Goal: Task Accomplishment & Management: Manage account settings

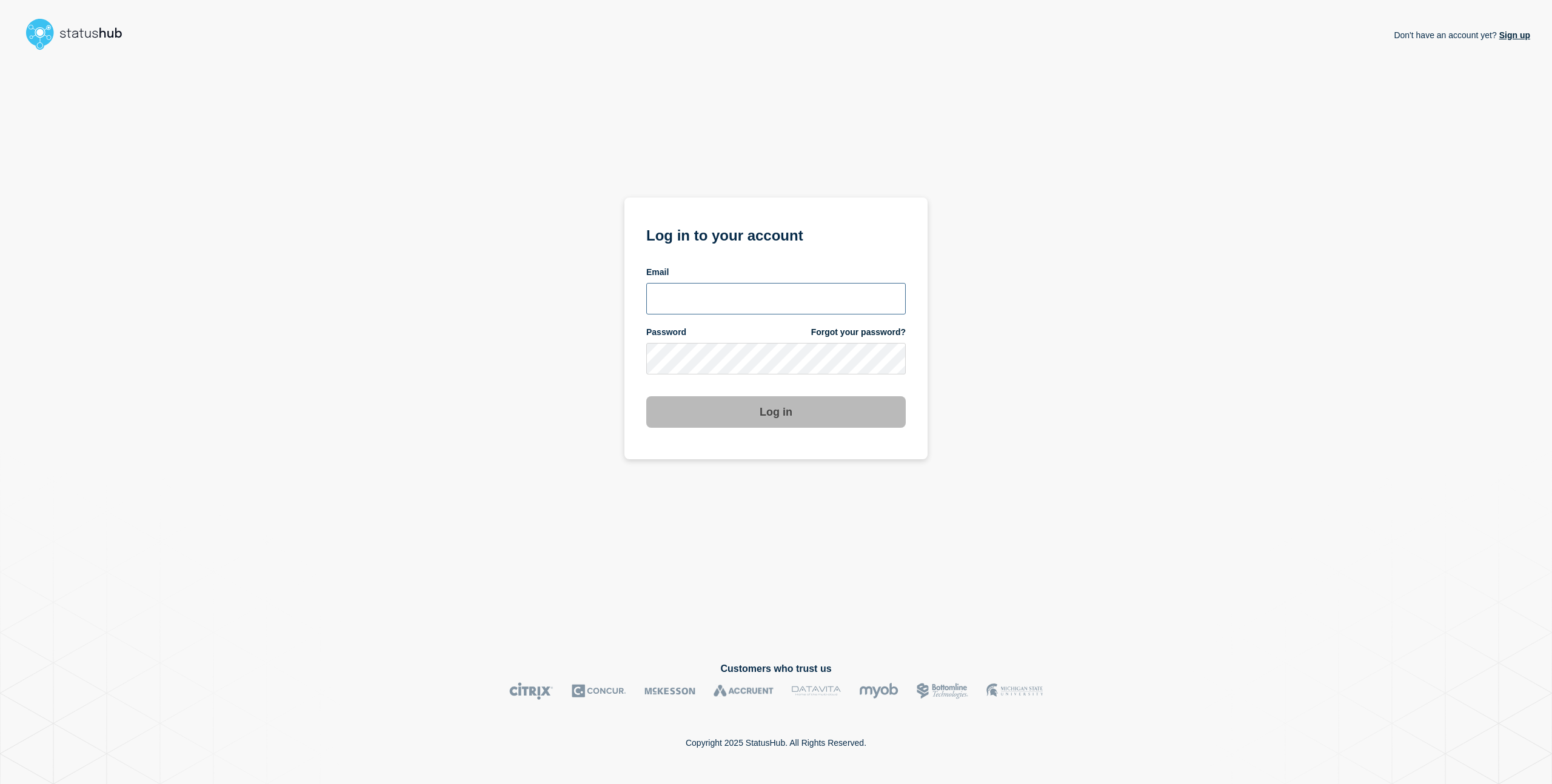
click at [739, 305] on input "email input" at bounding box center [776, 299] width 260 height 32
click at [1132, 329] on div "Don't have an account yet? Sign up Log in to your account Email Password Forgot…" at bounding box center [776, 349] width 1508 height 588
click at [702, 310] on input "email input" at bounding box center [776, 299] width 260 height 32
paste input "charlo.avendanio@catonetworks.com"
type input "charlo.avendanio@catonetworks.com"
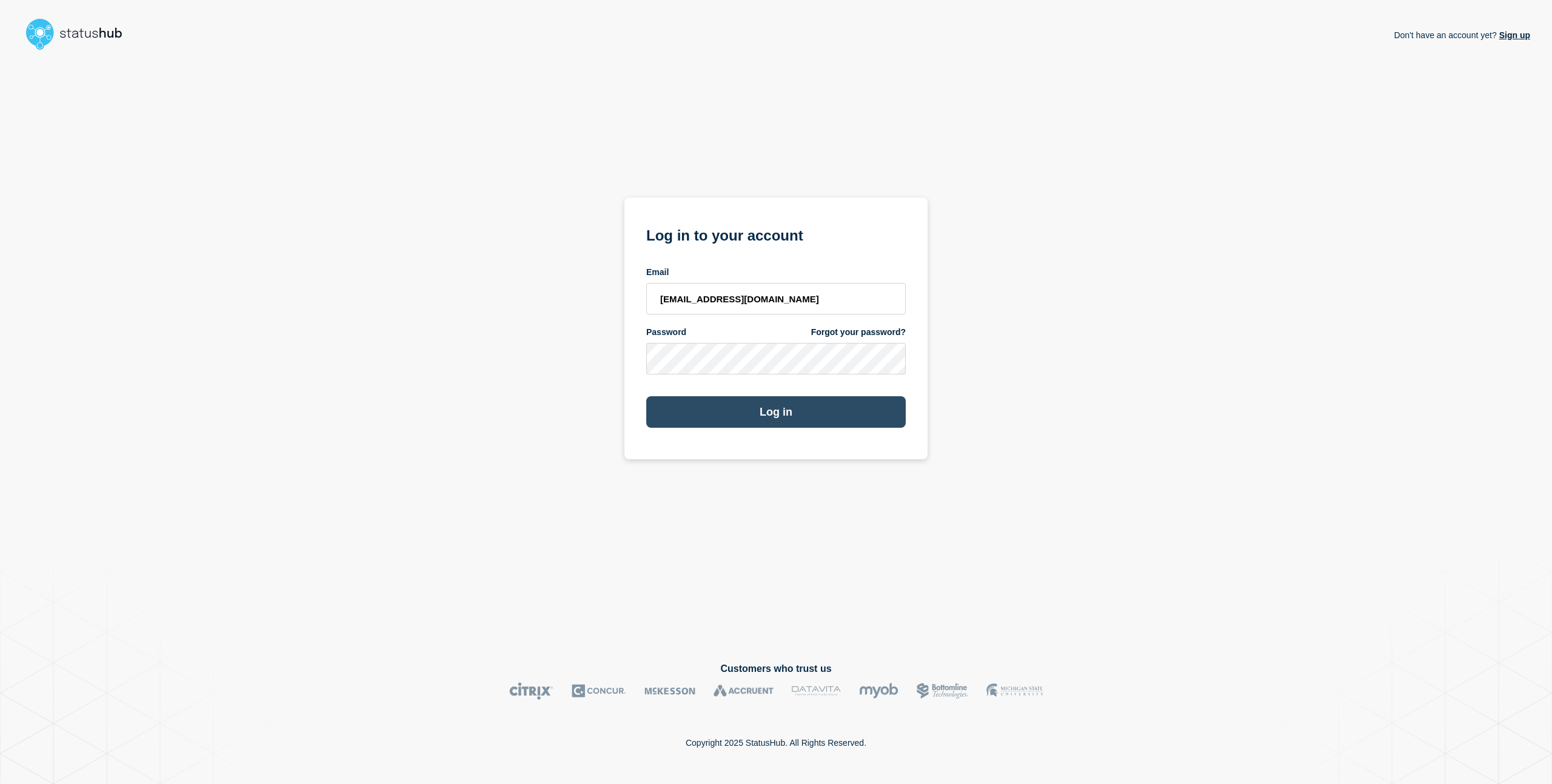
click at [775, 408] on button "Log in" at bounding box center [776, 411] width 260 height 32
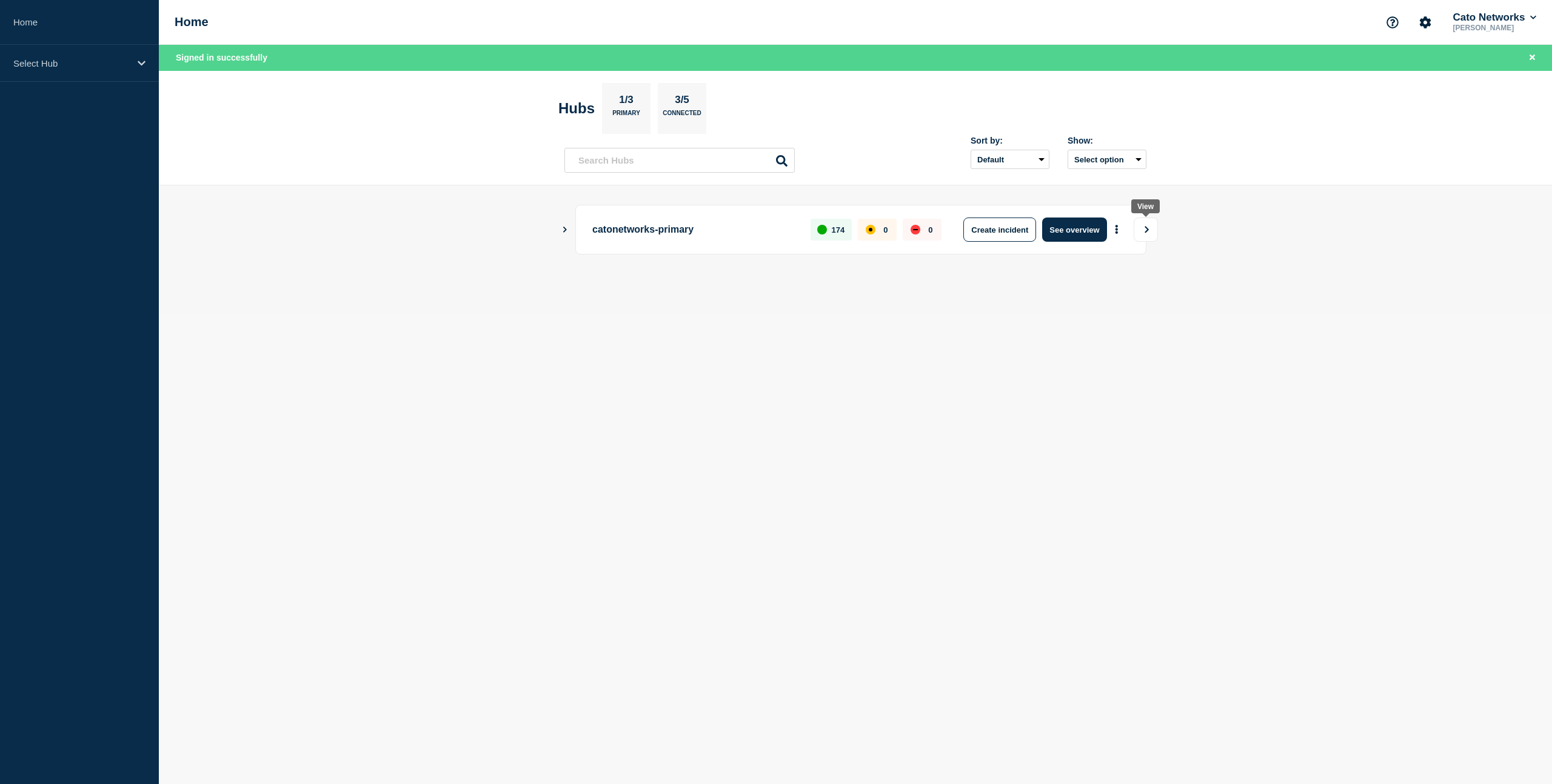
click at [1140, 231] on button "View" at bounding box center [1146, 230] width 24 height 24
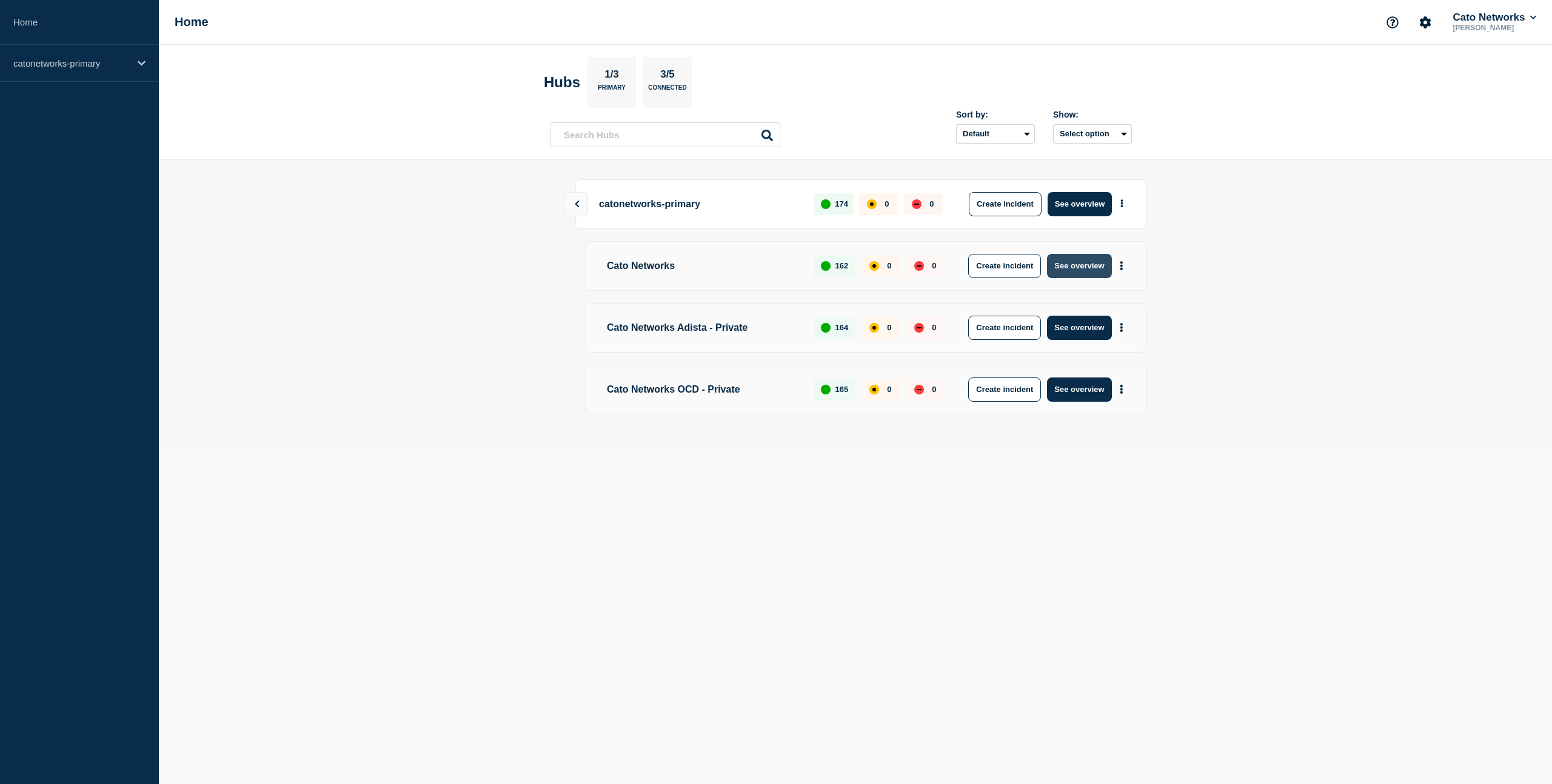
click at [1080, 264] on button "See overview" at bounding box center [1079, 266] width 64 height 24
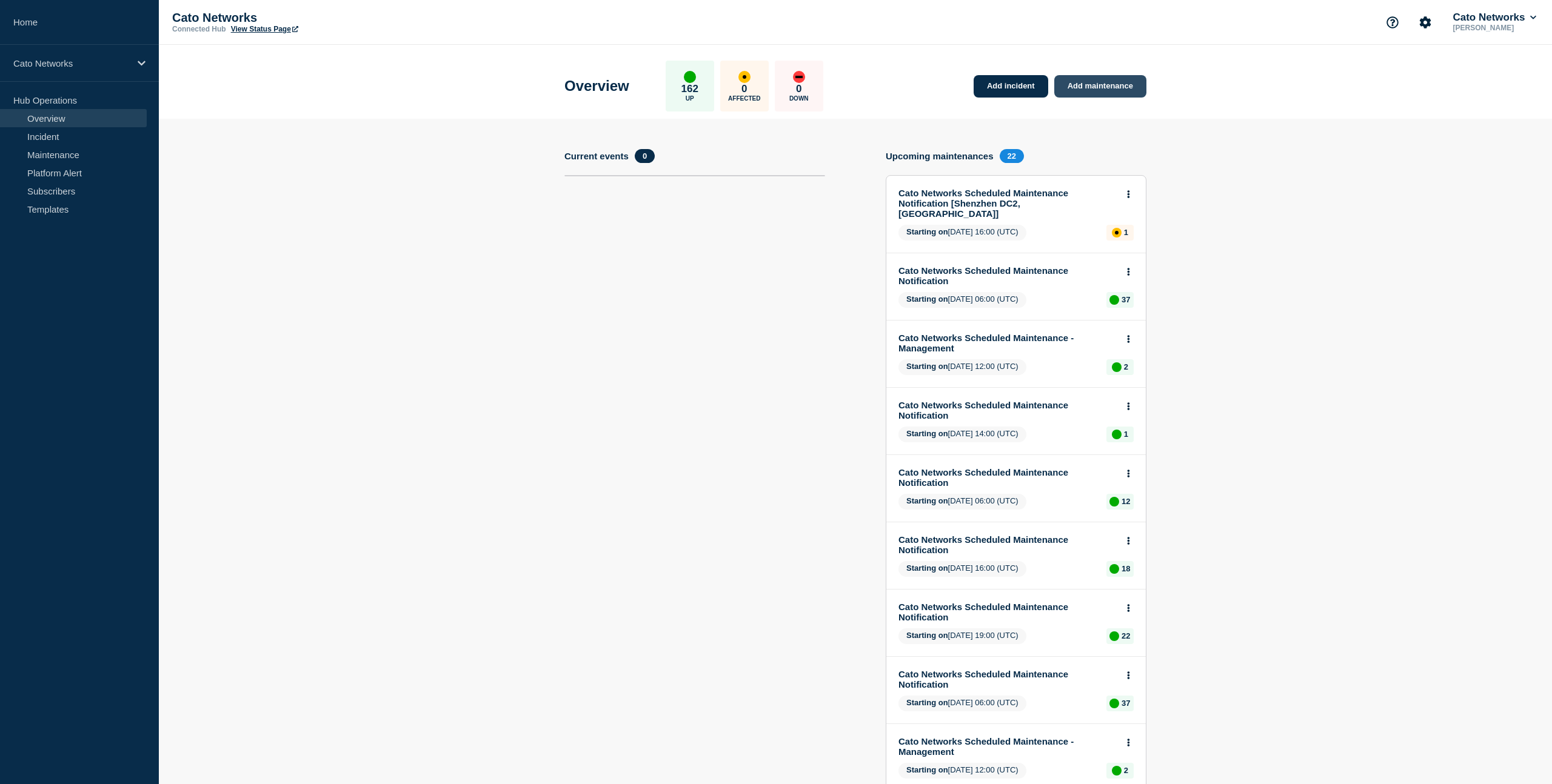
click at [1093, 82] on link "Add maintenance" at bounding box center [1101, 87] width 93 height 23
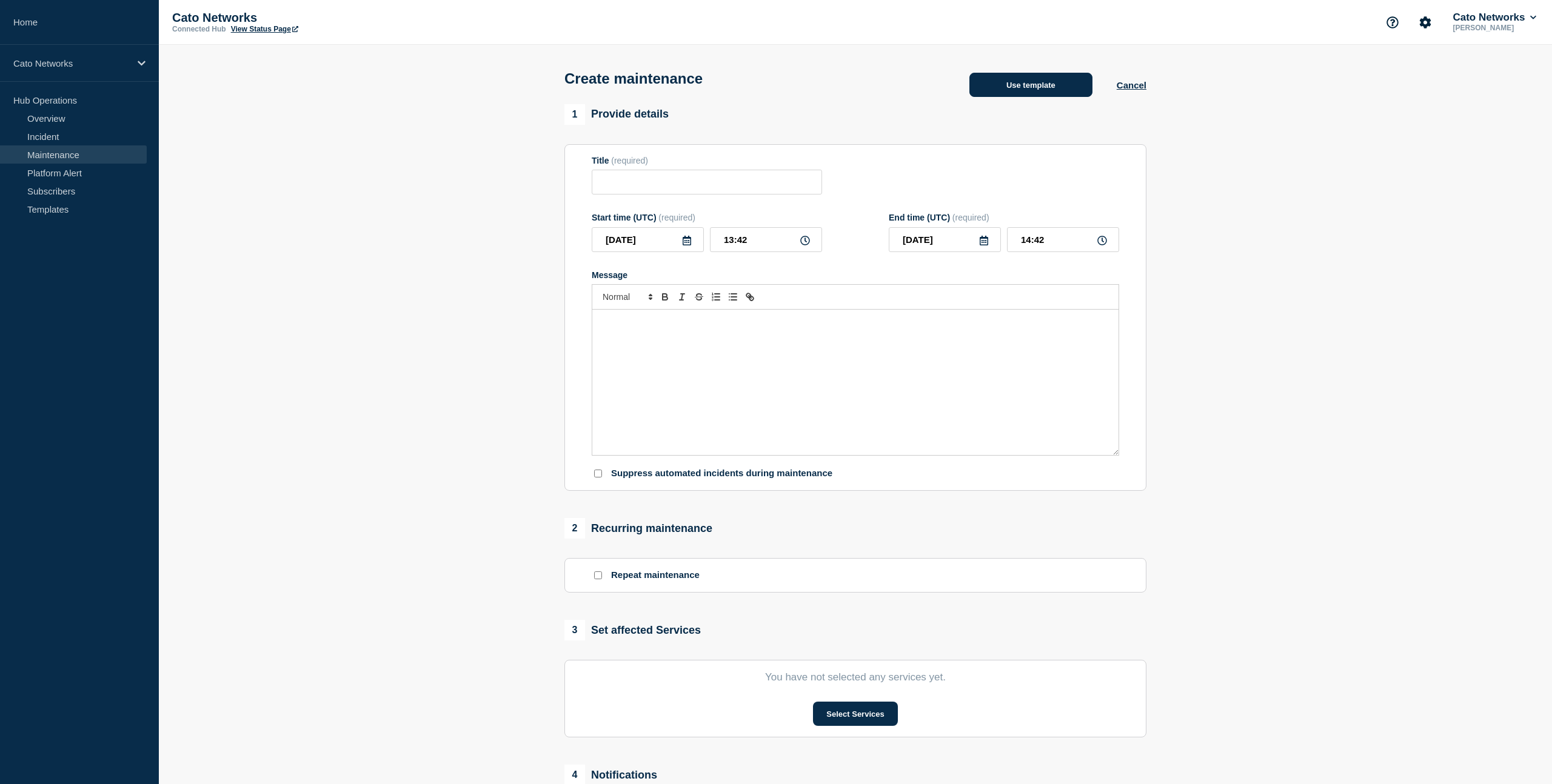
click at [1033, 92] on button "Use template" at bounding box center [1031, 85] width 123 height 24
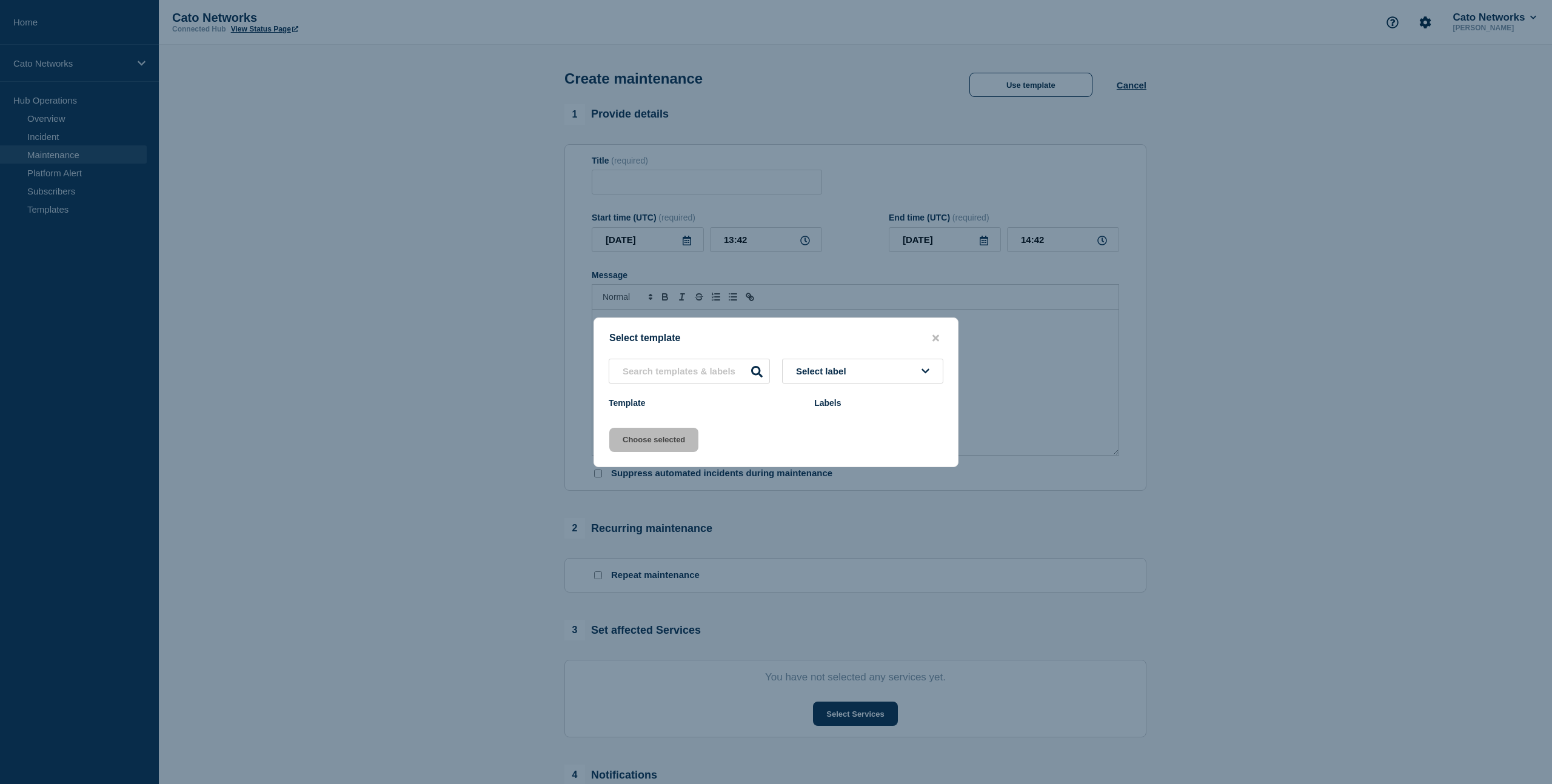
click at [927, 373] on icon at bounding box center [925, 371] width 8 height 9
click at [741, 427] on div "Select template Select label Template Labels Choose selected" at bounding box center [776, 392] width 365 height 149
click at [1217, 115] on div at bounding box center [776, 392] width 1552 height 784
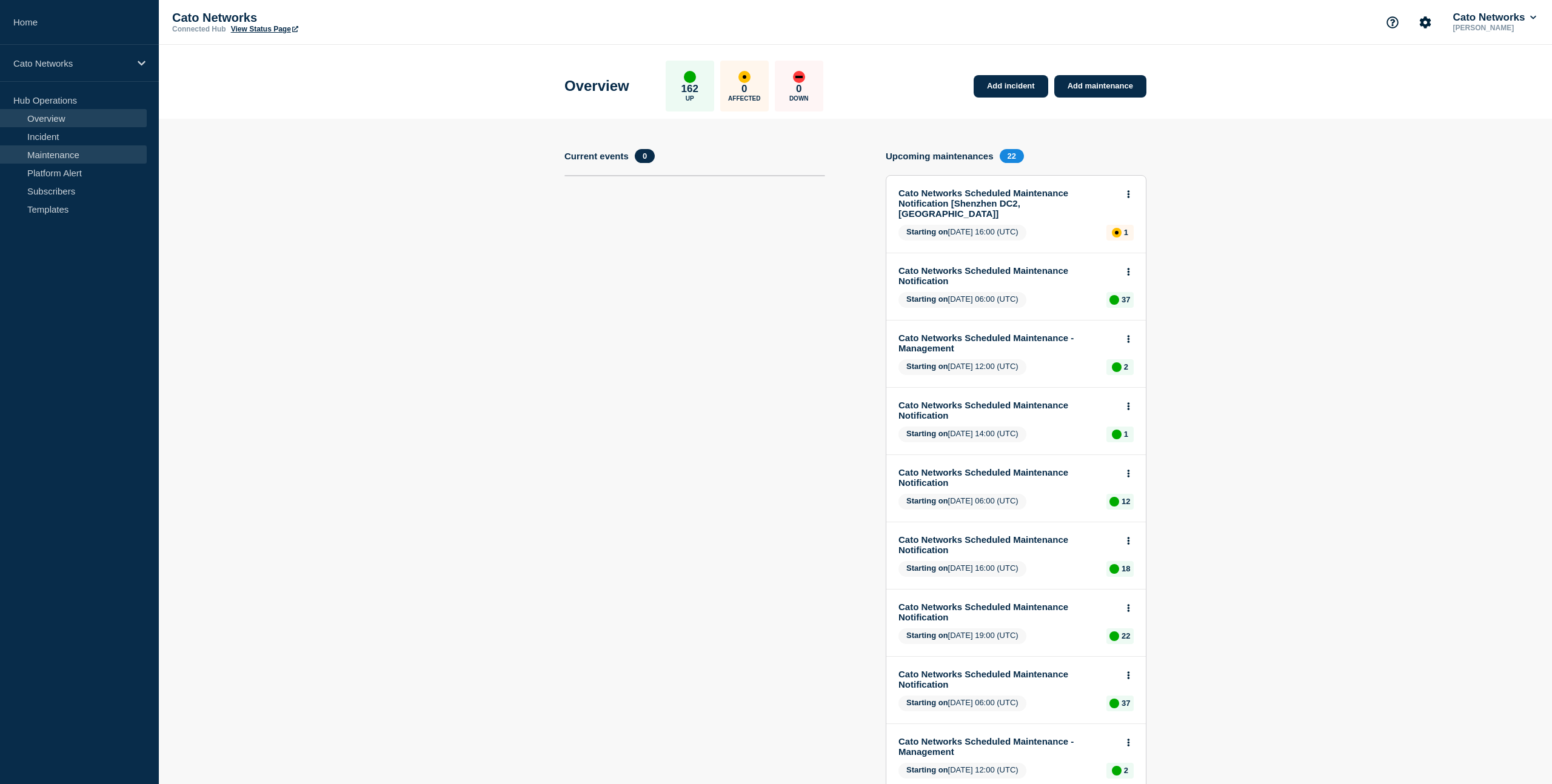
click at [68, 157] on link "Maintenance" at bounding box center [73, 154] width 147 height 18
click at [54, 158] on link "Maintenance" at bounding box center [73, 154] width 147 height 18
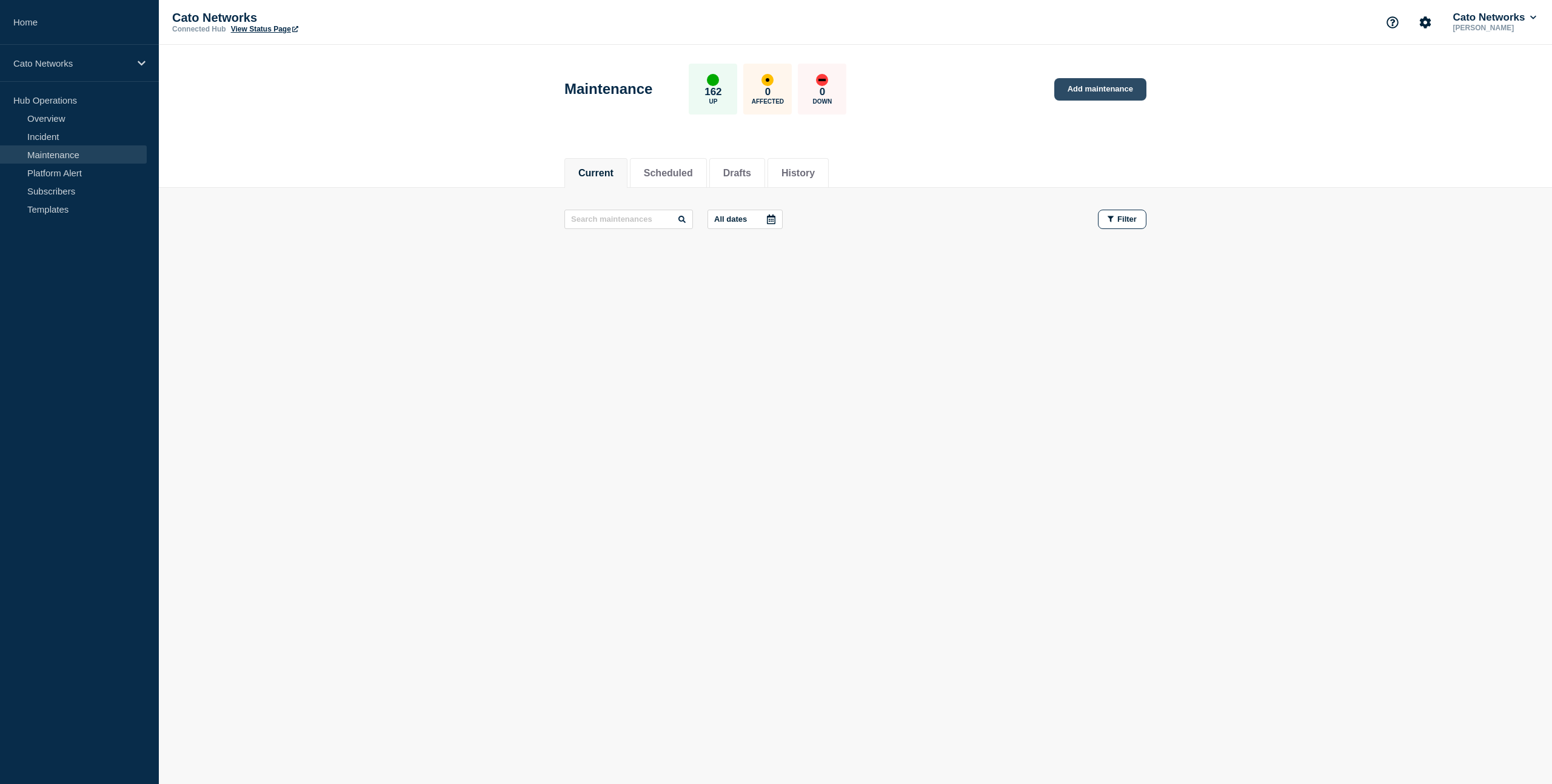
click at [1084, 91] on link "Add maintenance" at bounding box center [1101, 89] width 93 height 23
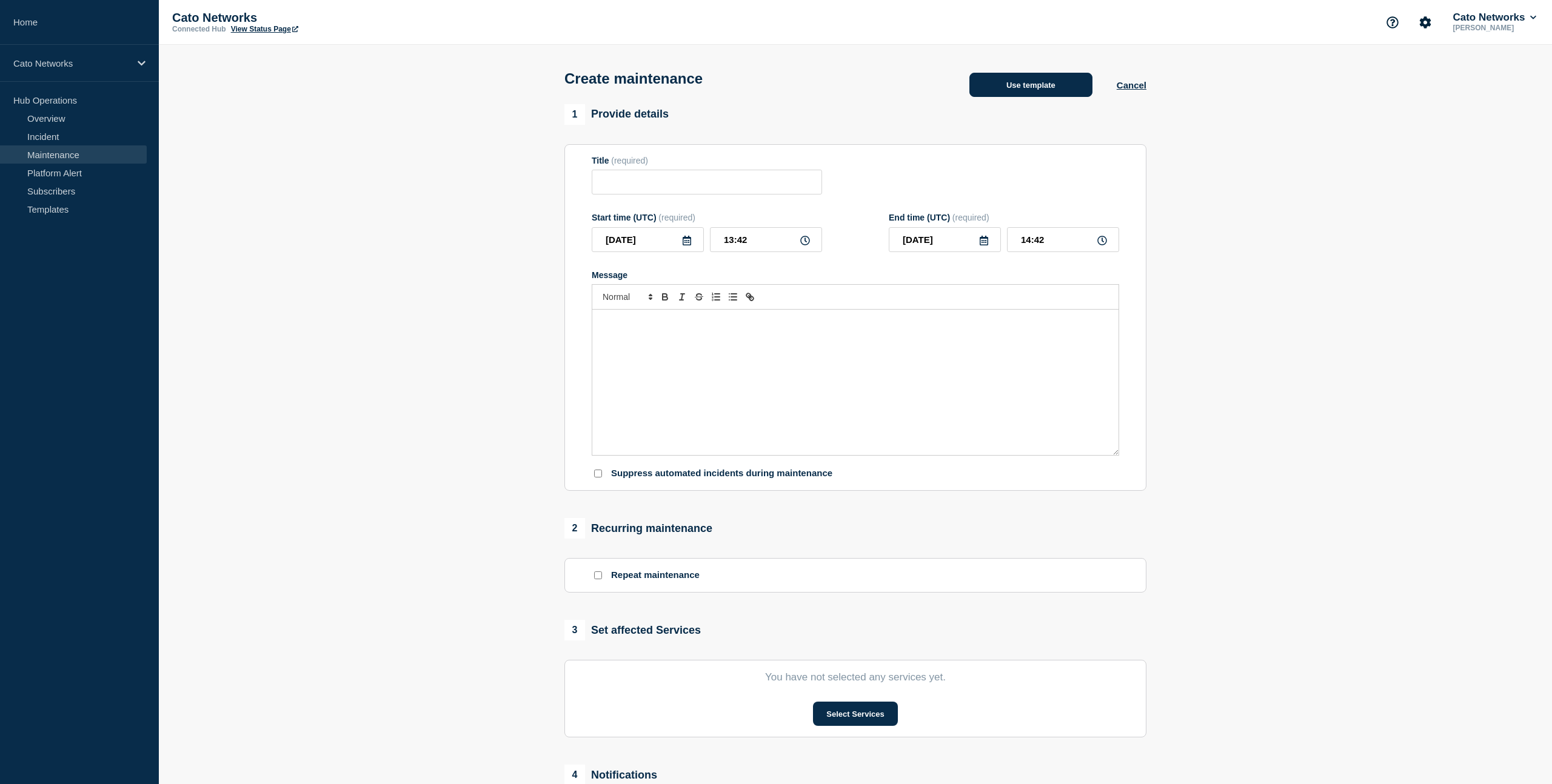
click at [1027, 91] on button "Use template" at bounding box center [1031, 85] width 123 height 24
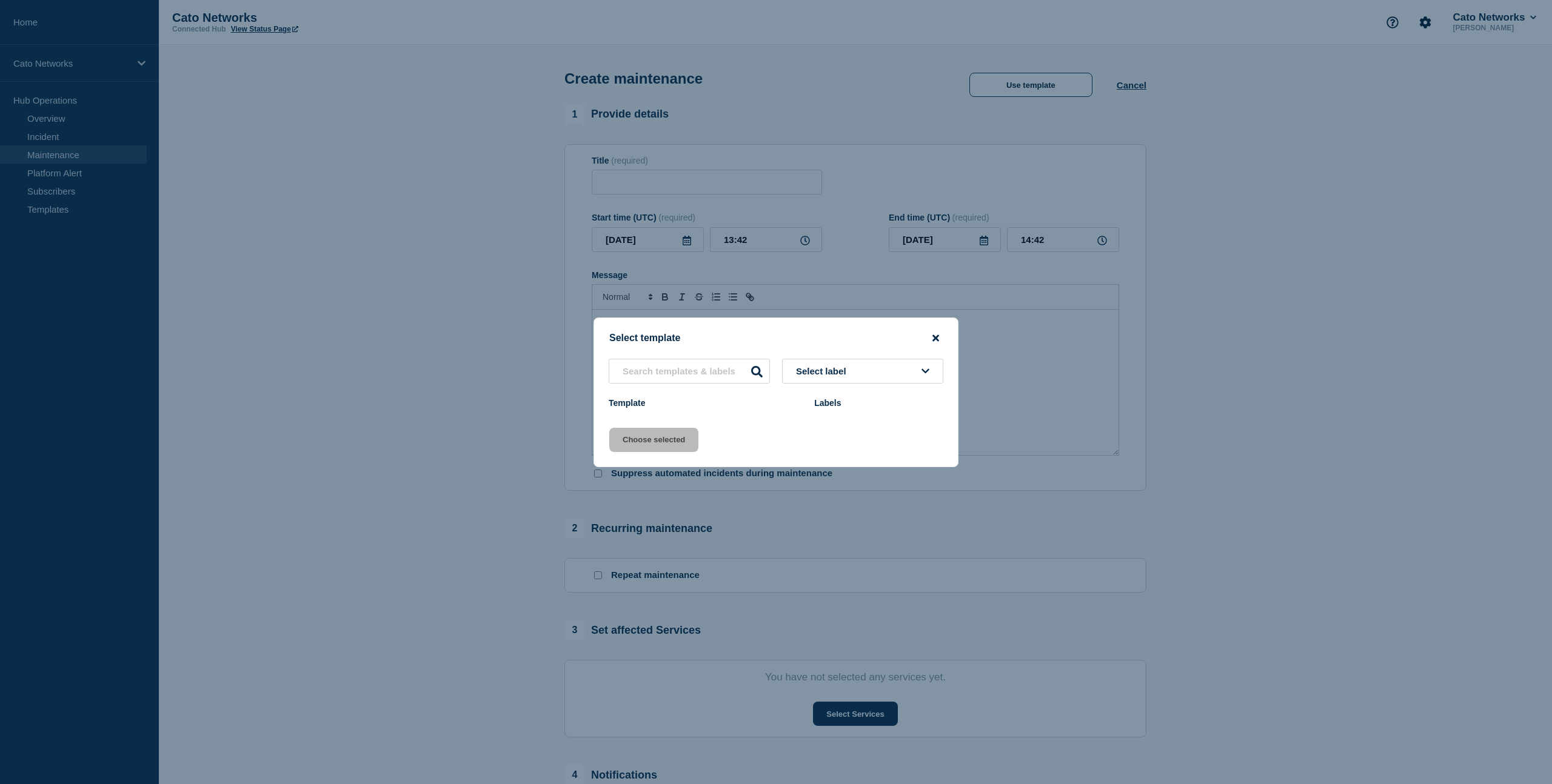
click at [936, 334] on icon "close button" at bounding box center [936, 338] width 6 height 10
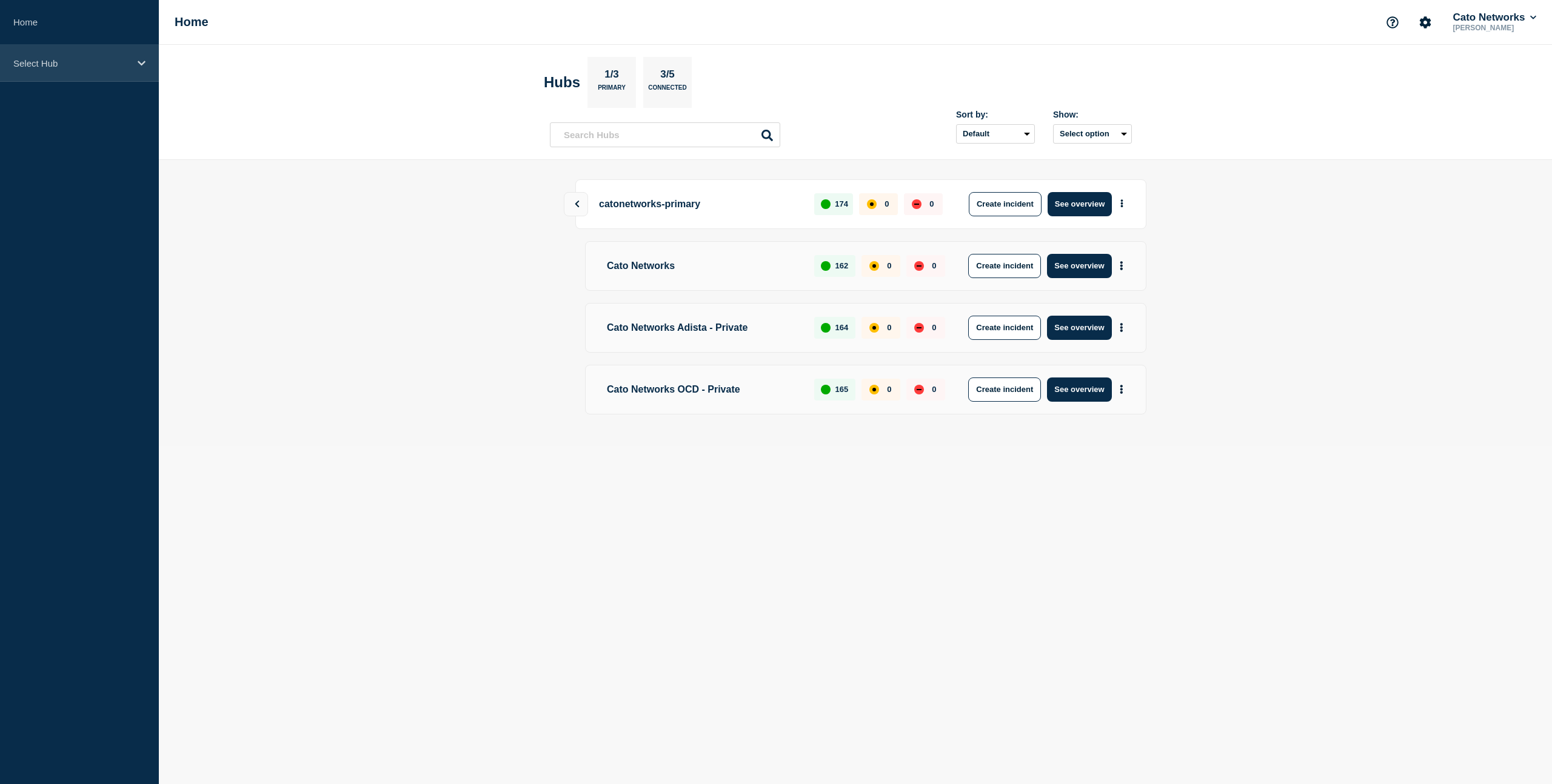
click at [143, 71] on div "Select Hub" at bounding box center [80, 63] width 159 height 37
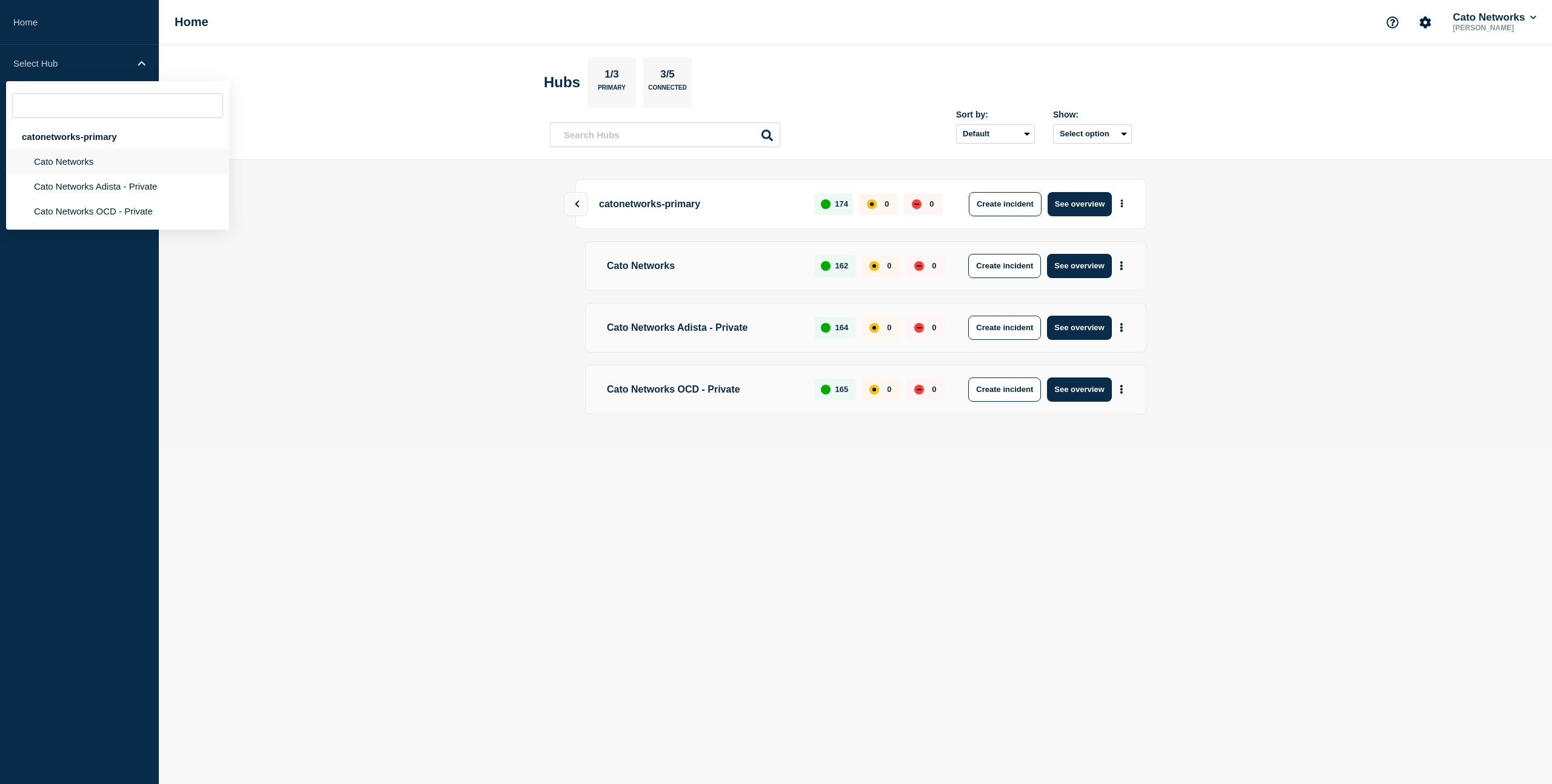
click at [92, 169] on li "Cato Networks" at bounding box center [117, 162] width 223 height 25
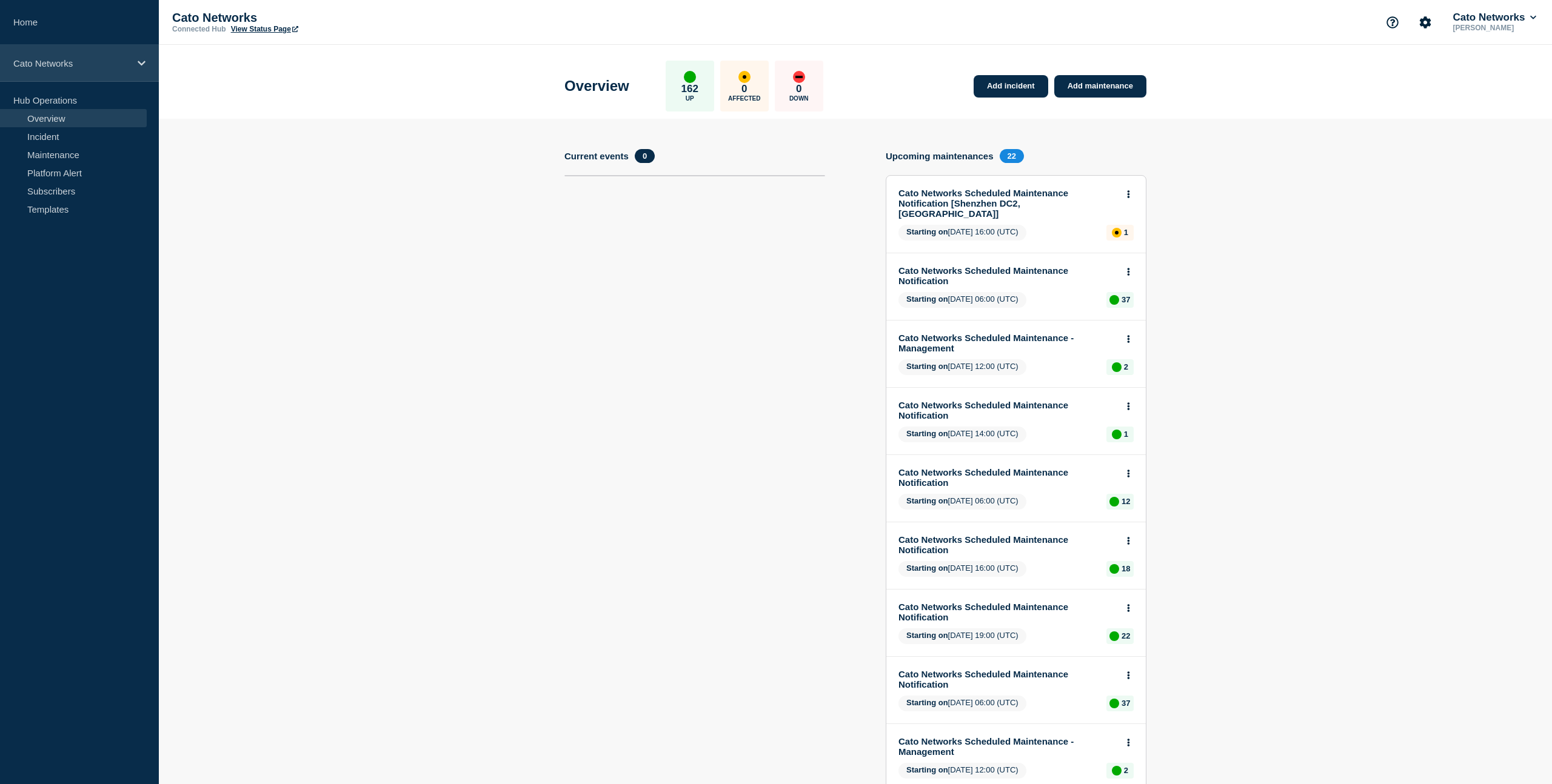
click at [138, 63] on icon at bounding box center [142, 62] width 8 height 9
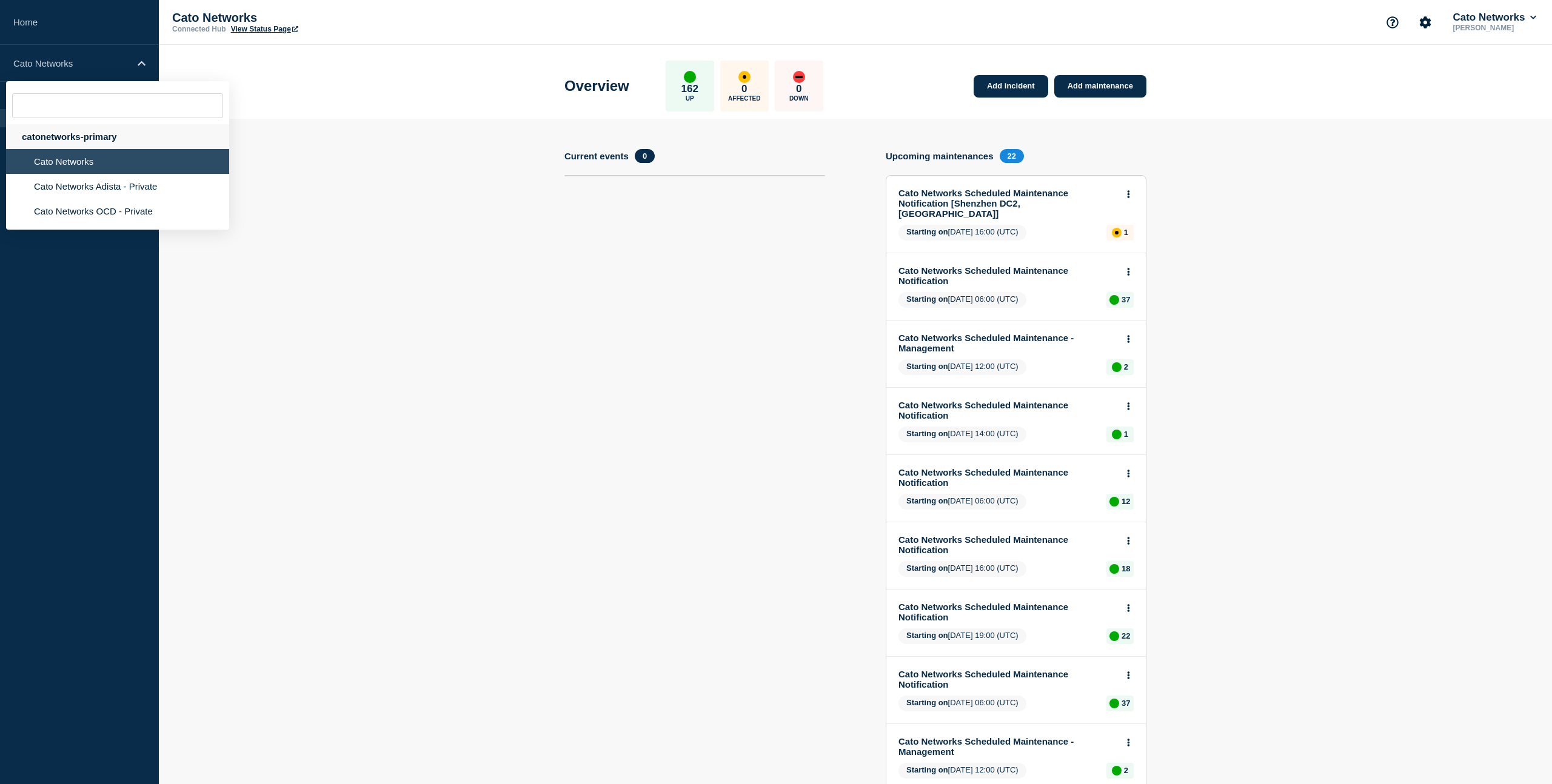
click at [114, 140] on div "catonetworks-primary" at bounding box center [117, 136] width 223 height 25
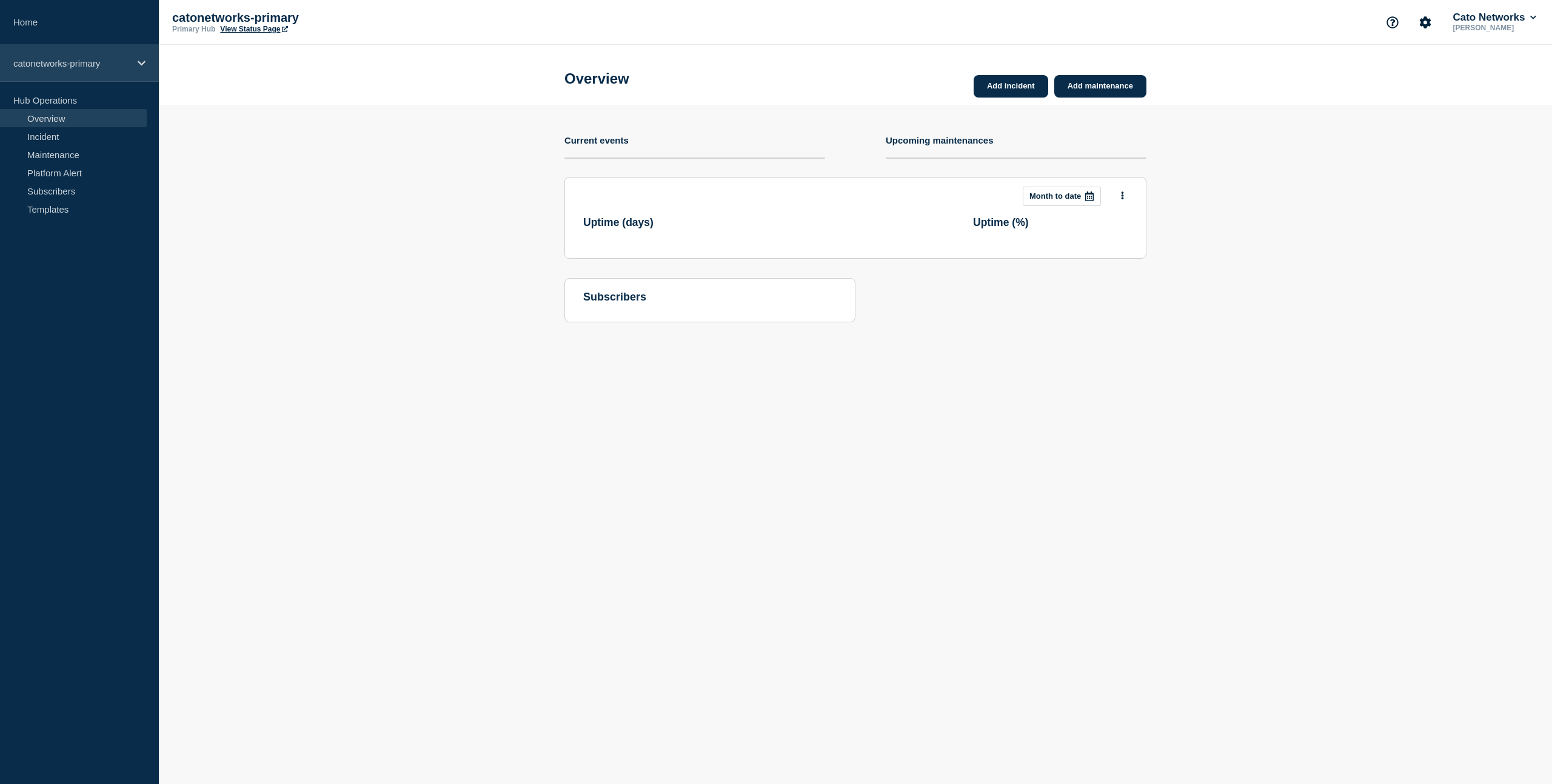
click at [132, 67] on div "catonetworks-primary" at bounding box center [80, 63] width 159 height 37
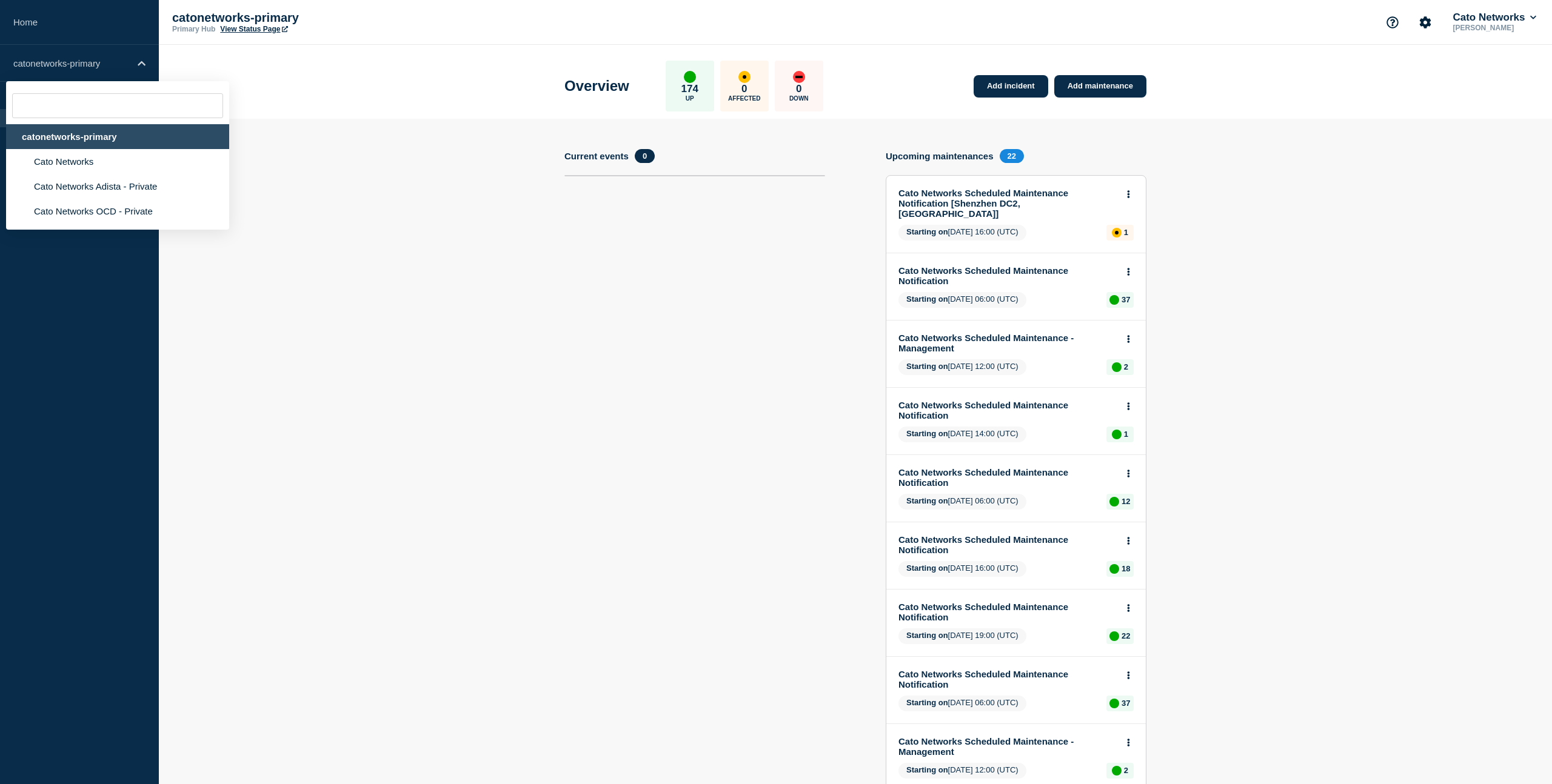
click at [325, 69] on header "Overview 174 Up 0 Affected 0 Down Add incident Add maintenance" at bounding box center [856, 81] width 1393 height 74
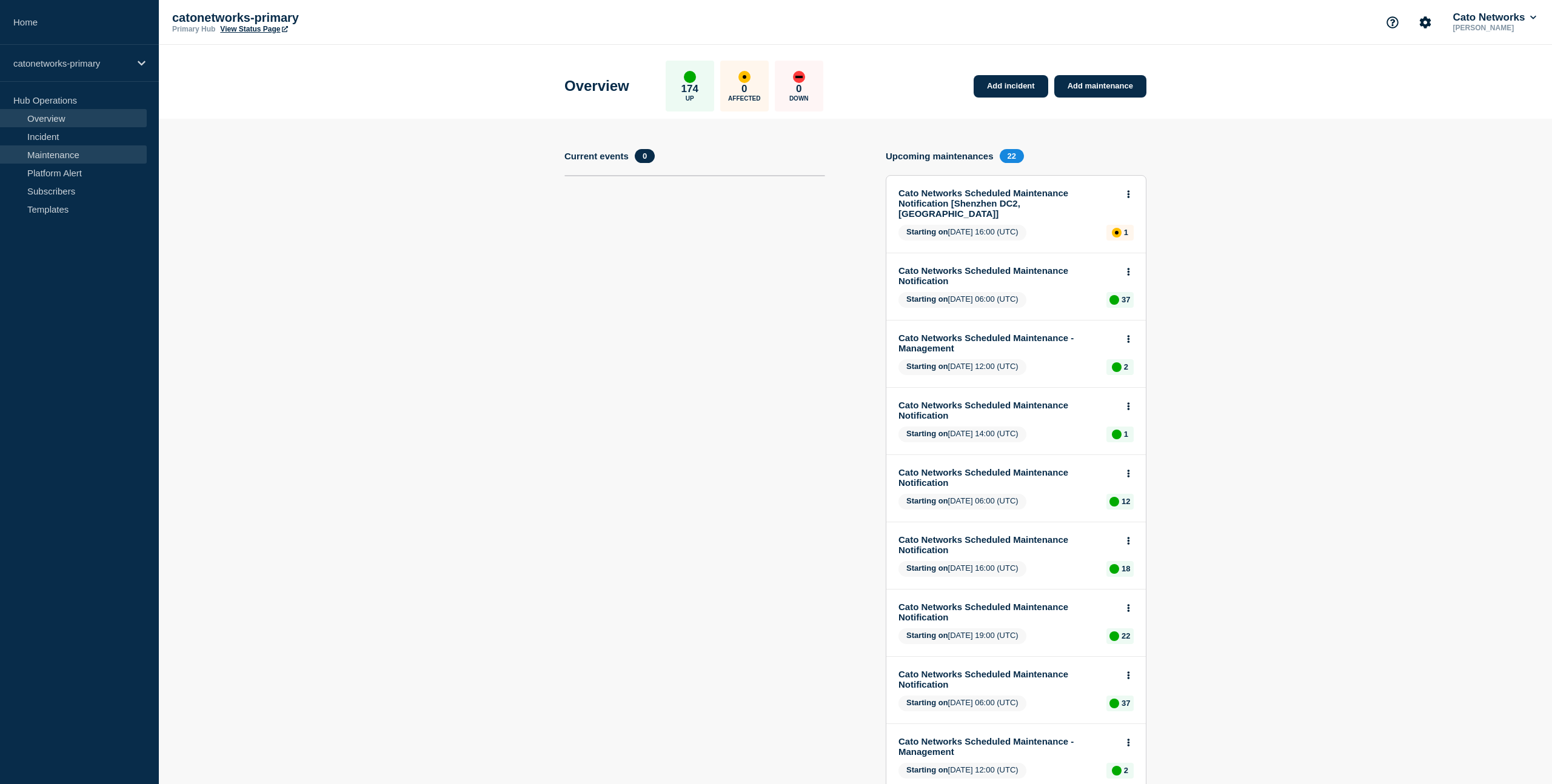
click at [66, 160] on link "Maintenance" at bounding box center [73, 154] width 147 height 18
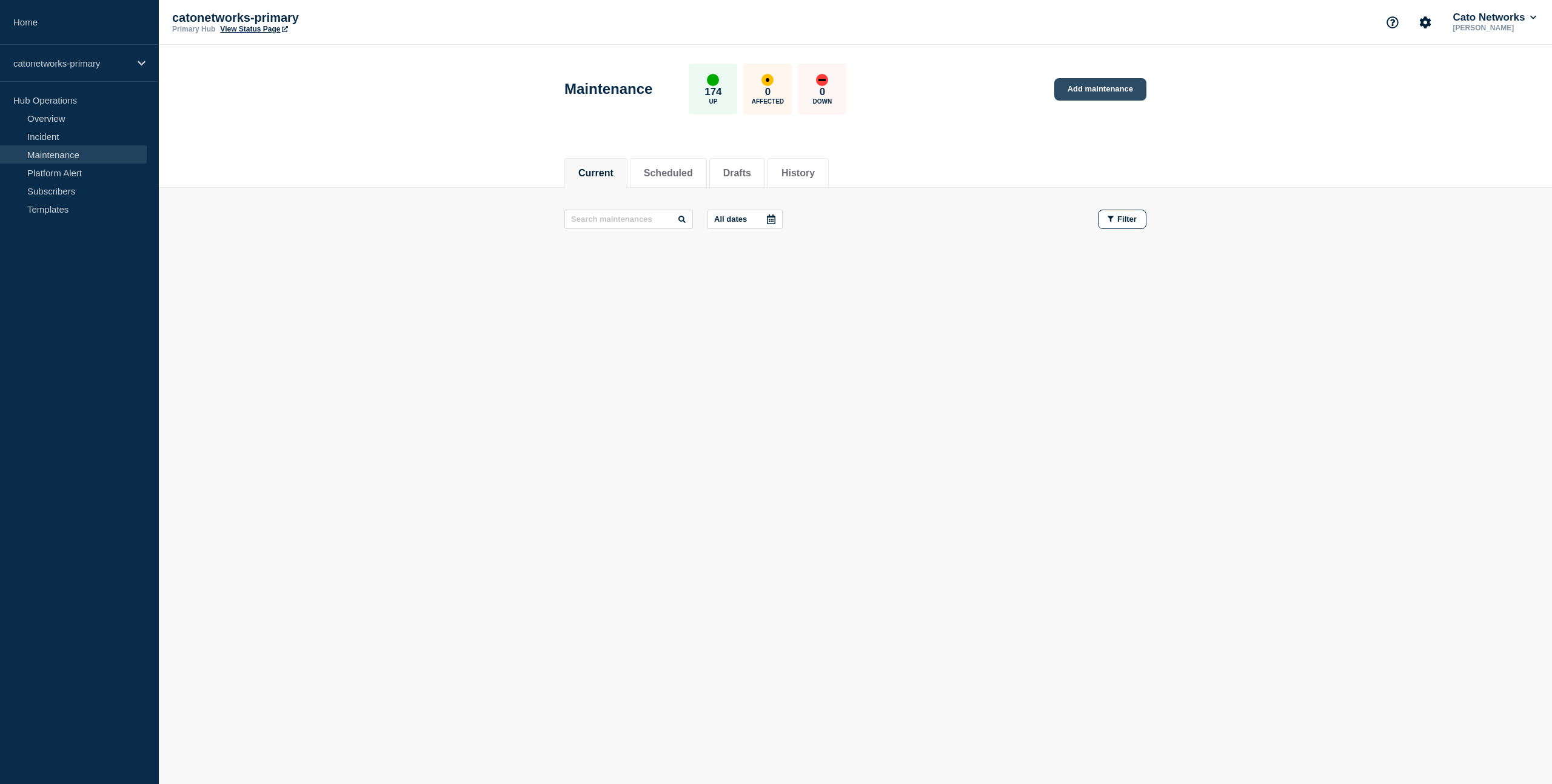
click at [1097, 92] on link "Add maintenance" at bounding box center [1101, 89] width 93 height 23
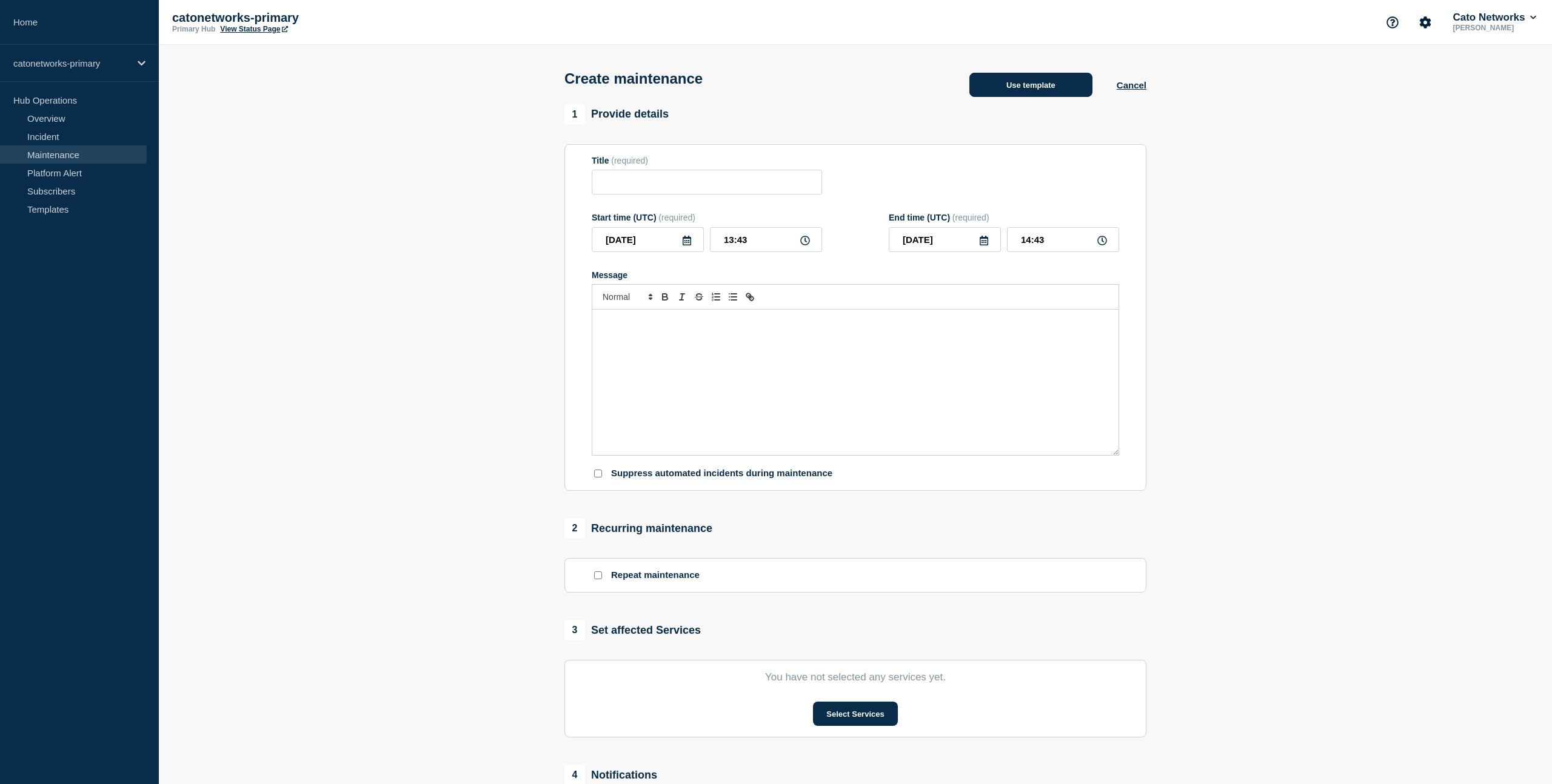
click at [1058, 95] on button "Use template" at bounding box center [1031, 85] width 123 height 24
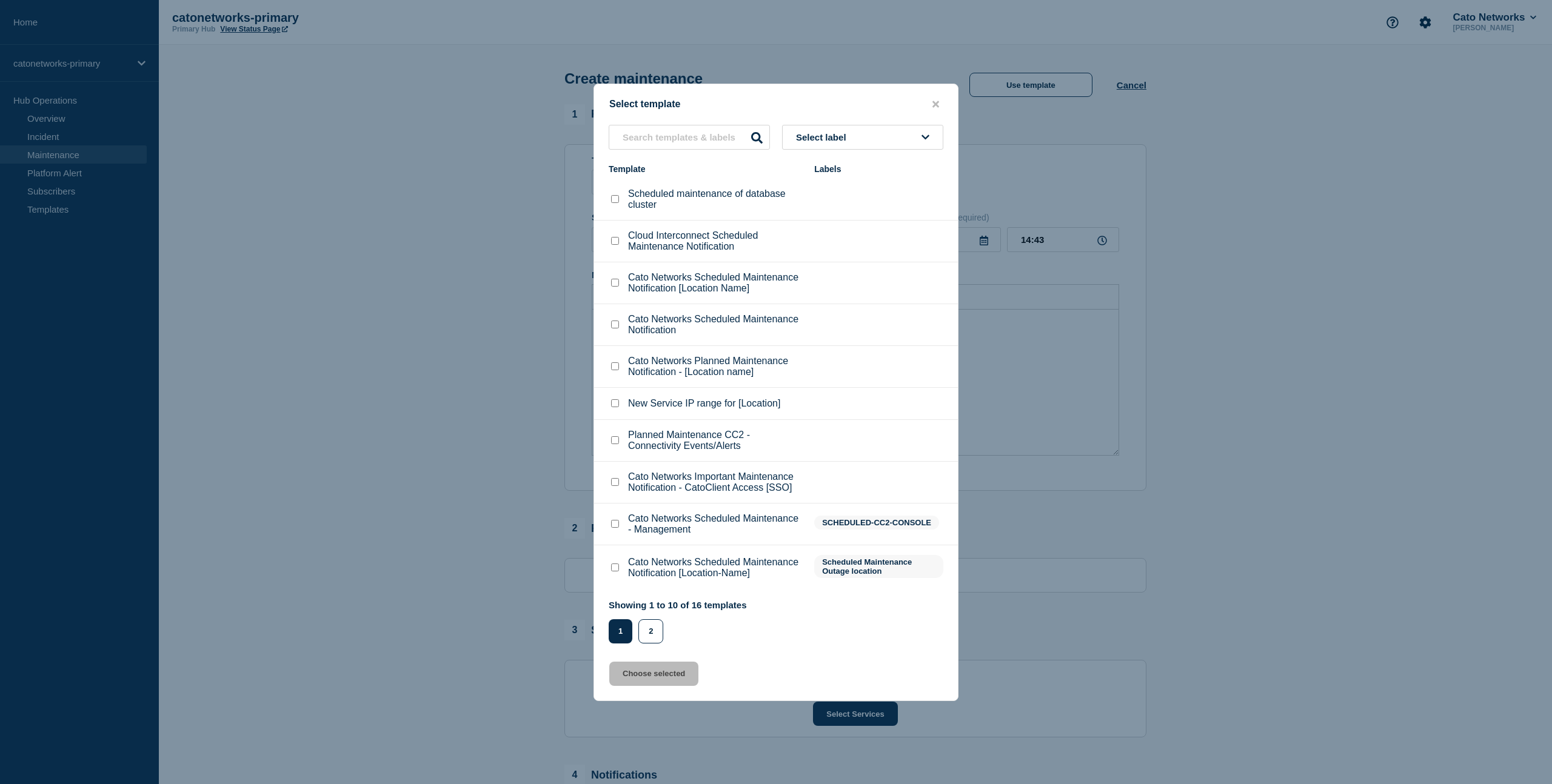
click at [856, 125] on button "Select label" at bounding box center [862, 137] width 162 height 25
click at [814, 99] on div "Select template" at bounding box center [776, 105] width 364 height 11
click at [663, 125] on input "text" at bounding box center [689, 137] width 162 height 25
click at [937, 101] on icon "close button" at bounding box center [936, 104] width 6 height 6
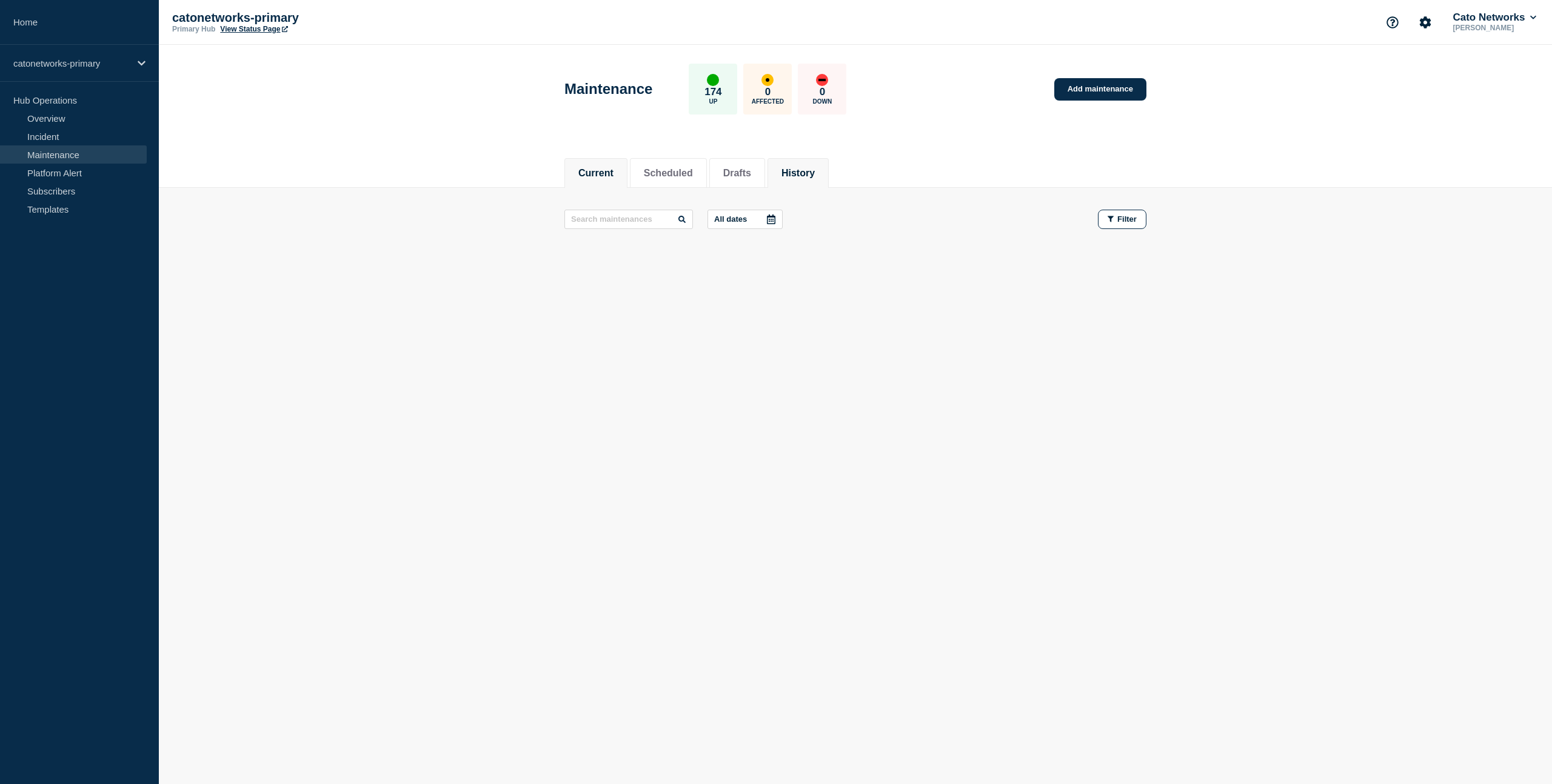
click at [791, 182] on li "History" at bounding box center [798, 173] width 61 height 30
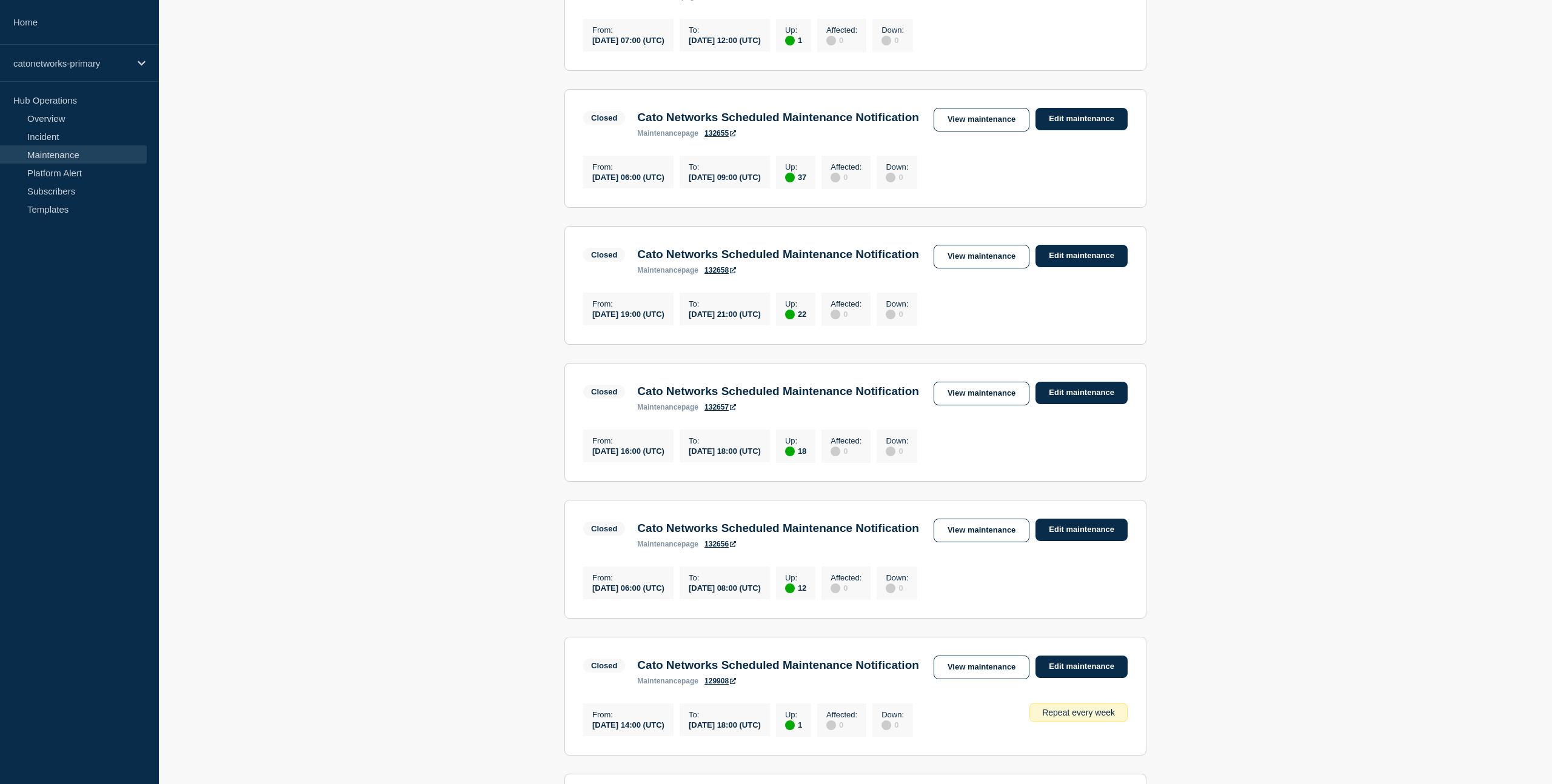
scroll to position [747, 0]
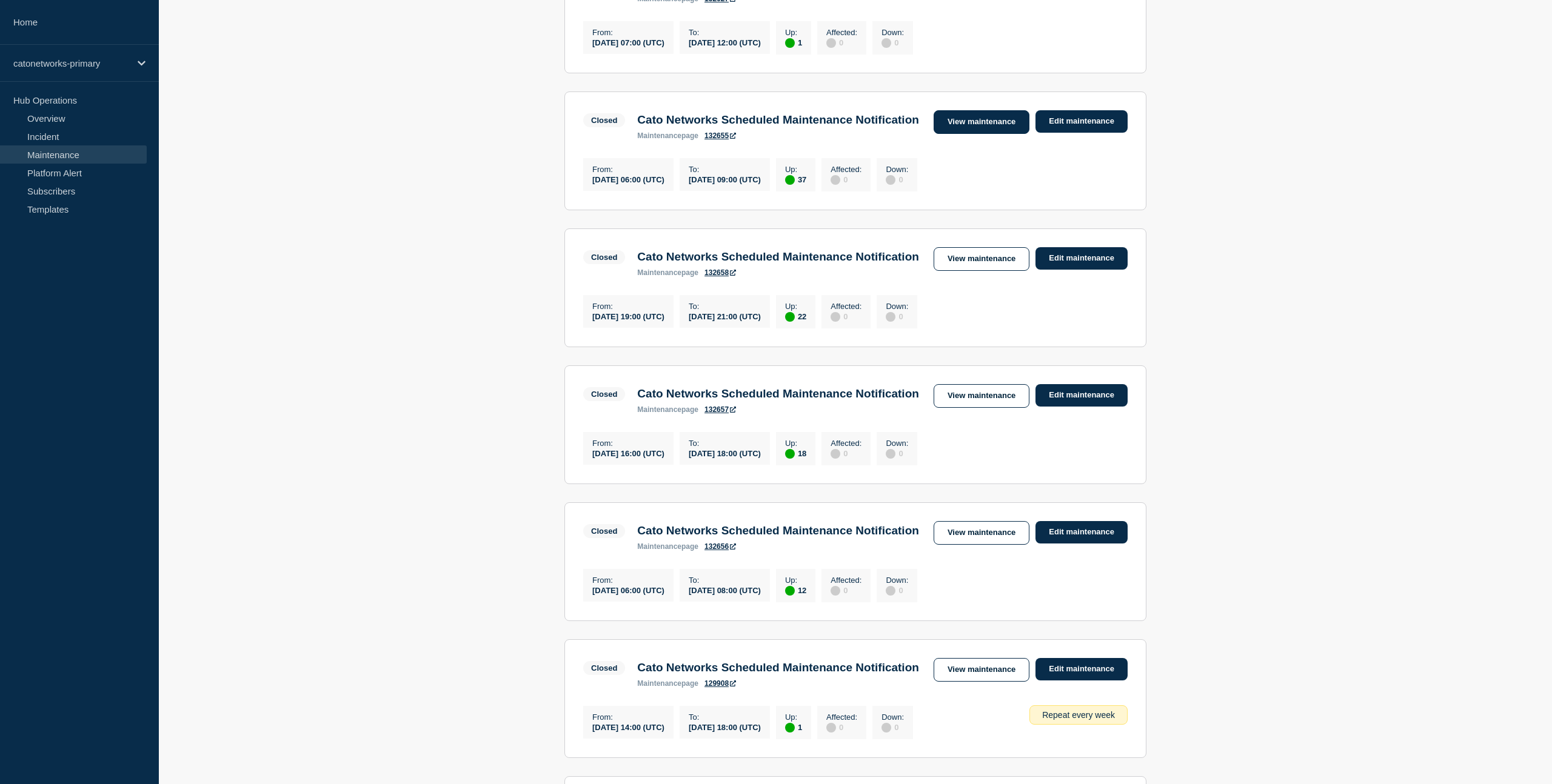
click at [973, 134] on link "View maintenance" at bounding box center [981, 122] width 96 height 24
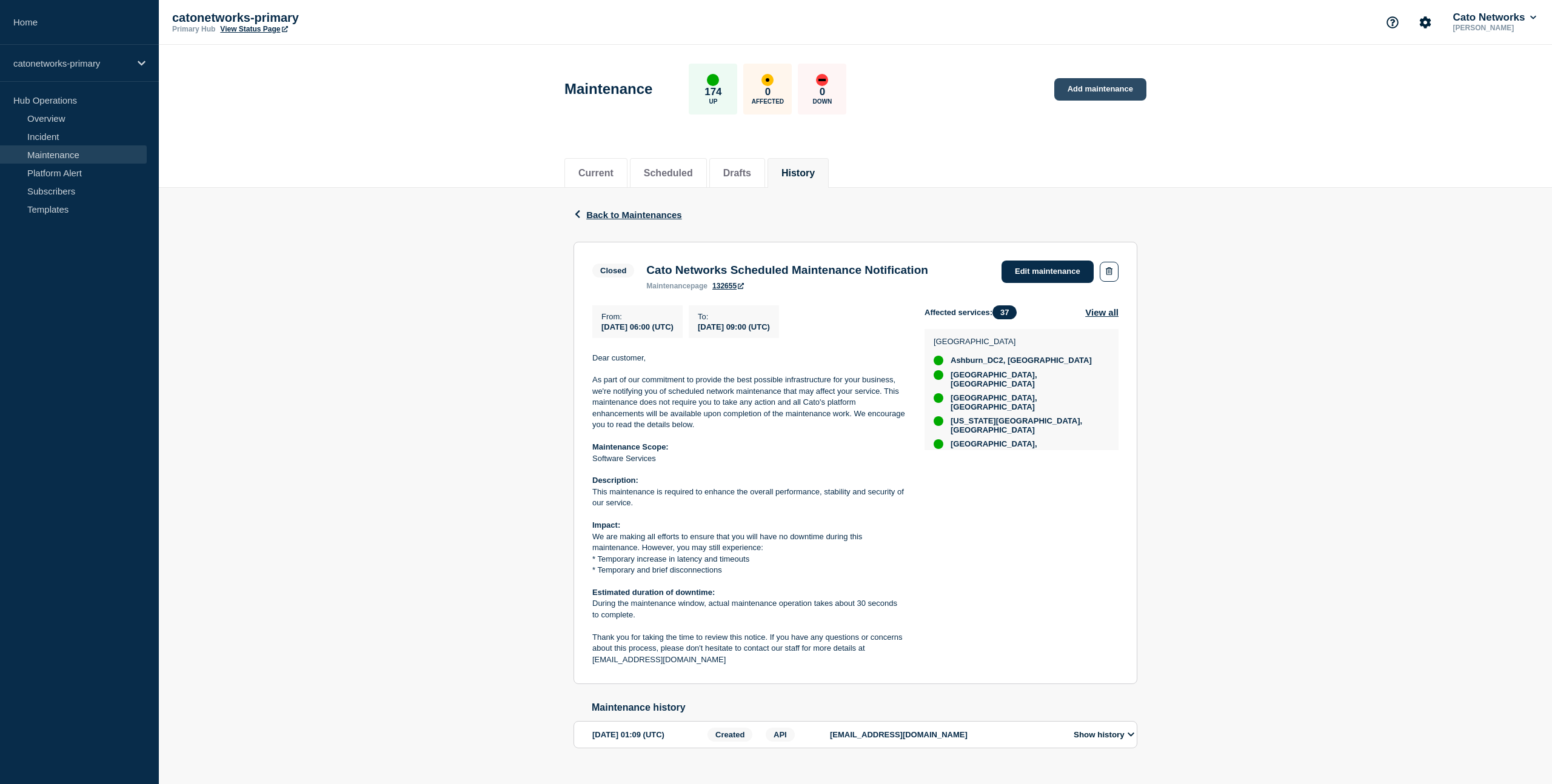
click at [1087, 91] on link "Add maintenance" at bounding box center [1101, 89] width 93 height 23
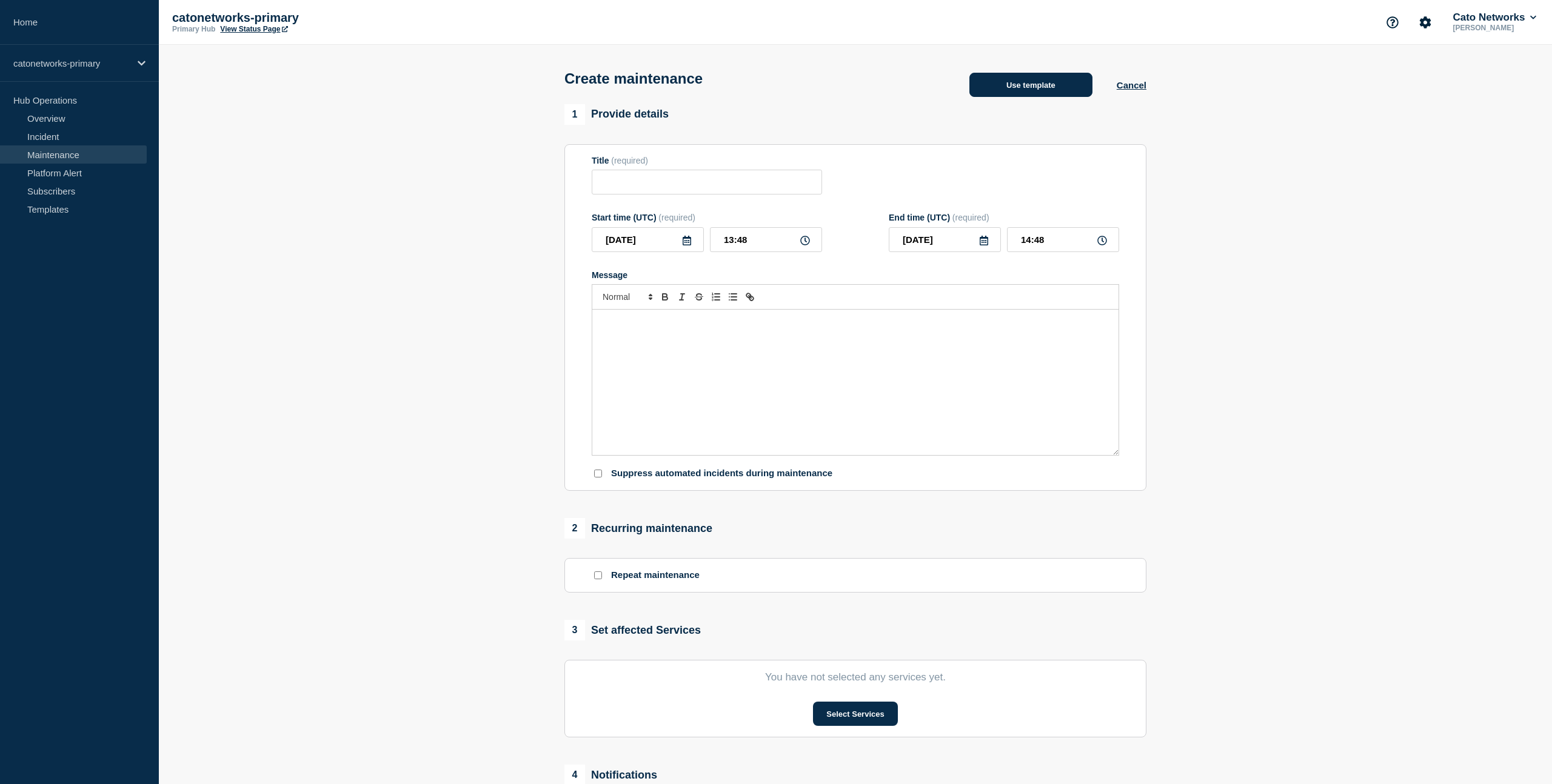
click at [1027, 85] on button "Use template" at bounding box center [1031, 85] width 123 height 24
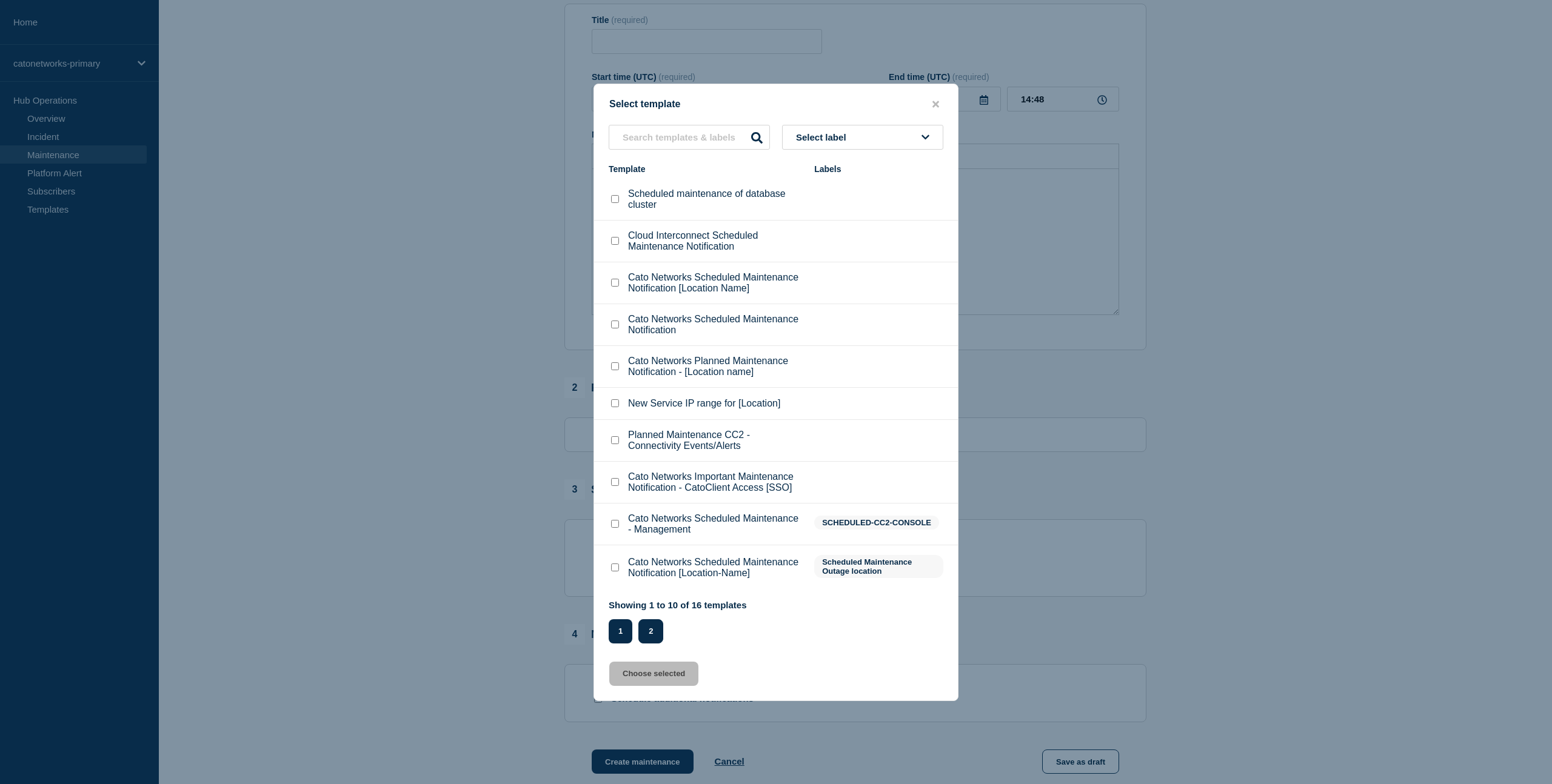
scroll to position [140, 0]
click at [649, 644] on button "2" at bounding box center [650, 631] width 25 height 24
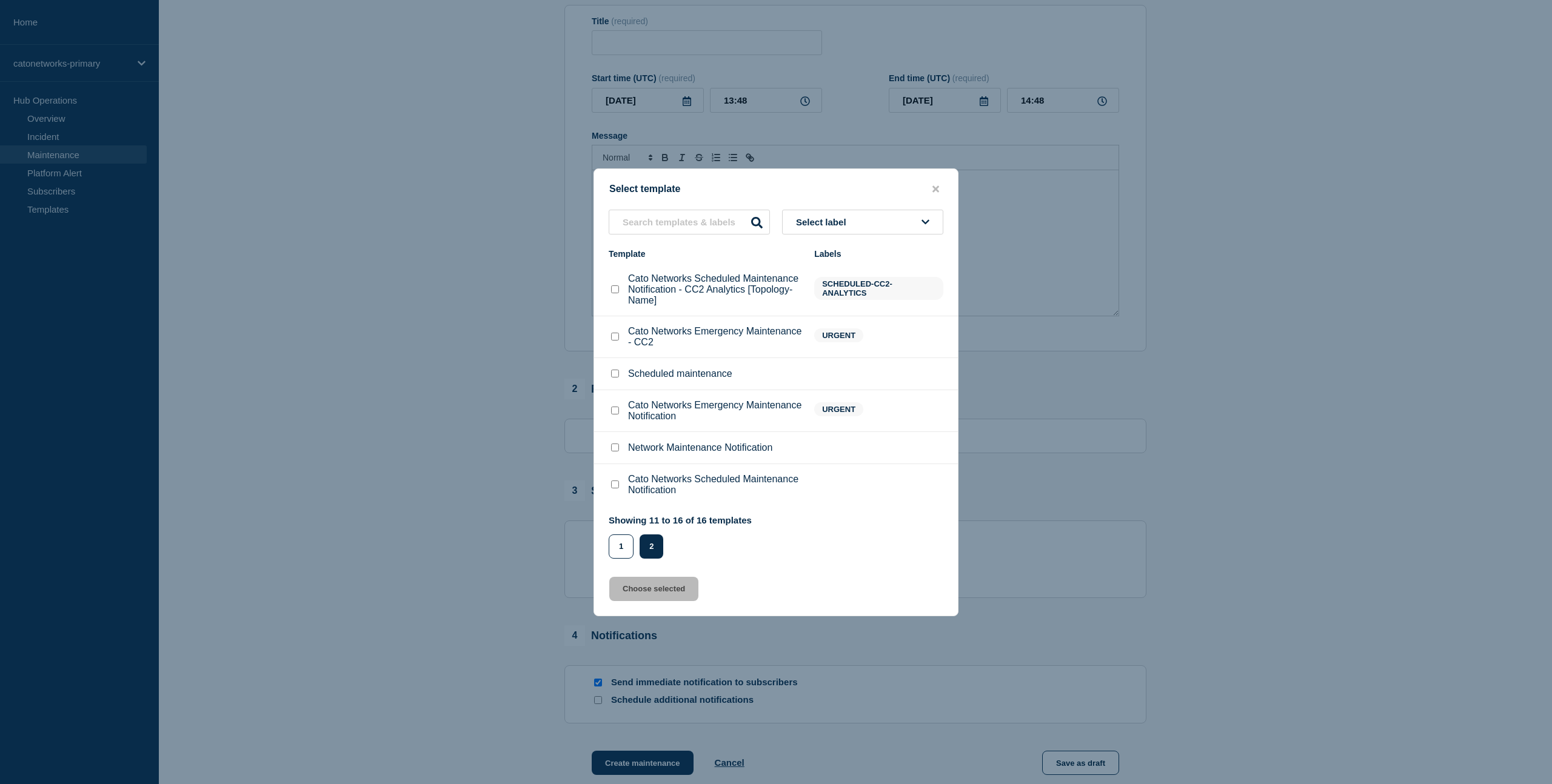
click at [616, 489] on input "Cato Networks Scheduled Maintenance Notification checkbox" at bounding box center [615, 485] width 8 height 8
checkbox input "true"
click at [655, 601] on button "Choose selected" at bounding box center [654, 589] width 89 height 24
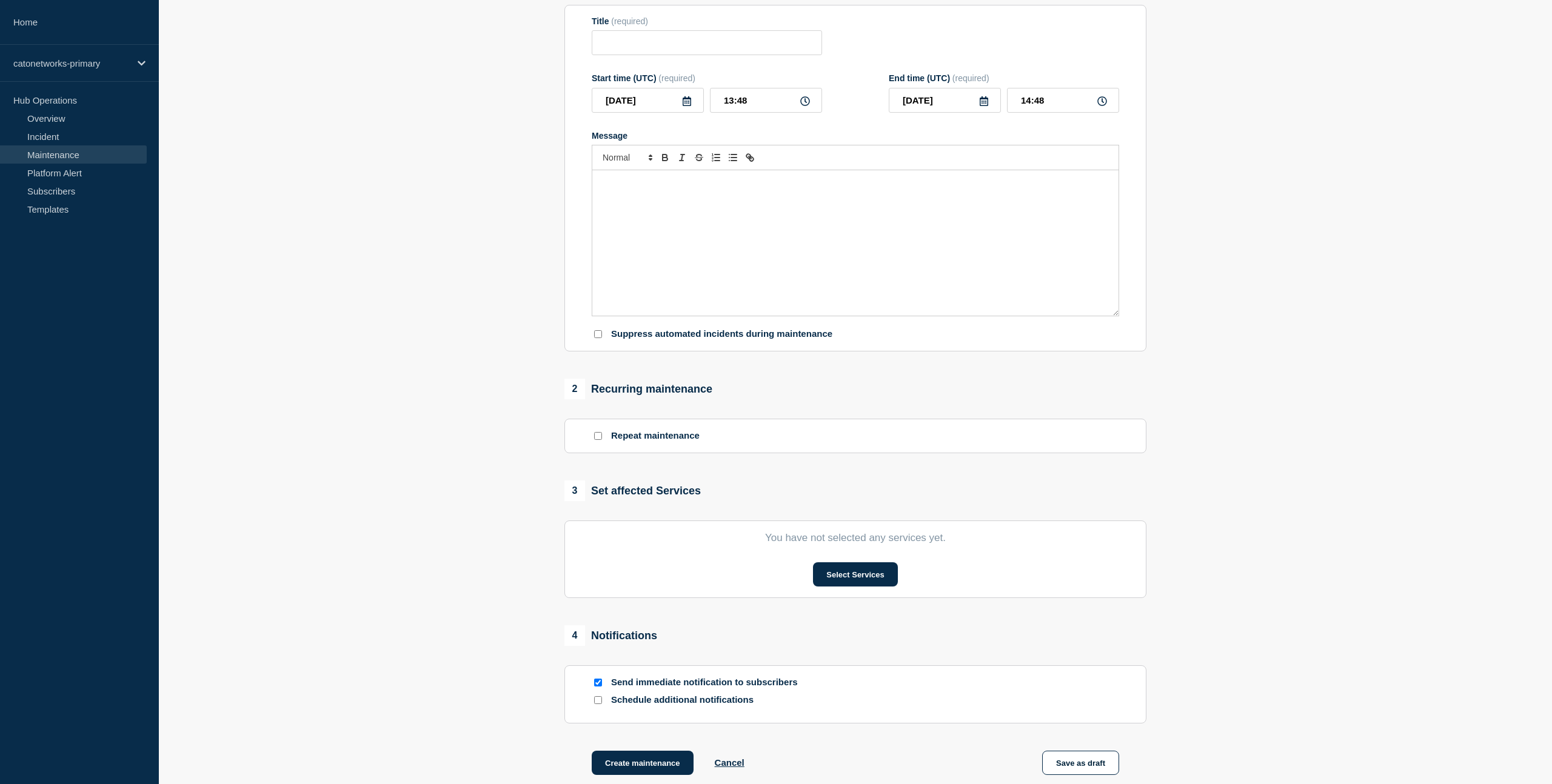
type input "Cato Networks Scheduled Maintenance Notification"
type input "15:48"
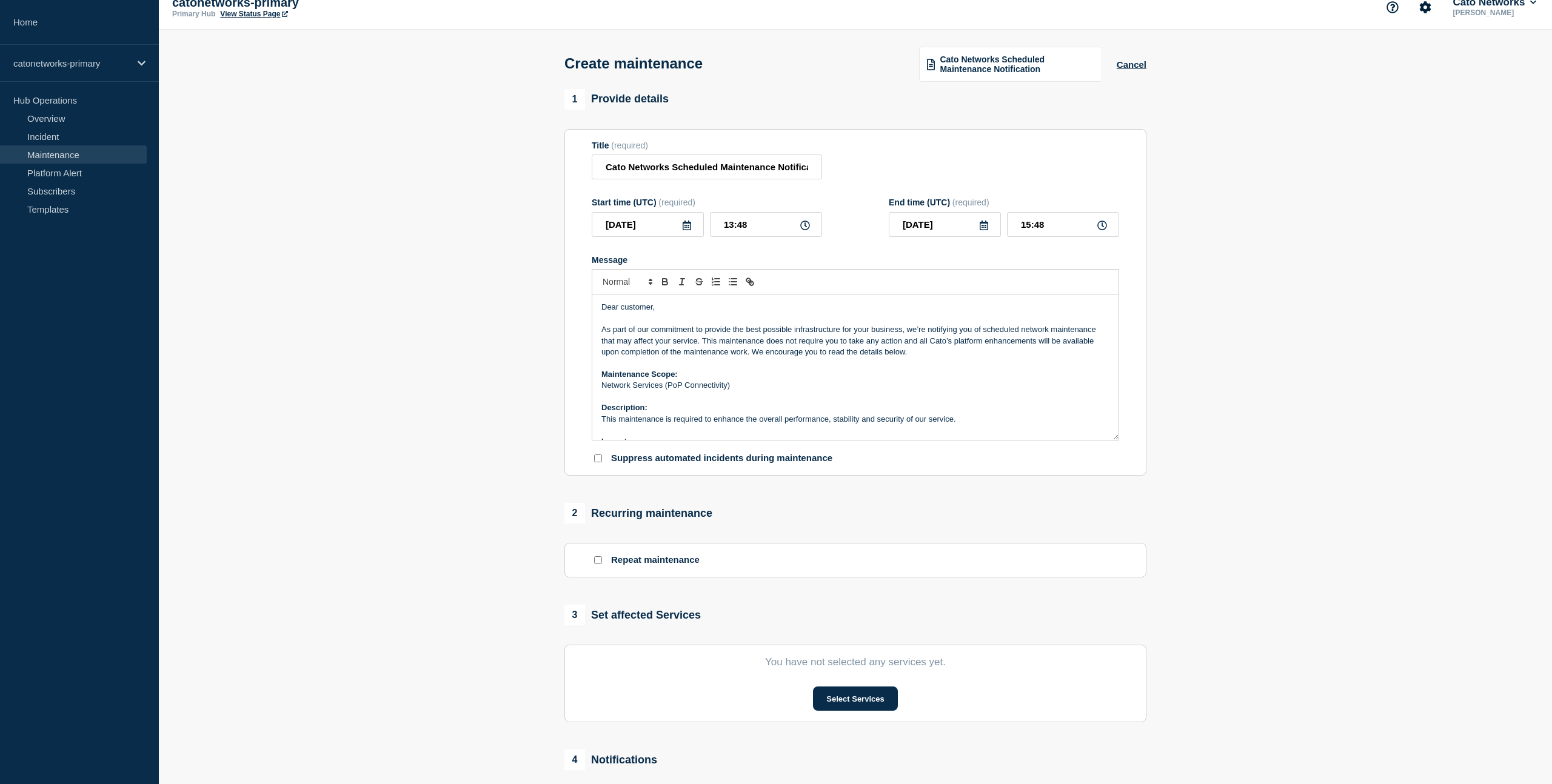
scroll to position [0, 0]
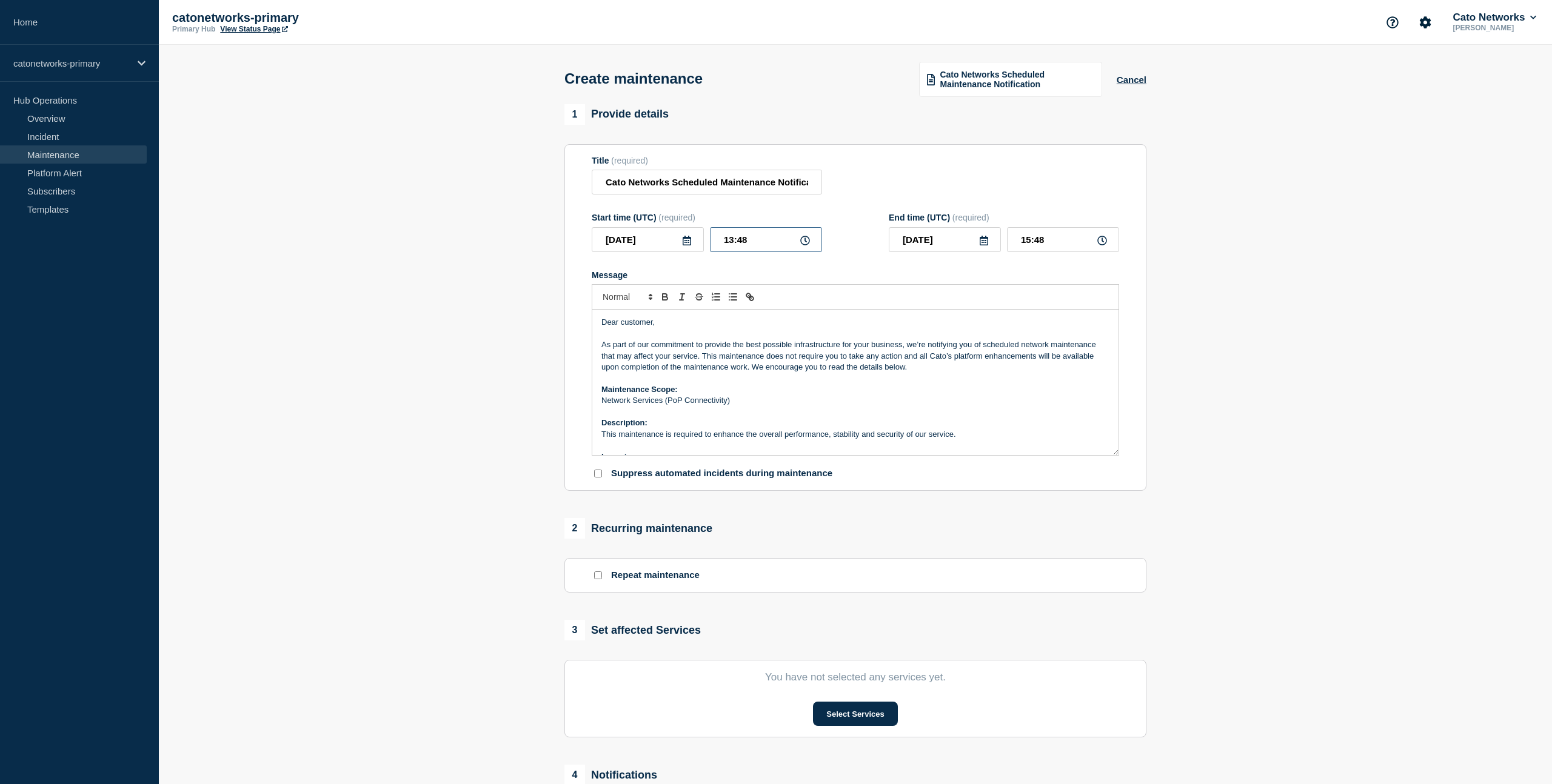
click at [752, 250] on input "13:48" at bounding box center [766, 239] width 112 height 25
click at [783, 250] on input "13:48" at bounding box center [766, 239] width 112 height 25
drag, startPoint x: 735, startPoint y: 249, endPoint x: 732, endPoint y: 256, distance: 7.6
click at [735, 249] on input "13:48" at bounding box center [766, 239] width 112 height 25
type input "16:48"
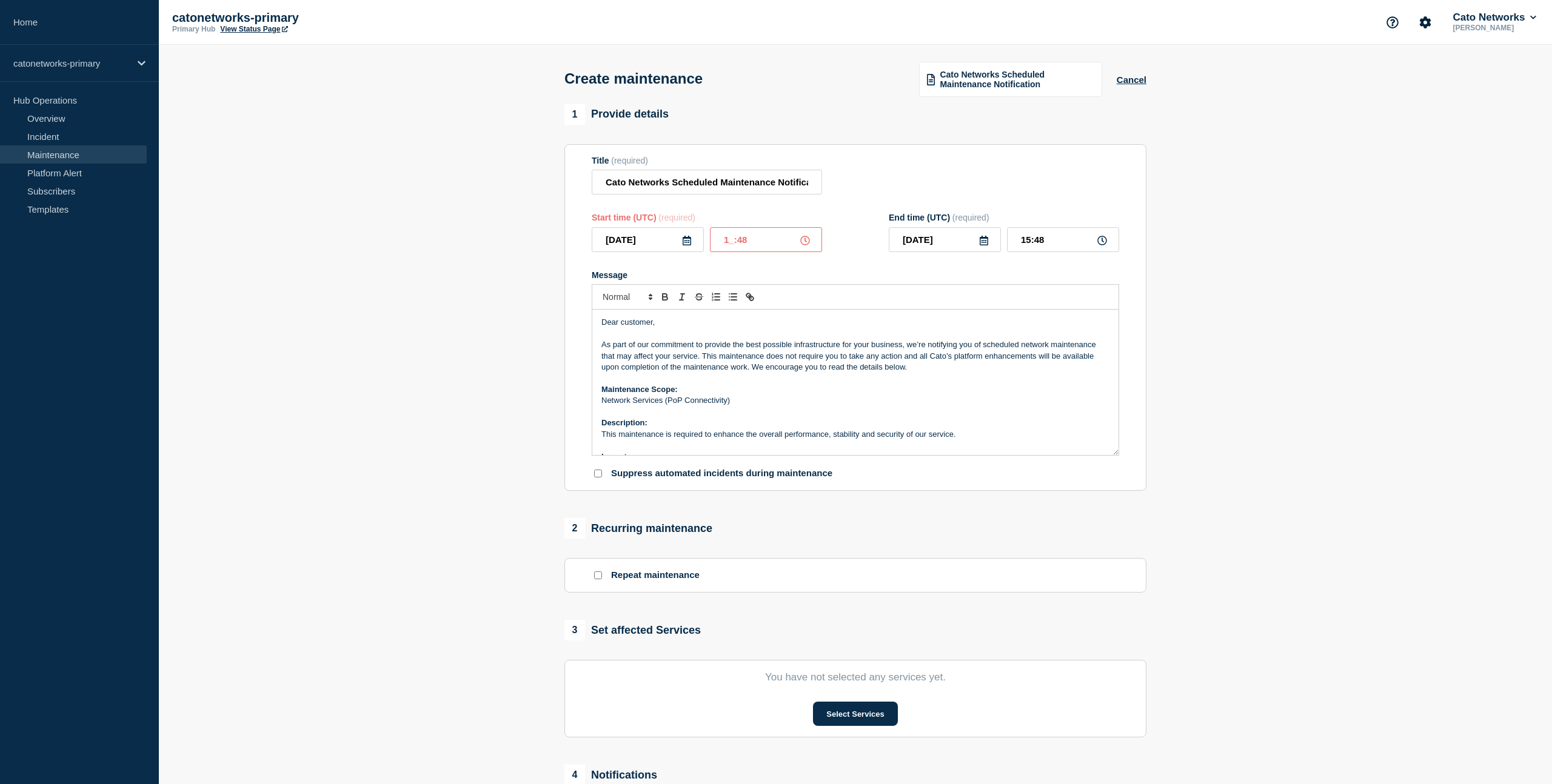
type input "18:48"
type input "16:00"
type input "18:00"
click at [1060, 252] on input "18:00" at bounding box center [1063, 239] width 112 height 25
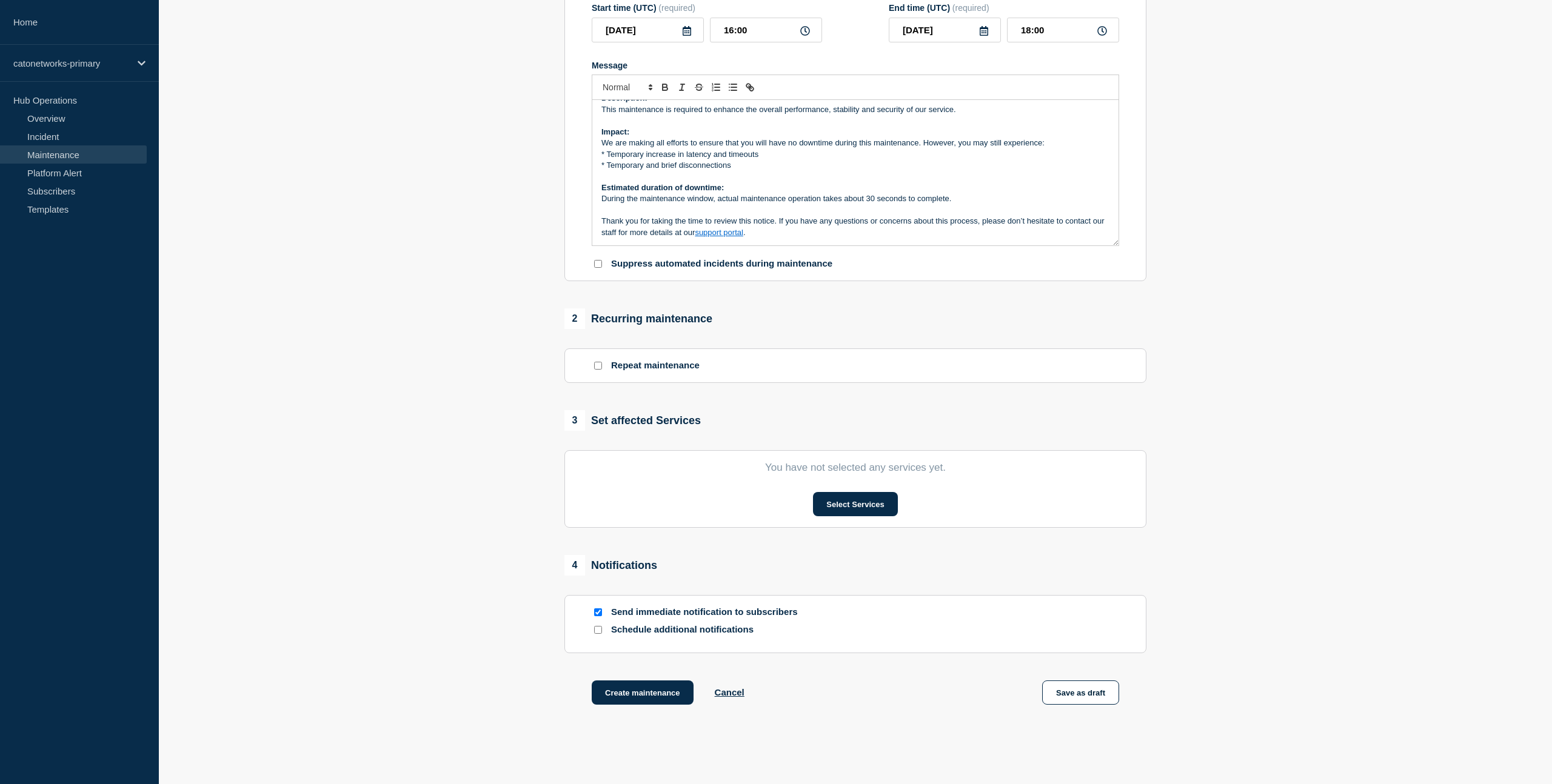
scroll to position [194, 0]
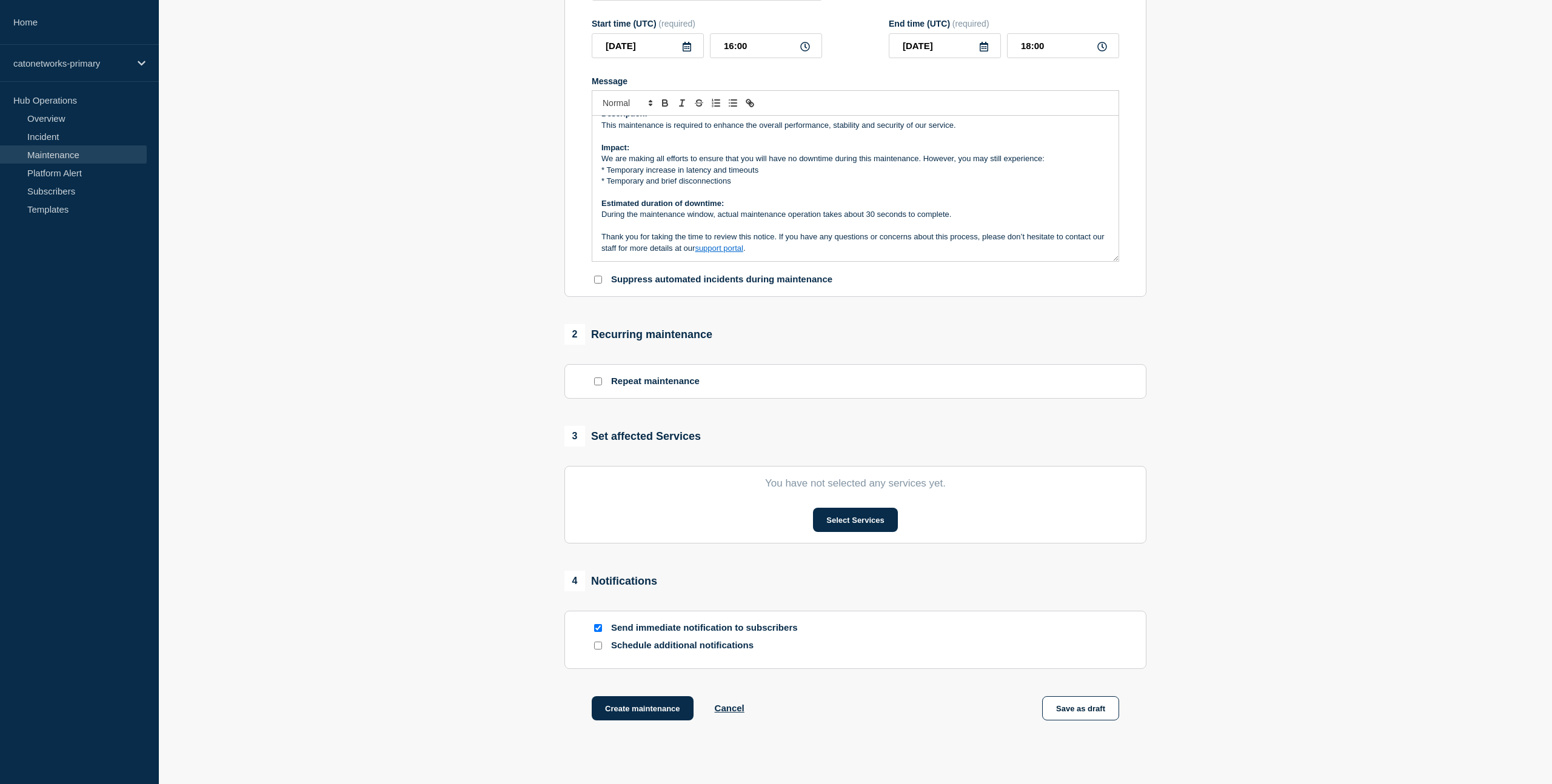
click at [600, 632] on input "Send immediate notification to subscribers" at bounding box center [598, 628] width 8 height 8
checkbox input "false"
click at [863, 532] on button "Select Services" at bounding box center [856, 520] width 84 height 24
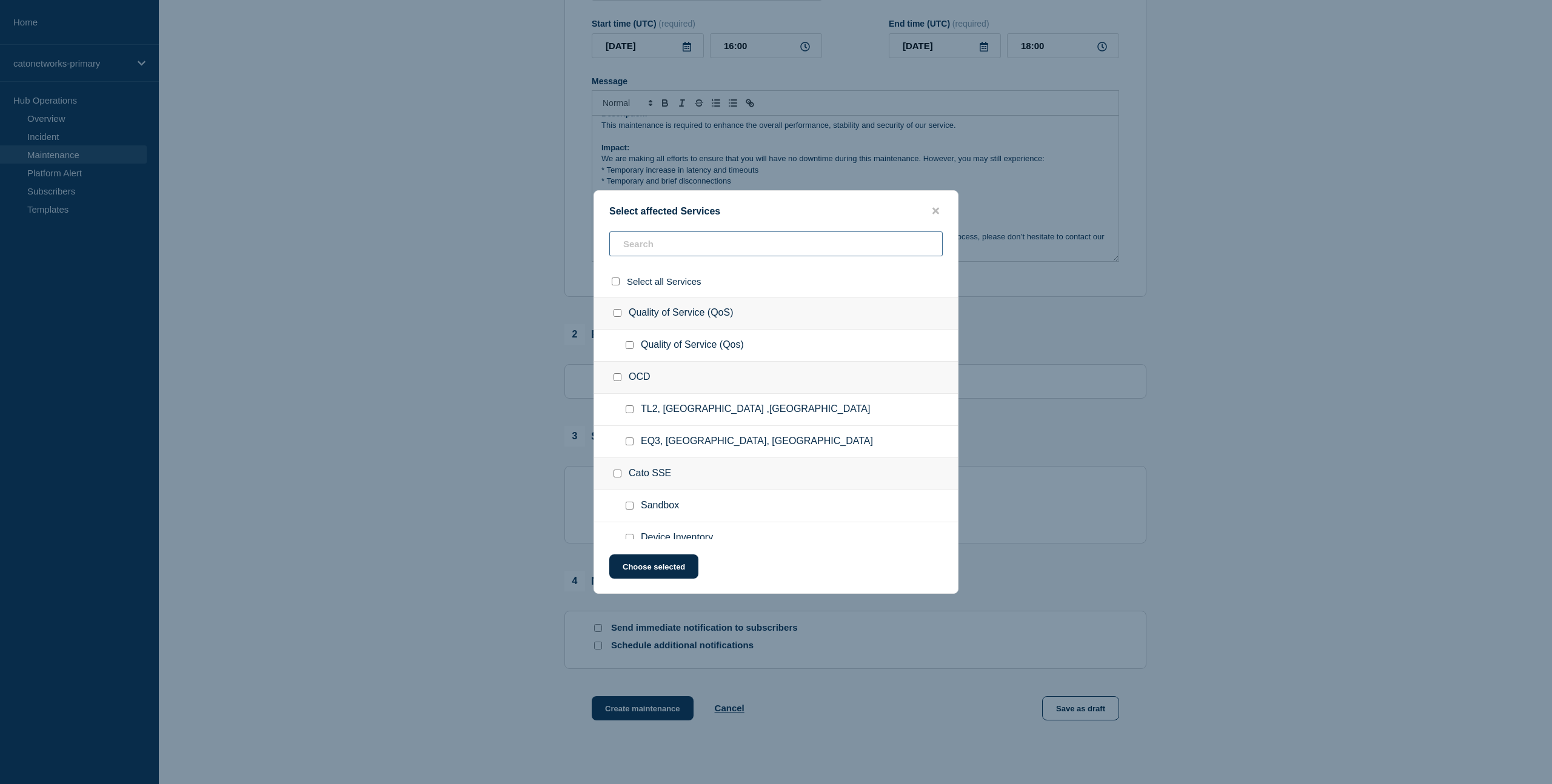
click at [656, 243] on input "text" at bounding box center [776, 243] width 334 height 25
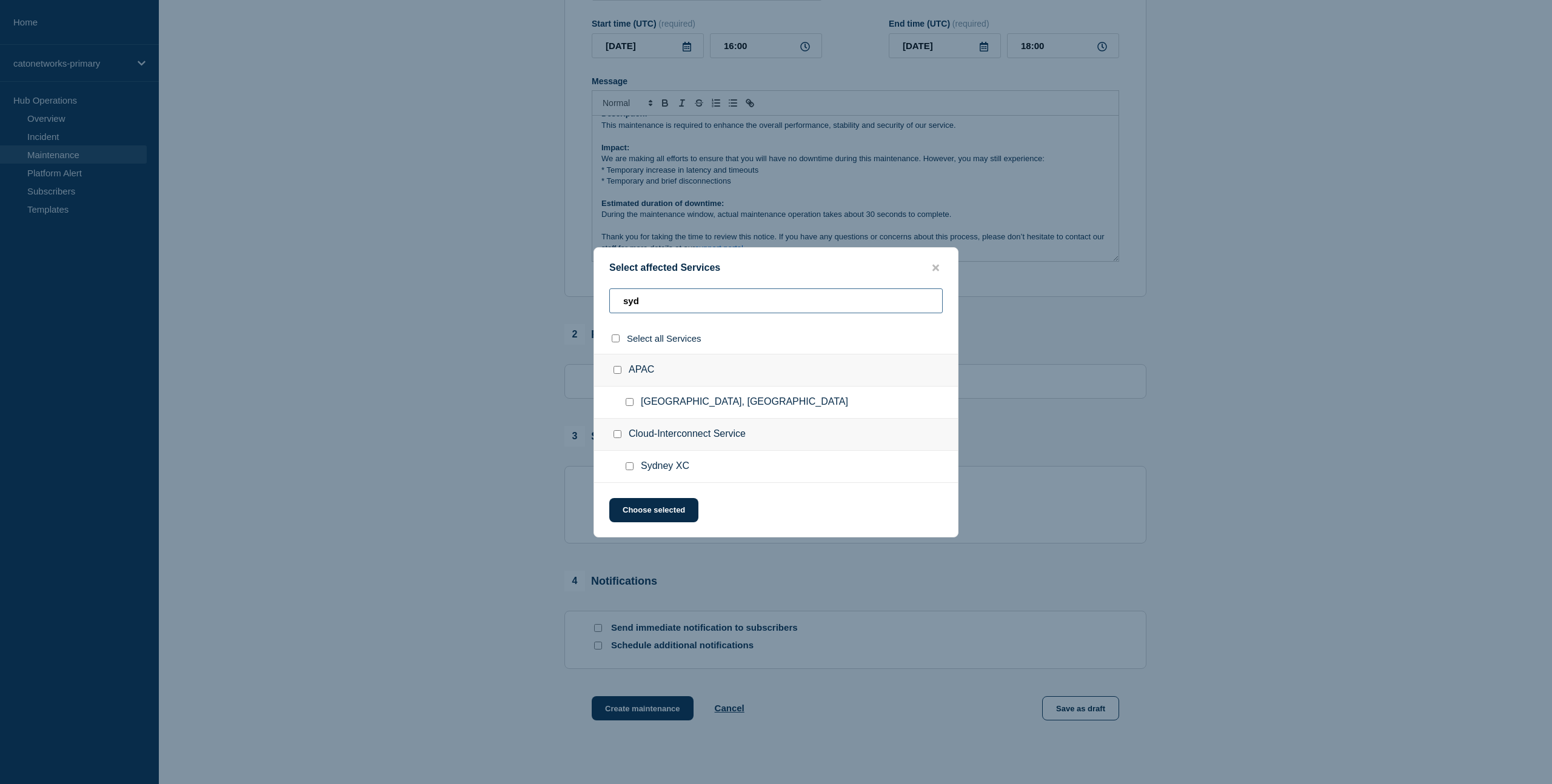
type input "syd"
click at [631, 403] on input "Sydney, Australia checkbox" at bounding box center [630, 403] width 8 height 8
checkbox input "true"
click at [662, 300] on input "syd" at bounding box center [776, 301] width 334 height 25
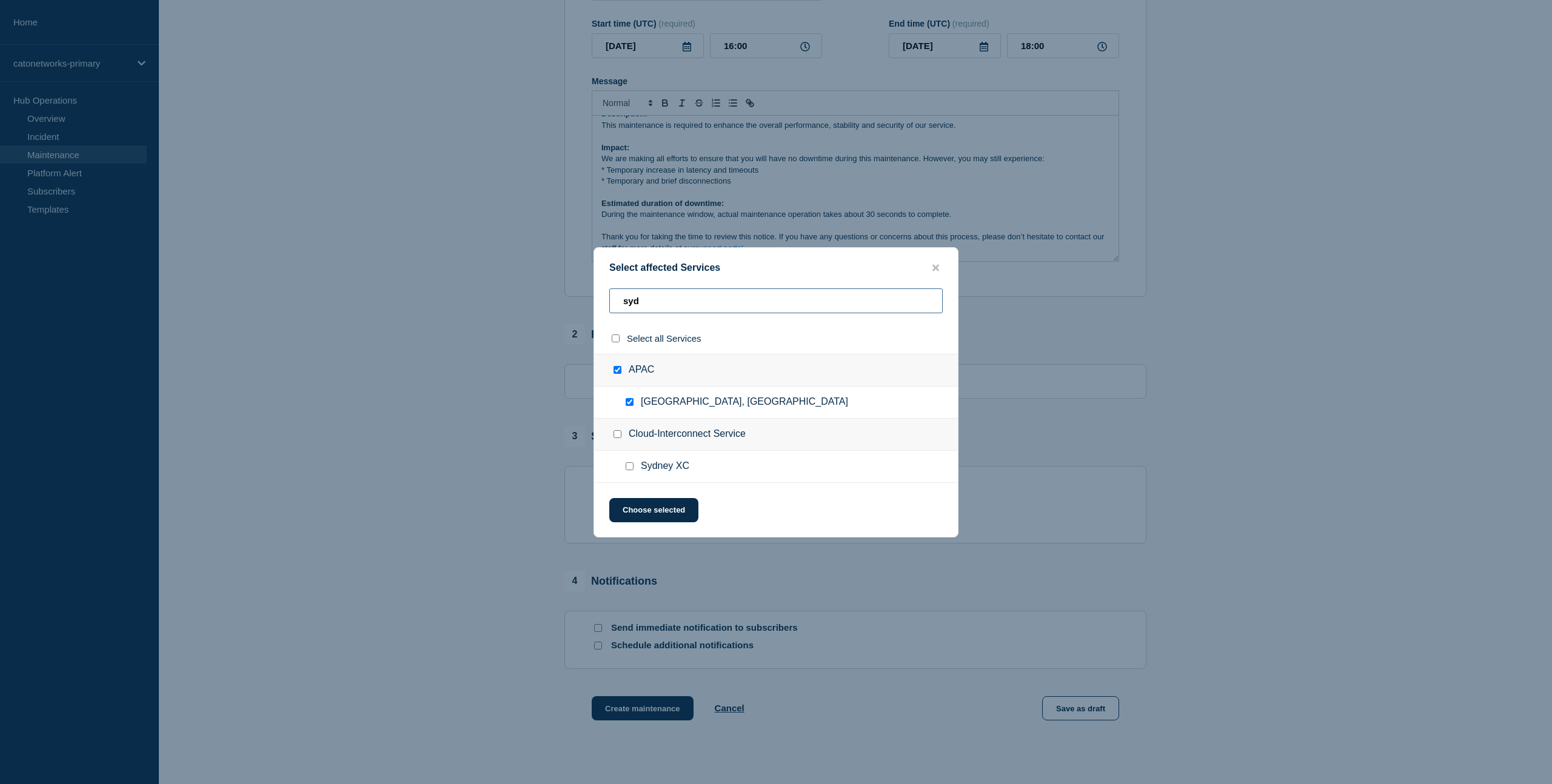
drag, startPoint x: 663, startPoint y: 300, endPoint x: 537, endPoint y: 299, distance: 126.0
click at [537, 299] on div "Select affected Services syd Select all Services APAC Sydney, Australia Cloud-I…" at bounding box center [776, 392] width 1552 height 784
type input "a"
checkbox input "false"
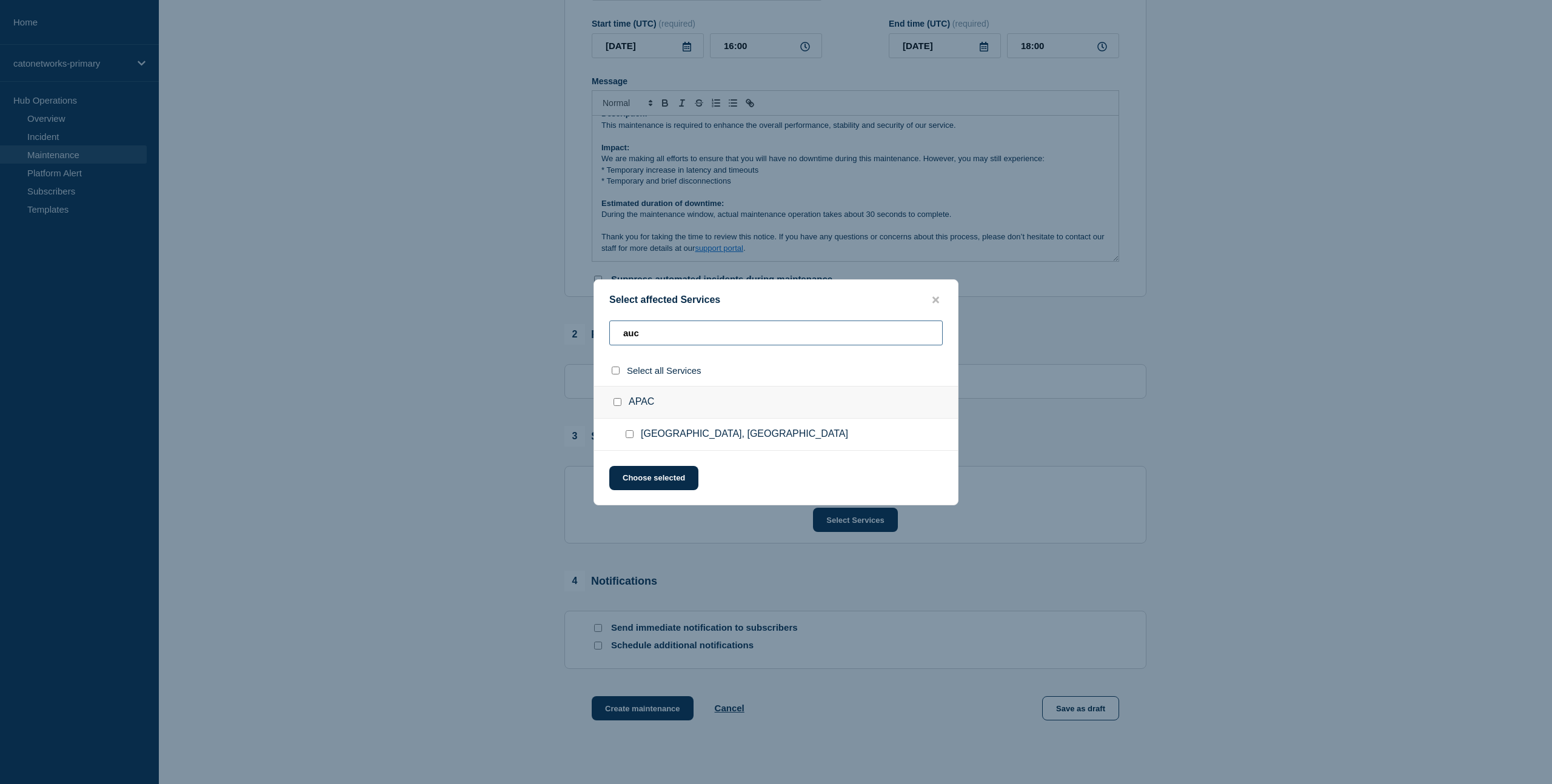
type input "auc"
click at [617, 406] on input "APAC checkbox" at bounding box center [618, 403] width 8 height 8
checkbox input "true"
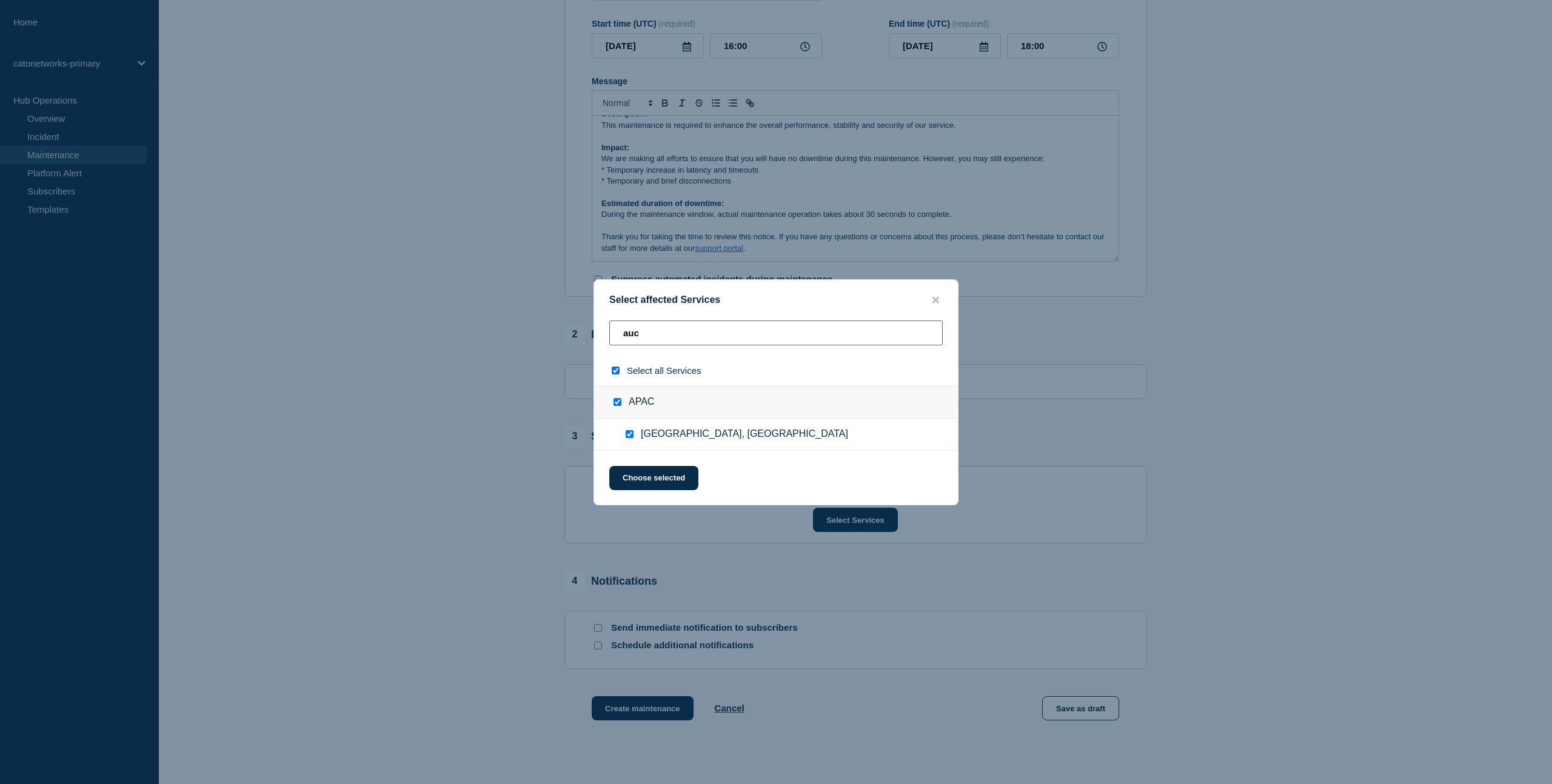
click at [644, 330] on input "auc" at bounding box center [776, 333] width 334 height 25
type input "au"
checkbox input "false"
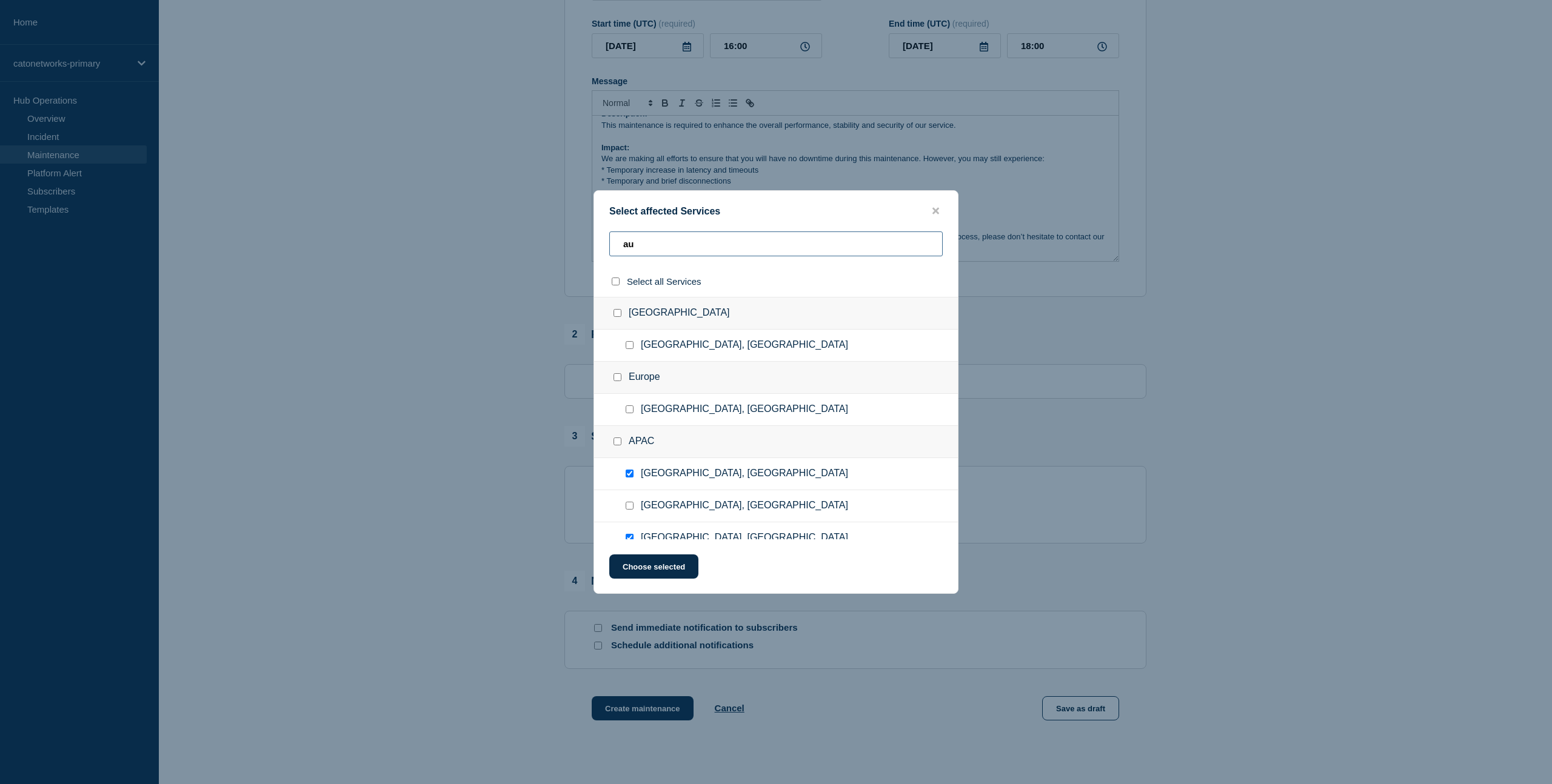
type input "a"
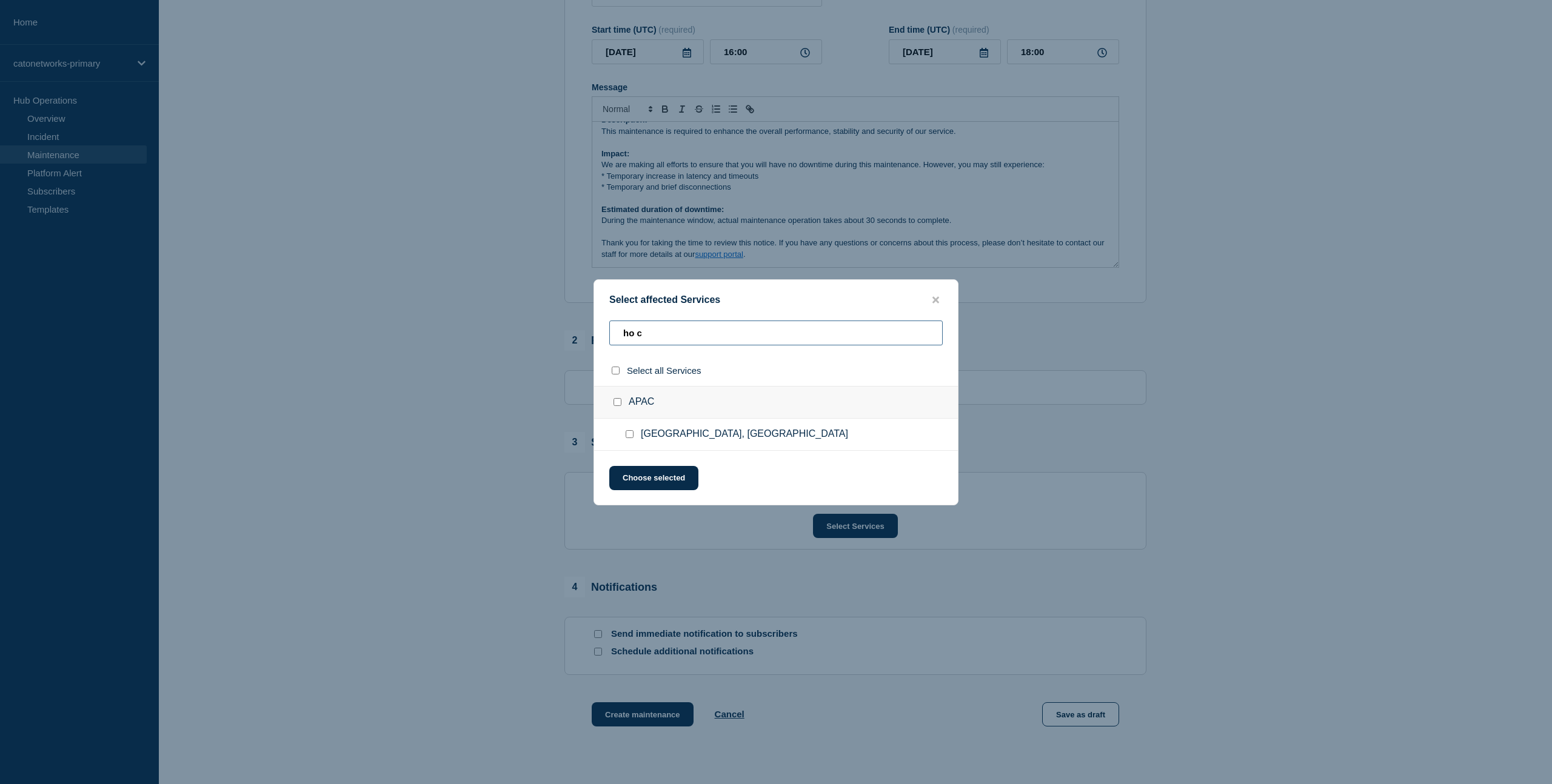
type input "ho c"
click at [615, 405] on input "APAC checkbox" at bounding box center [618, 403] width 8 height 8
checkbox input "true"
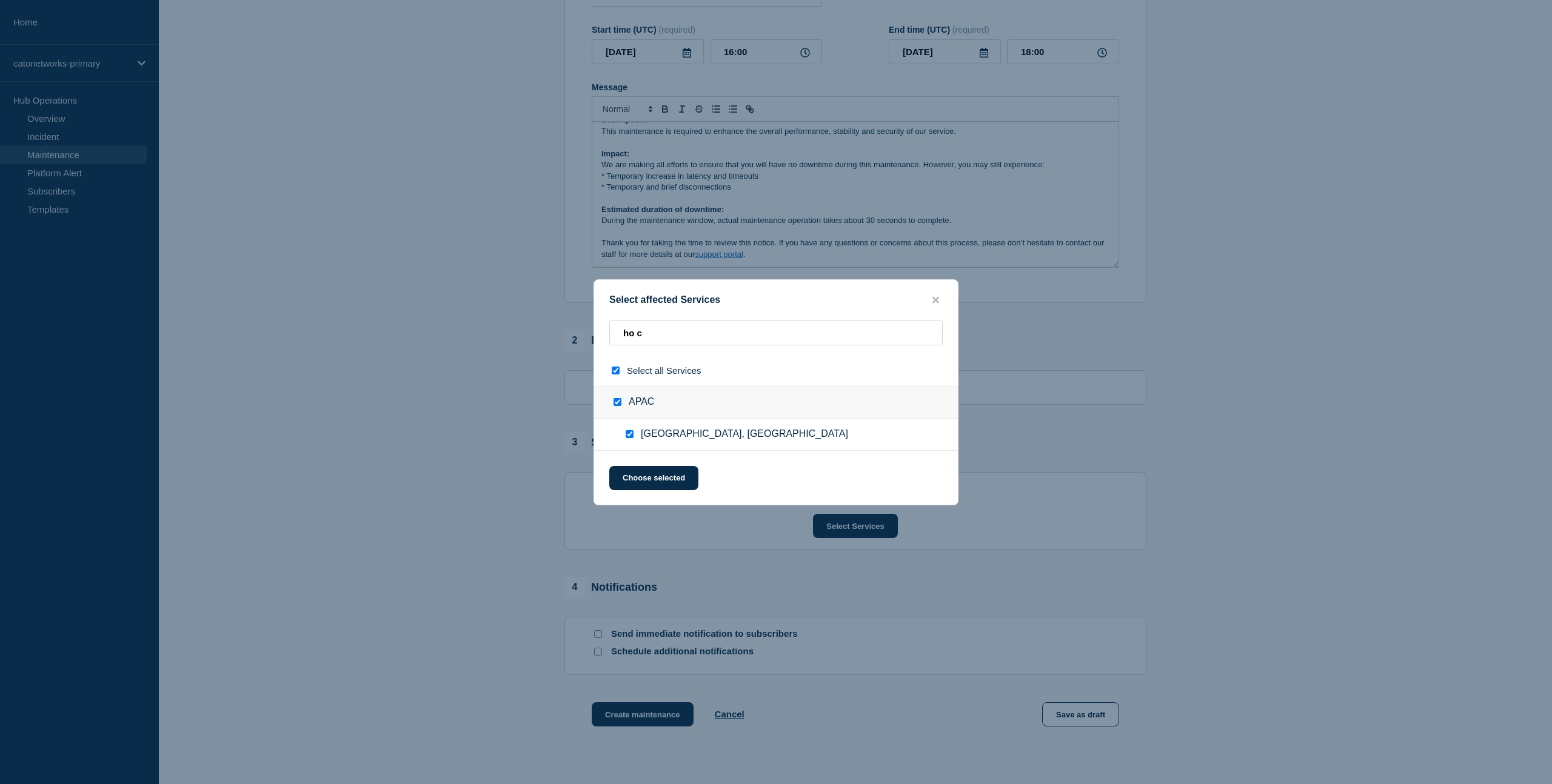
click at [614, 370] on input "select all checkbox" at bounding box center [616, 371] width 8 height 8
checkbox input "false"
click at [631, 437] on input "Ho Chi Minh City, Vietnam checkbox" at bounding box center [630, 434] width 8 height 8
checkbox input "true"
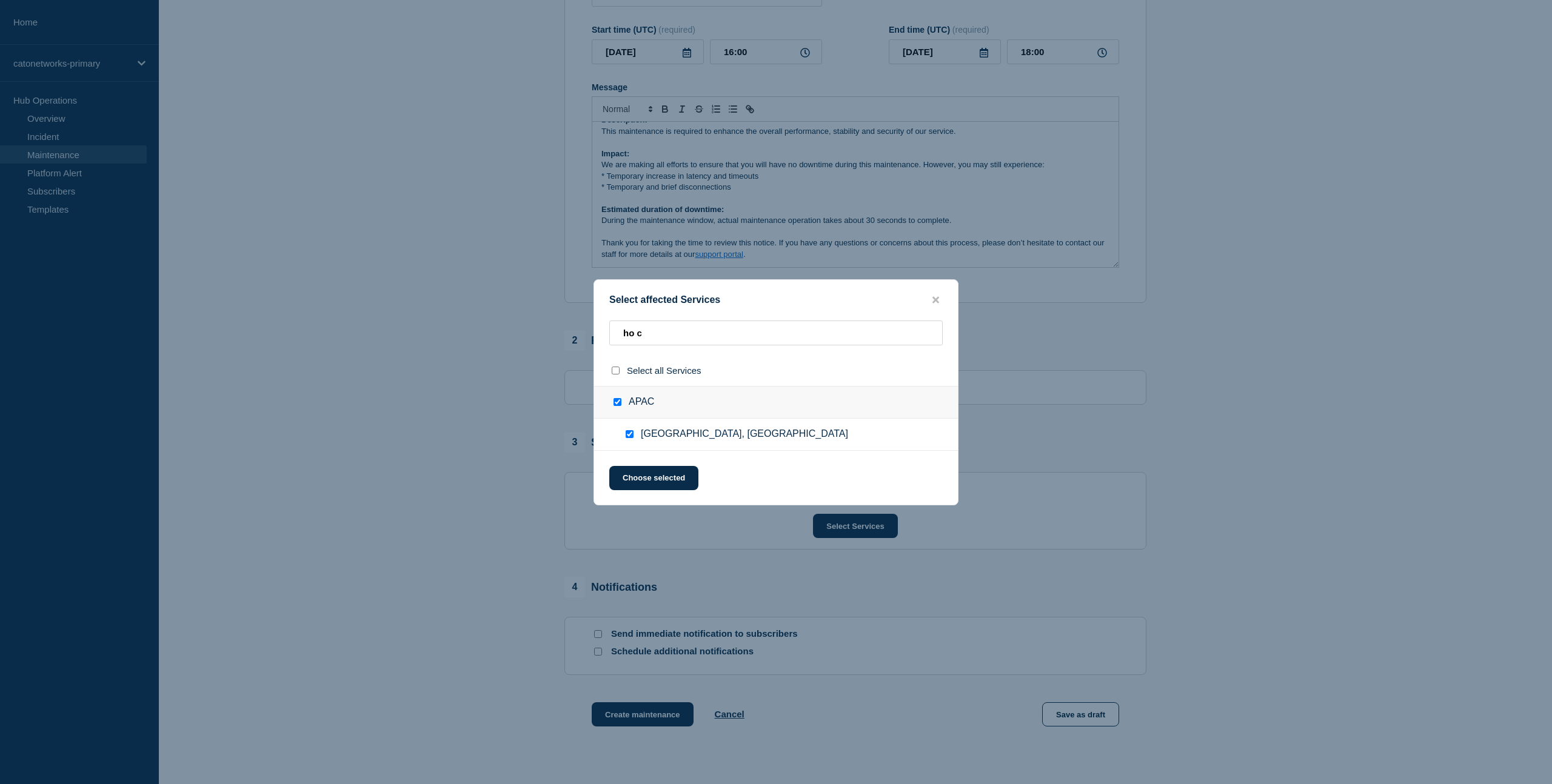
checkbox input "true"
click at [682, 325] on input "ho c" at bounding box center [776, 333] width 334 height 25
click at [683, 334] on input "ho c" at bounding box center [776, 333] width 334 height 25
drag, startPoint x: 692, startPoint y: 336, endPoint x: 601, endPoint y: 332, distance: 91.1
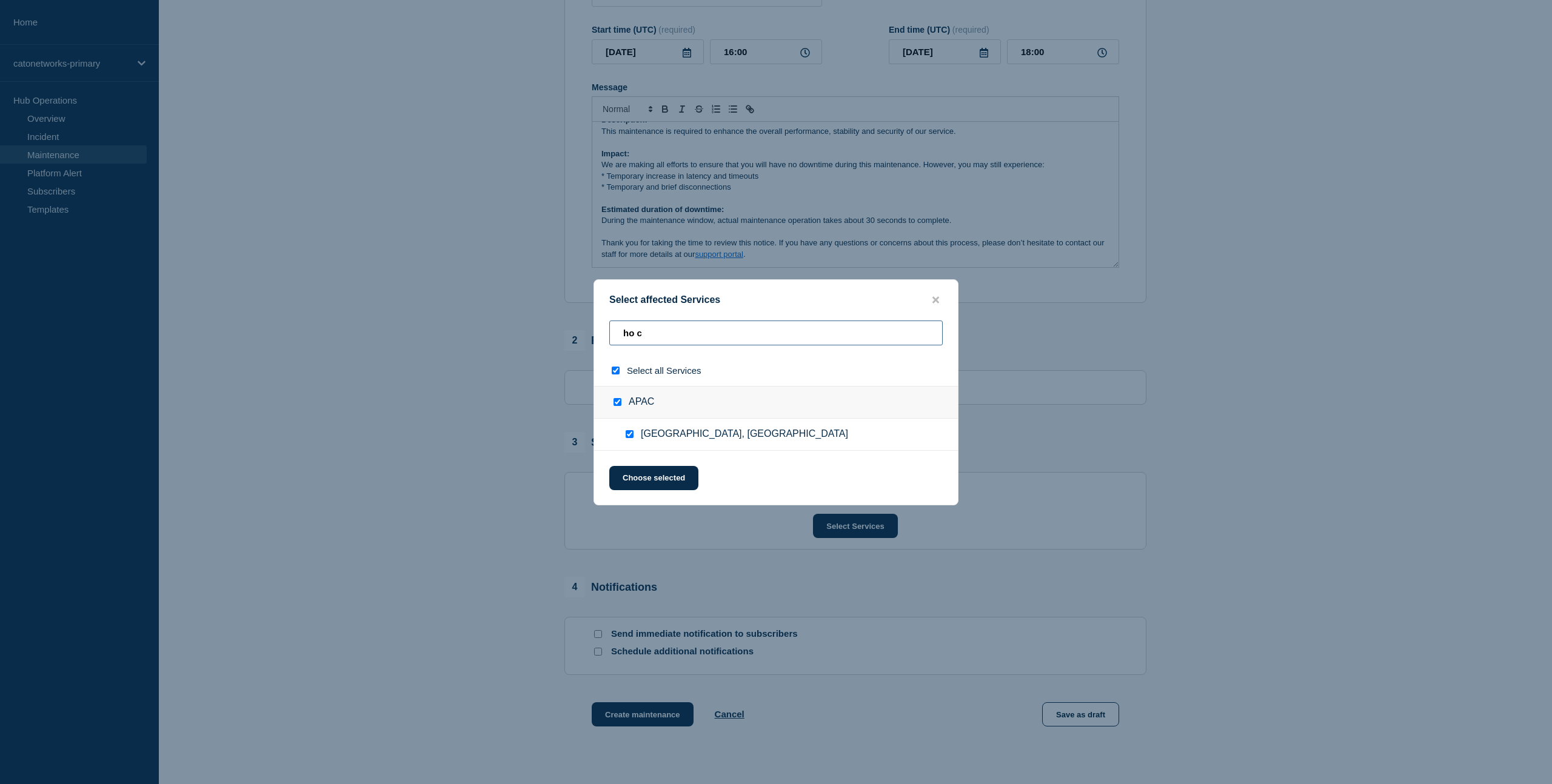
click at [601, 332] on div "ho c" at bounding box center [776, 338] width 364 height 35
type input "h"
checkbox input "false"
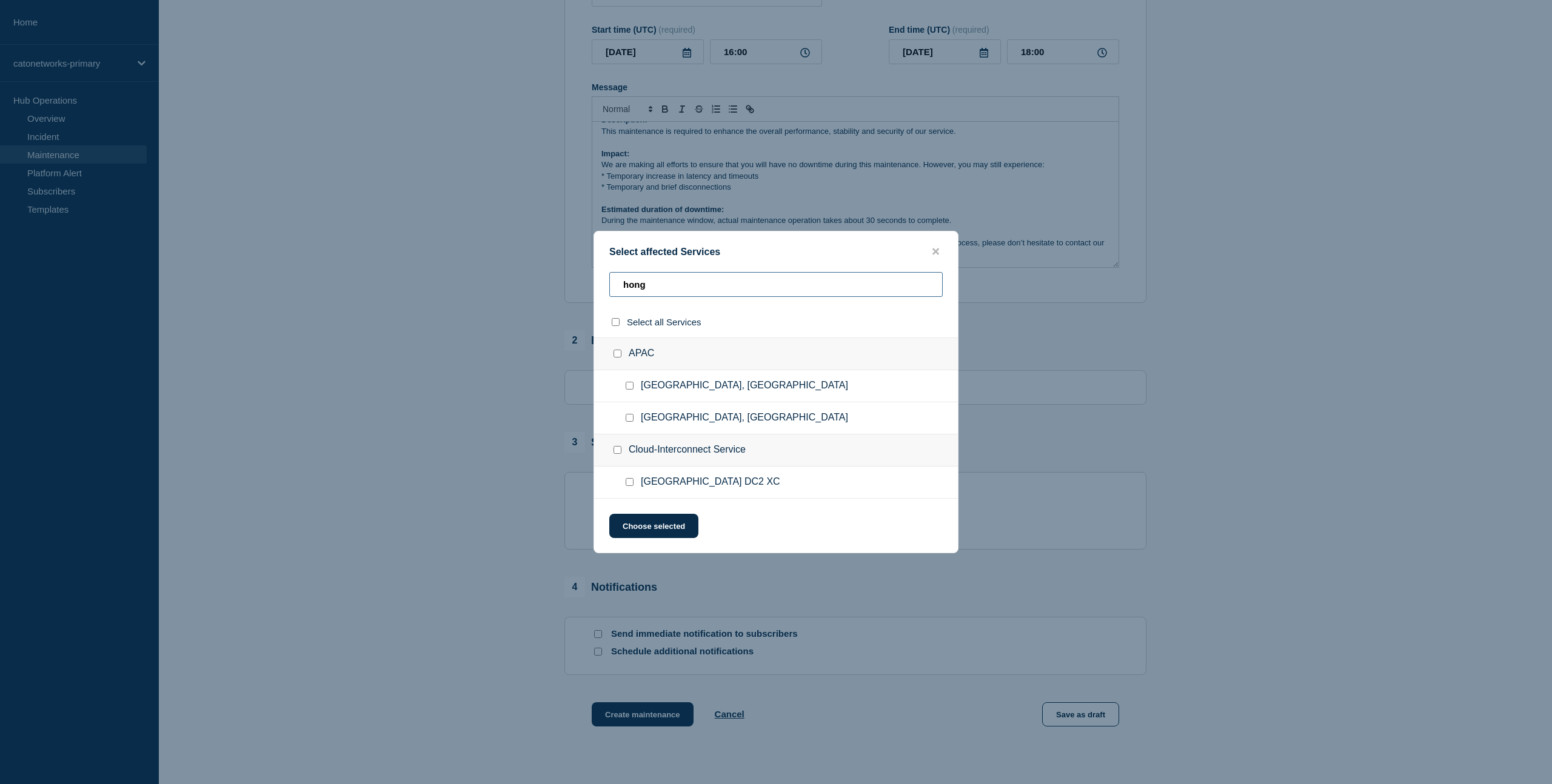
type input "hong"
click at [632, 387] on input "Hong Kong, China checkbox" at bounding box center [630, 386] width 8 height 8
checkbox input "true"
drag, startPoint x: 649, startPoint y: 278, endPoint x: 552, endPoint y: 274, distance: 97.1
click at [552, 274] on div "Select affected Services hong Select all Services APAC Hong Kong, China Hong Ko…" at bounding box center [776, 392] width 1552 height 784
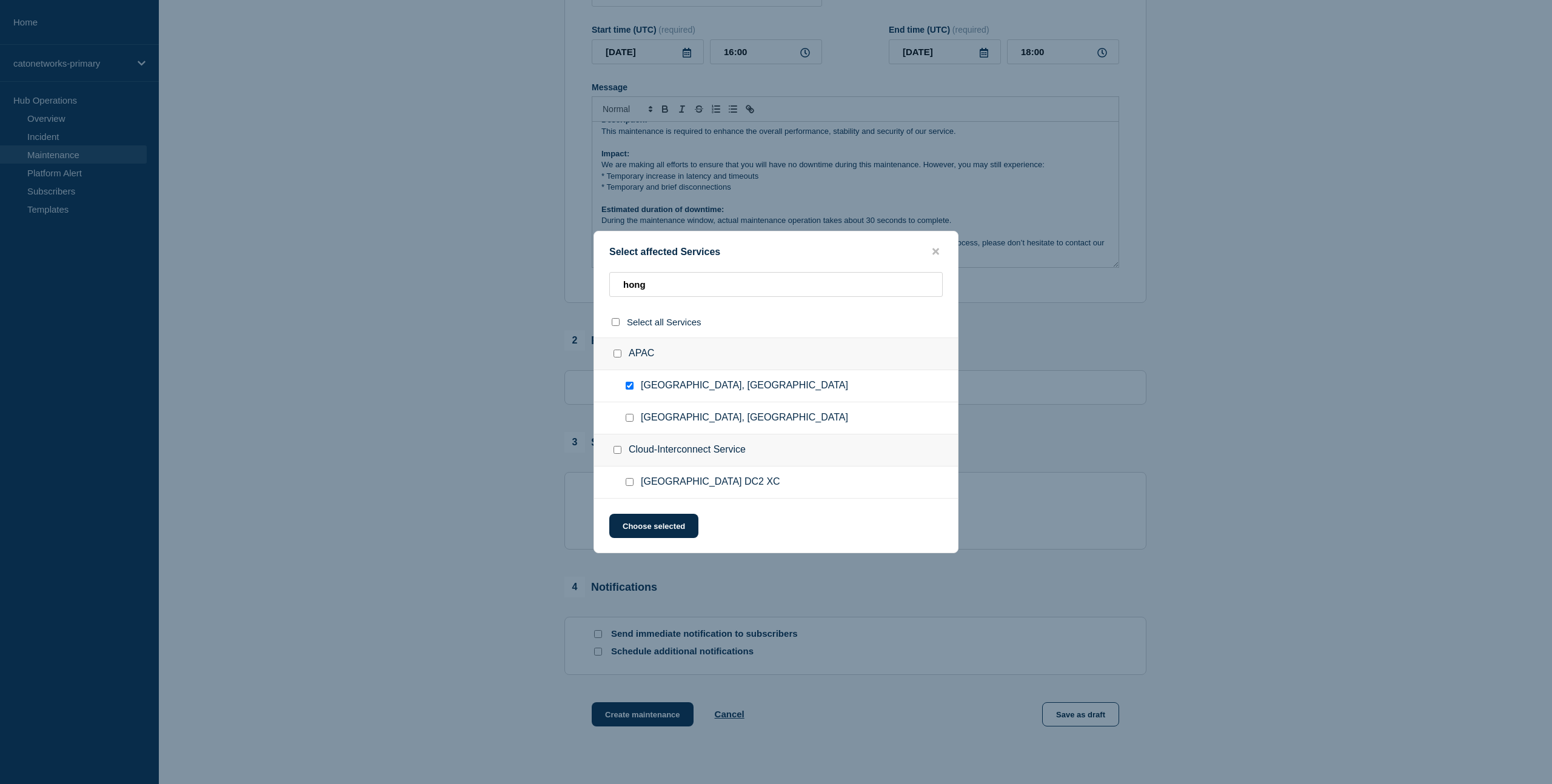
click at [632, 422] on input "Hong Kong DC2, China checkbox" at bounding box center [630, 418] width 8 height 8
checkbox input "true"
click at [652, 278] on input "hong" at bounding box center [776, 284] width 334 height 25
drag, startPoint x: 661, startPoint y: 278, endPoint x: 571, endPoint y: 278, distance: 90.0
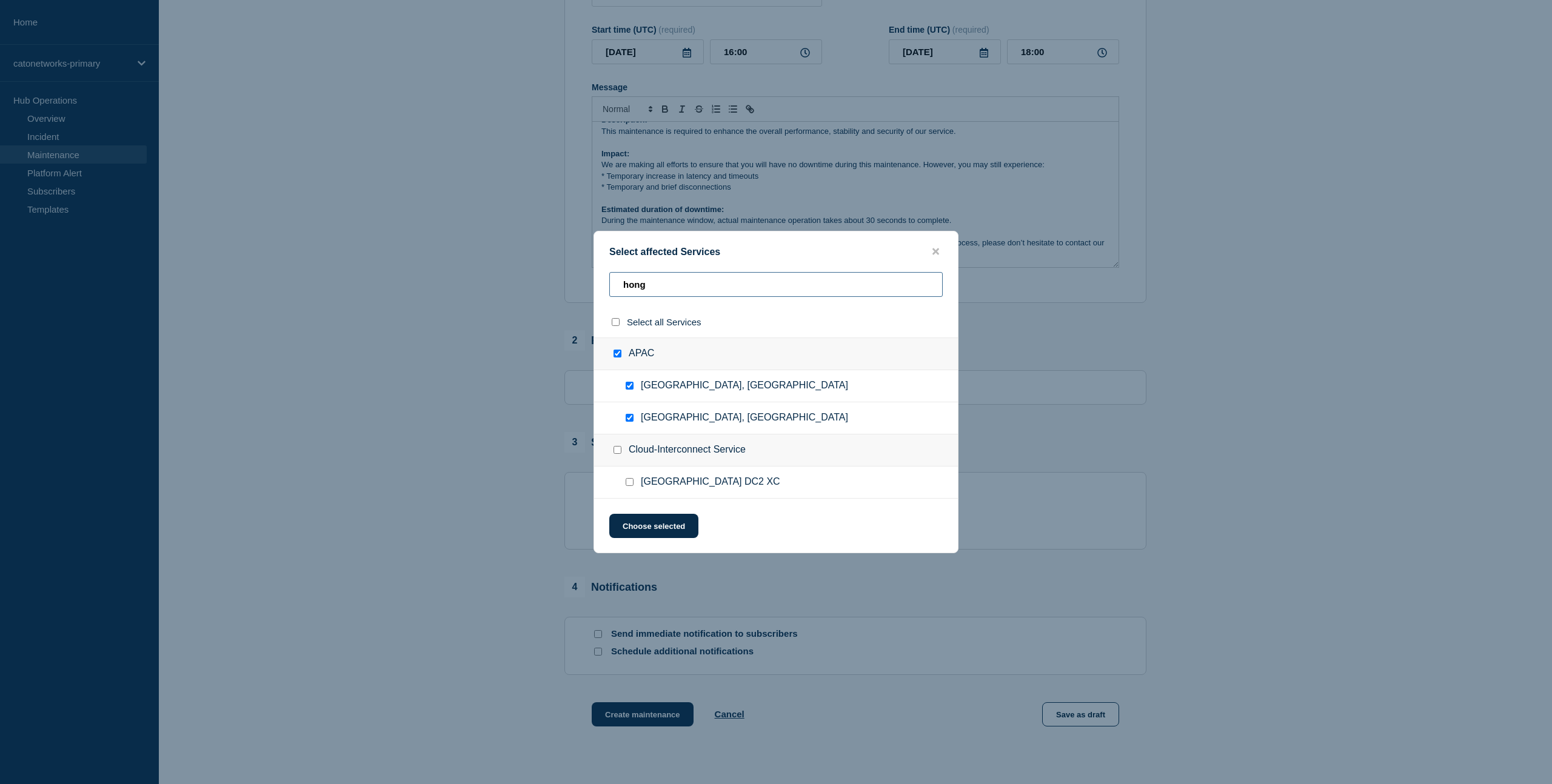
click at [571, 278] on div "Select affected Services hong Select all Services APAC Hong Kong, China Hong Ko…" at bounding box center [776, 392] width 1552 height 784
type input "j"
checkbox input "false"
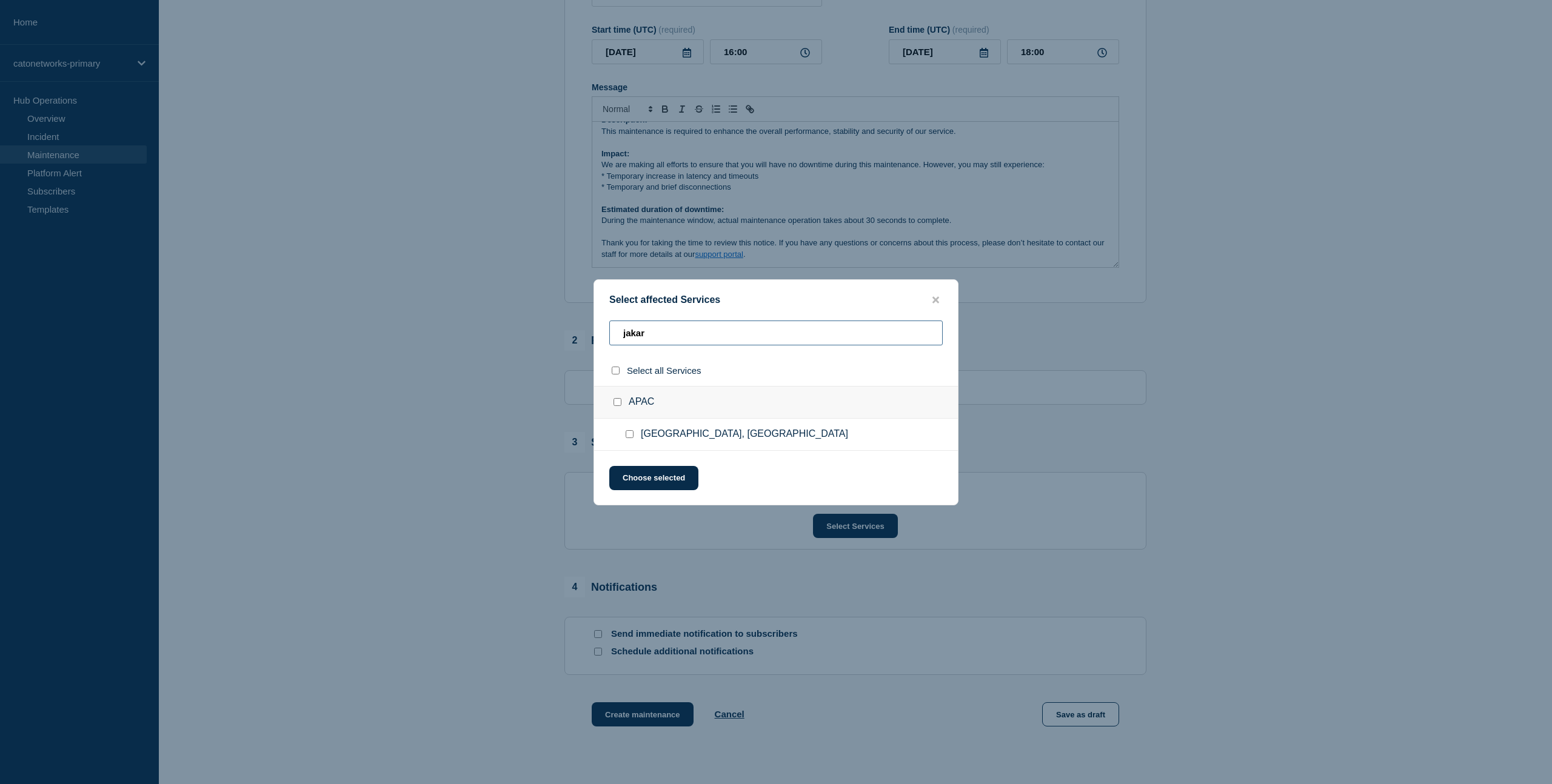
scroll to position [187, 0]
type input "jakar"
click at [632, 437] on input "Jakarta, Indonesia checkbox" at bounding box center [630, 434] width 8 height 8
checkbox input "true"
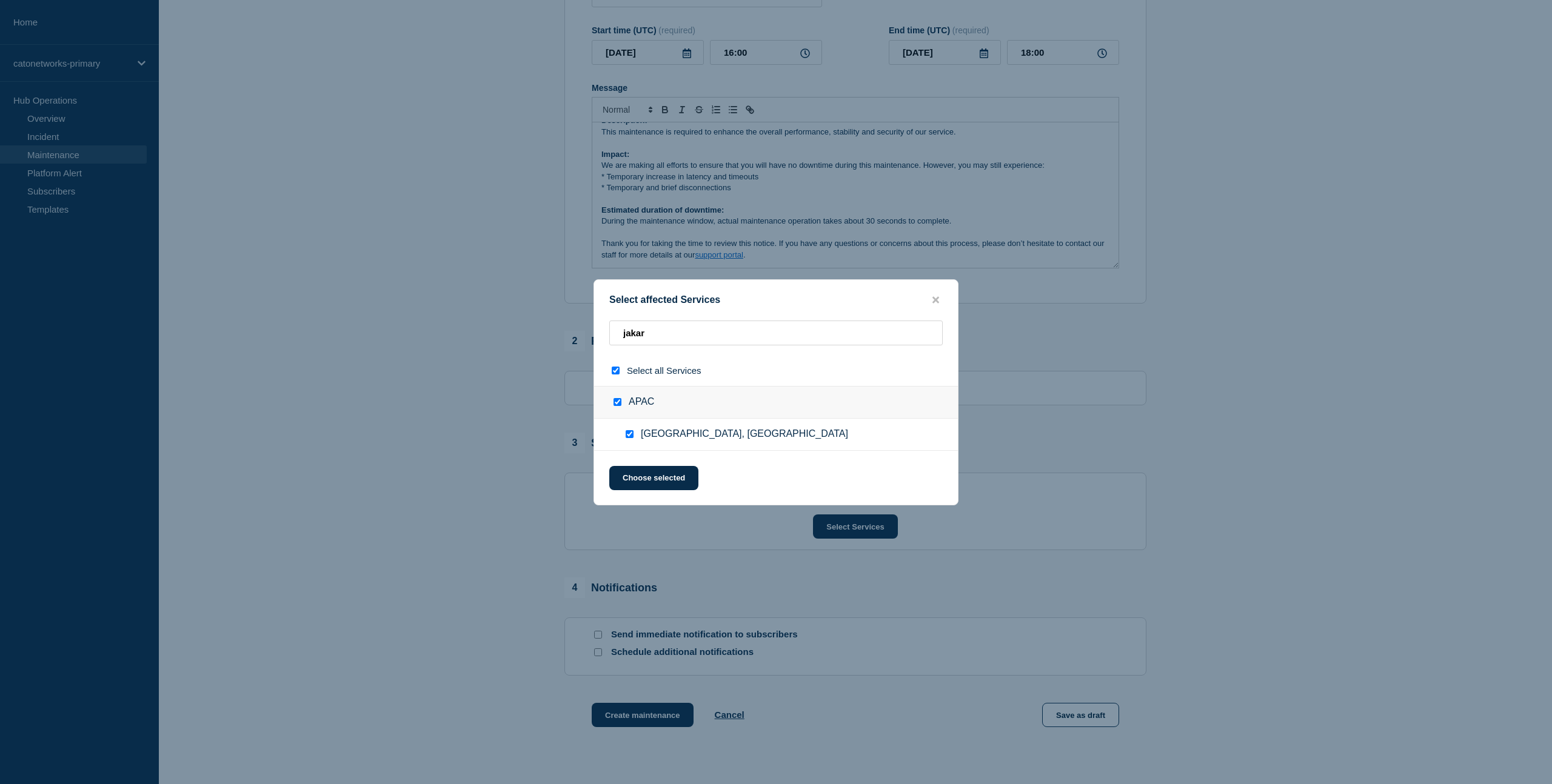
checkbox input "true"
click at [643, 331] on input "jakar" at bounding box center [776, 333] width 334 height 25
drag, startPoint x: 657, startPoint y: 333, endPoint x: 568, endPoint y: 334, distance: 89.0
click at [568, 334] on div "Select affected Services jakar Select all Services APAC Jakarta, Indonesia Choo…" at bounding box center [776, 392] width 1552 height 784
type input "m"
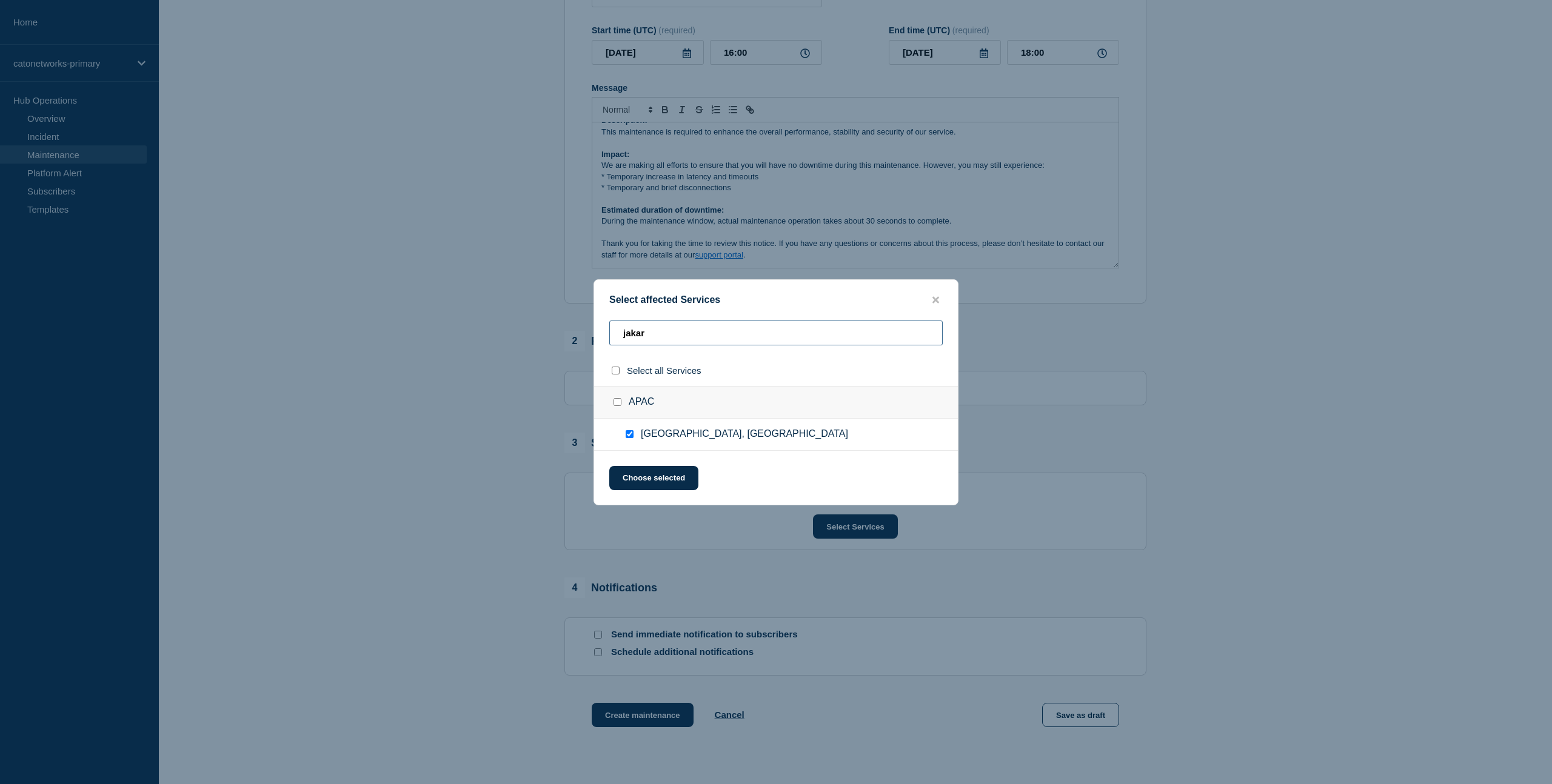
checkbox input "false"
type input "melbo"
click at [631, 437] on input "Melbourne, Australia checkbox" at bounding box center [630, 434] width 8 height 8
checkbox input "true"
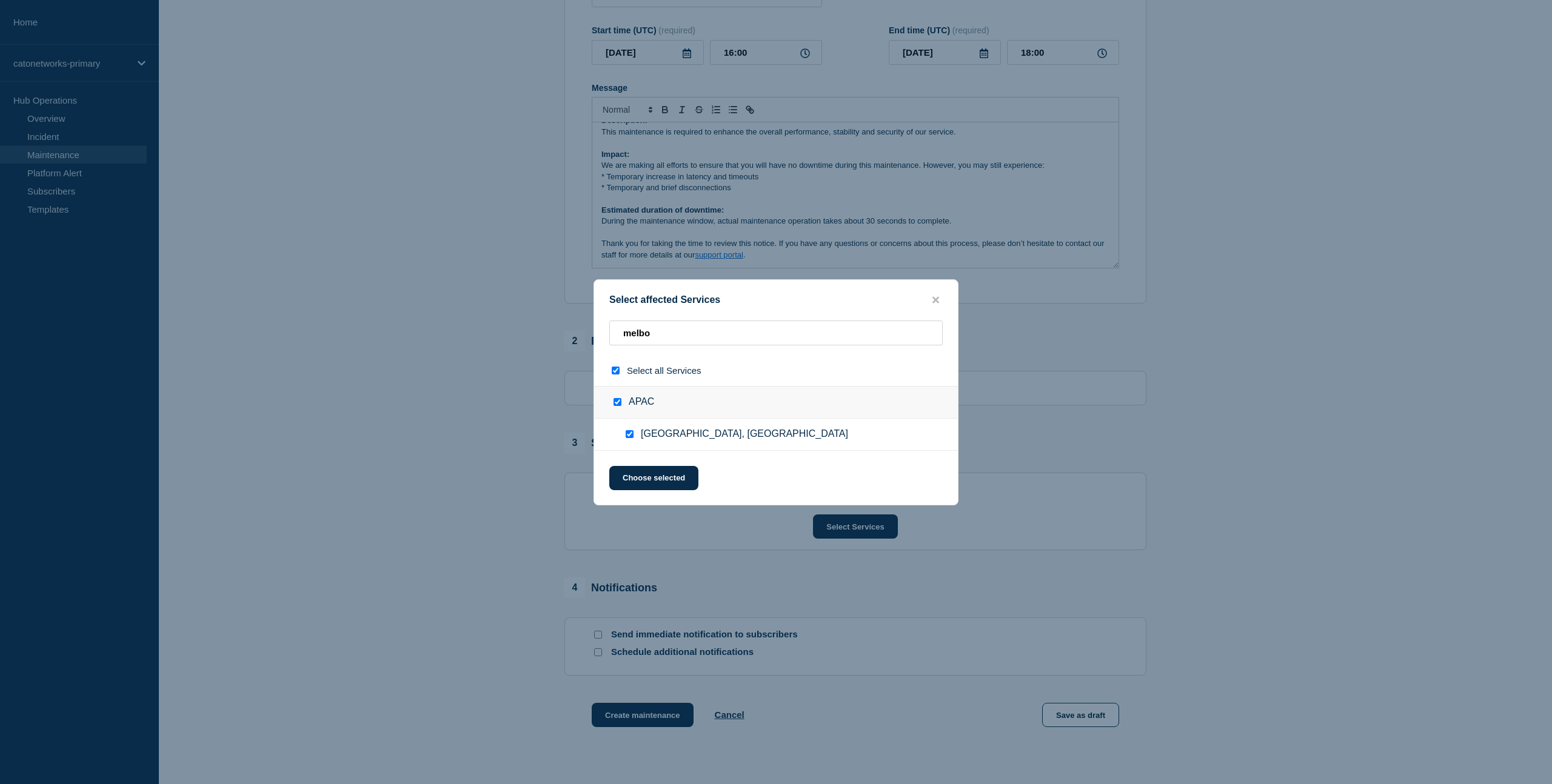
checkbox input "true"
drag, startPoint x: 655, startPoint y: 334, endPoint x: 581, endPoint y: 334, distance: 74.0
click at [581, 334] on div "Select affected Services melbo Select all Services APAC Melbourne, Australia Ch…" at bounding box center [776, 392] width 1552 height 784
type input "pe"
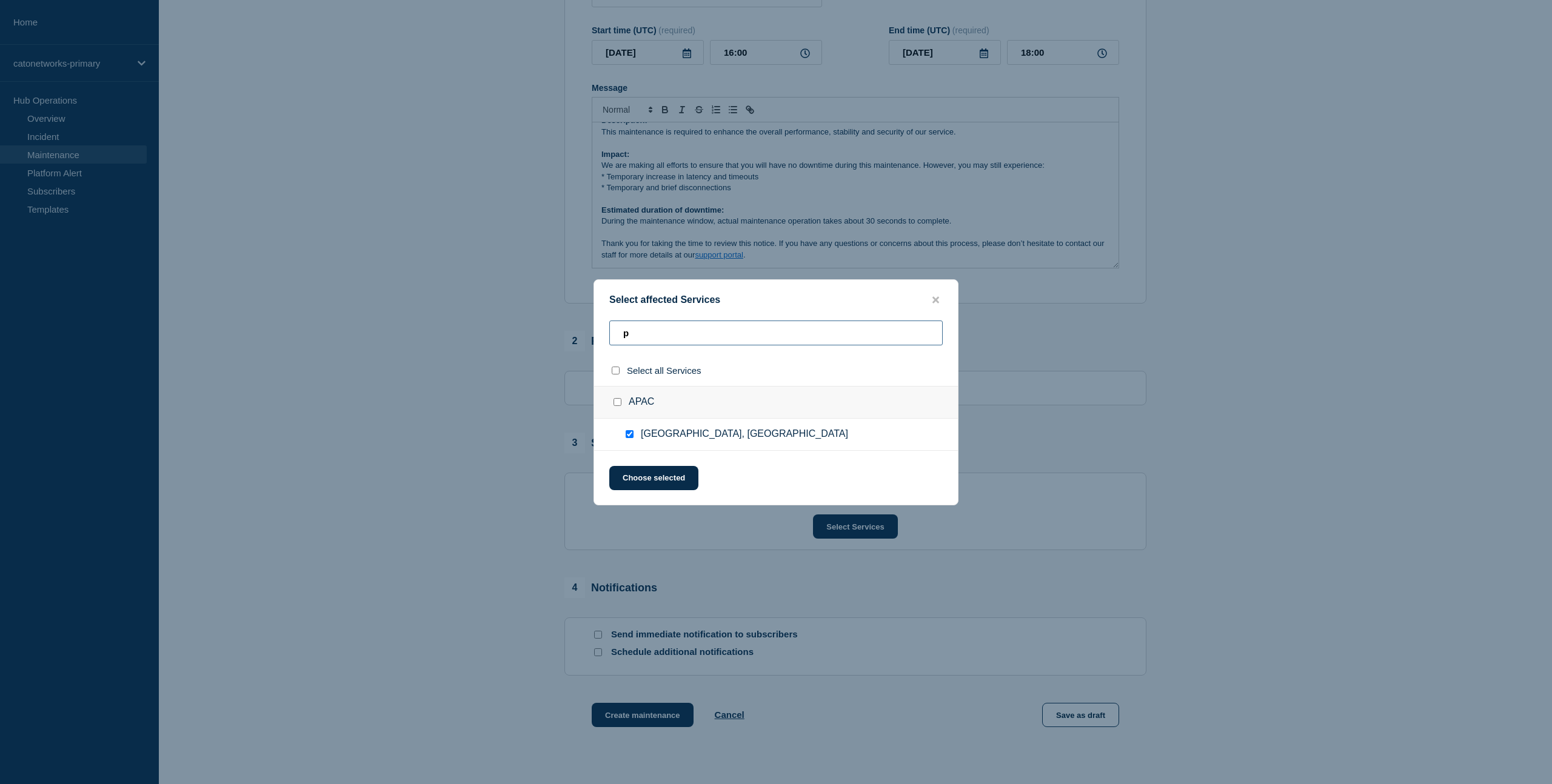
checkbox input "false"
type input "pert"
drag, startPoint x: 627, startPoint y: 437, endPoint x: 632, endPoint y: 420, distance: 17.7
click at [627, 437] on input "Perth, Australia checkbox" at bounding box center [630, 434] width 8 height 8
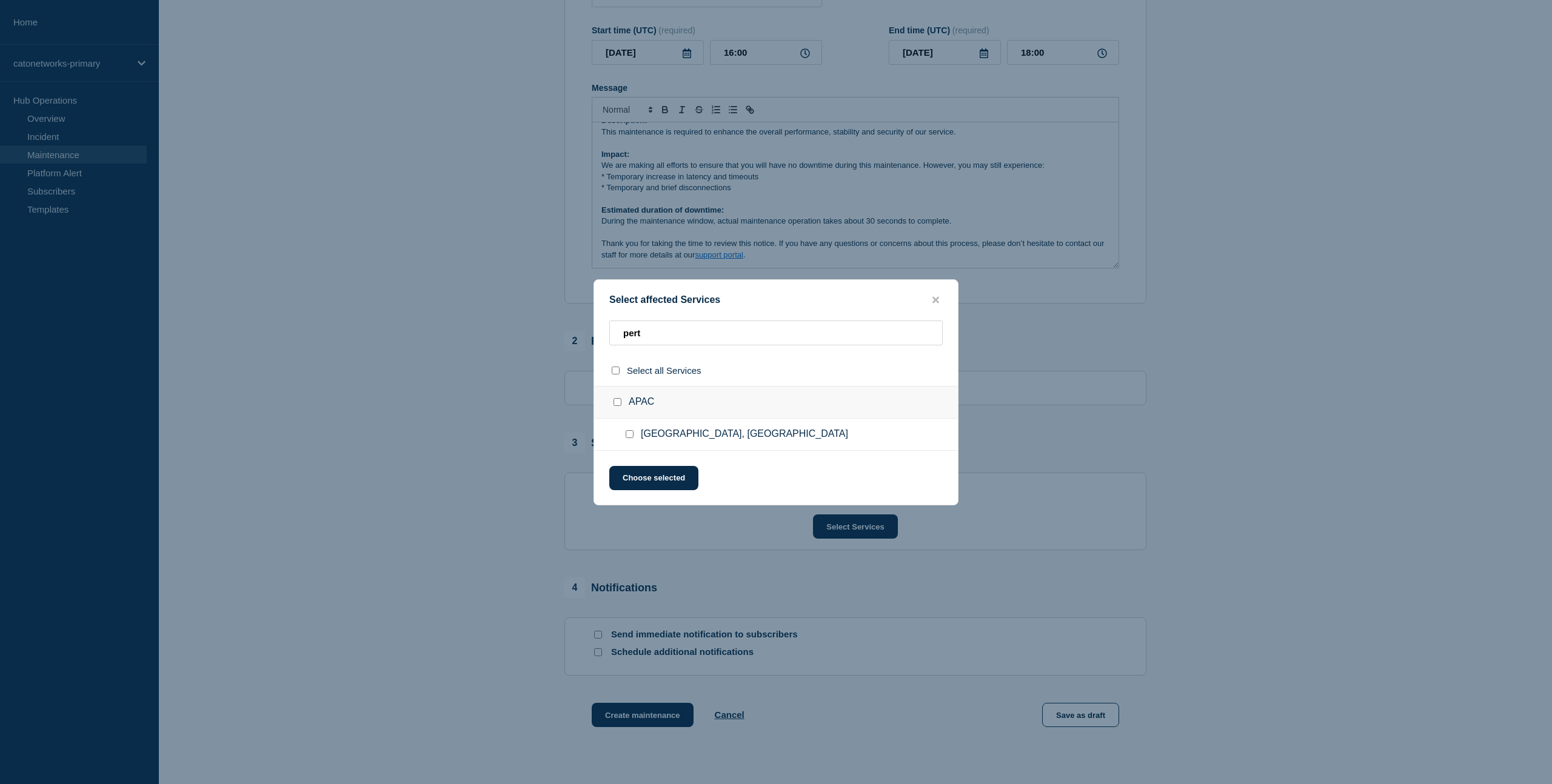
checkbox input "true"
click at [653, 337] on input "pert" at bounding box center [776, 333] width 334 height 25
drag, startPoint x: 658, startPoint y: 334, endPoint x: 519, endPoint y: 325, distance: 139.3
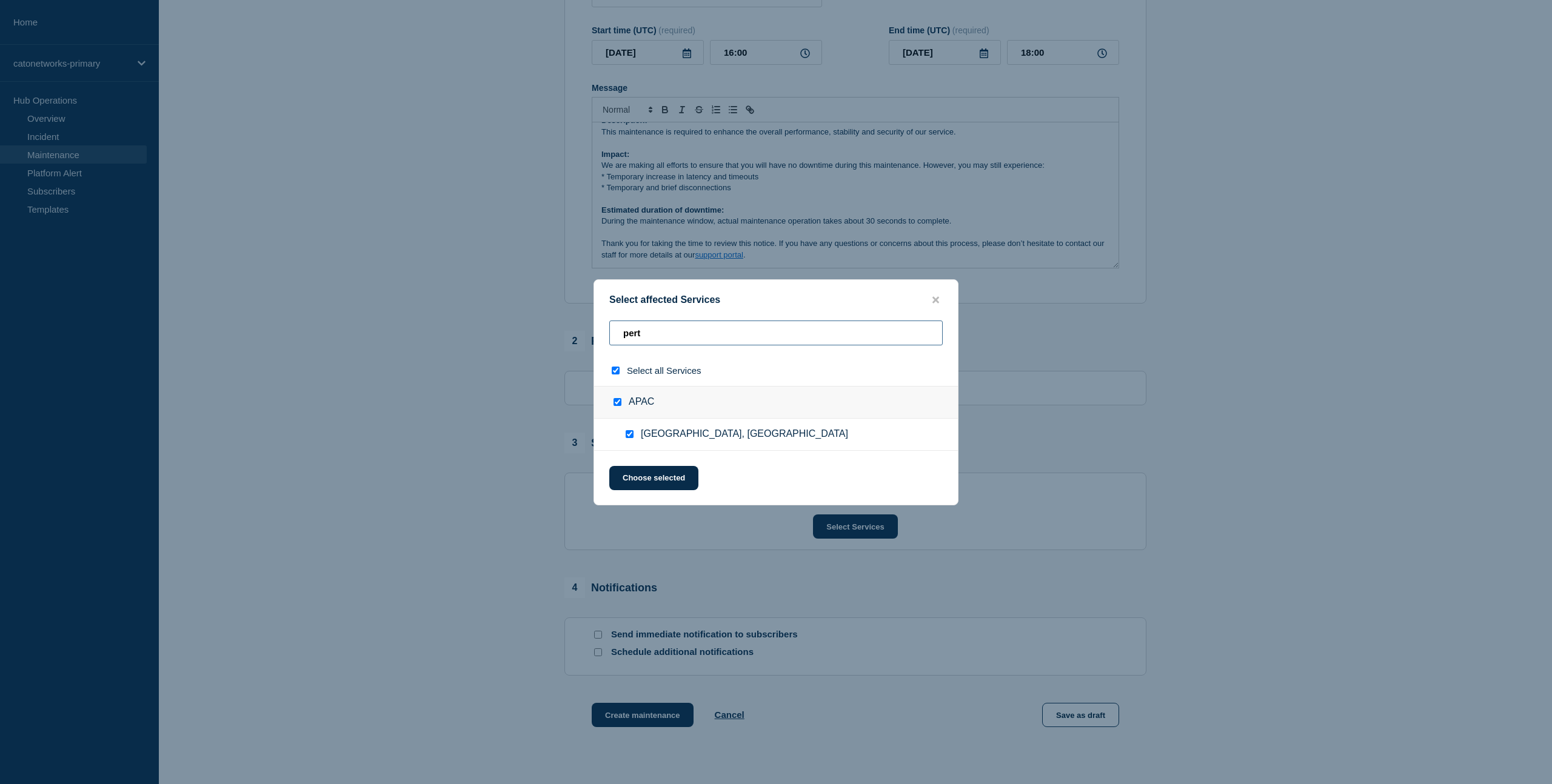
click at [519, 325] on div "Select affected Services pert Select all Services APAC Perth, Australia Choose …" at bounding box center [776, 392] width 1552 height 784
type input "s"
checkbox input "false"
type input "seou"
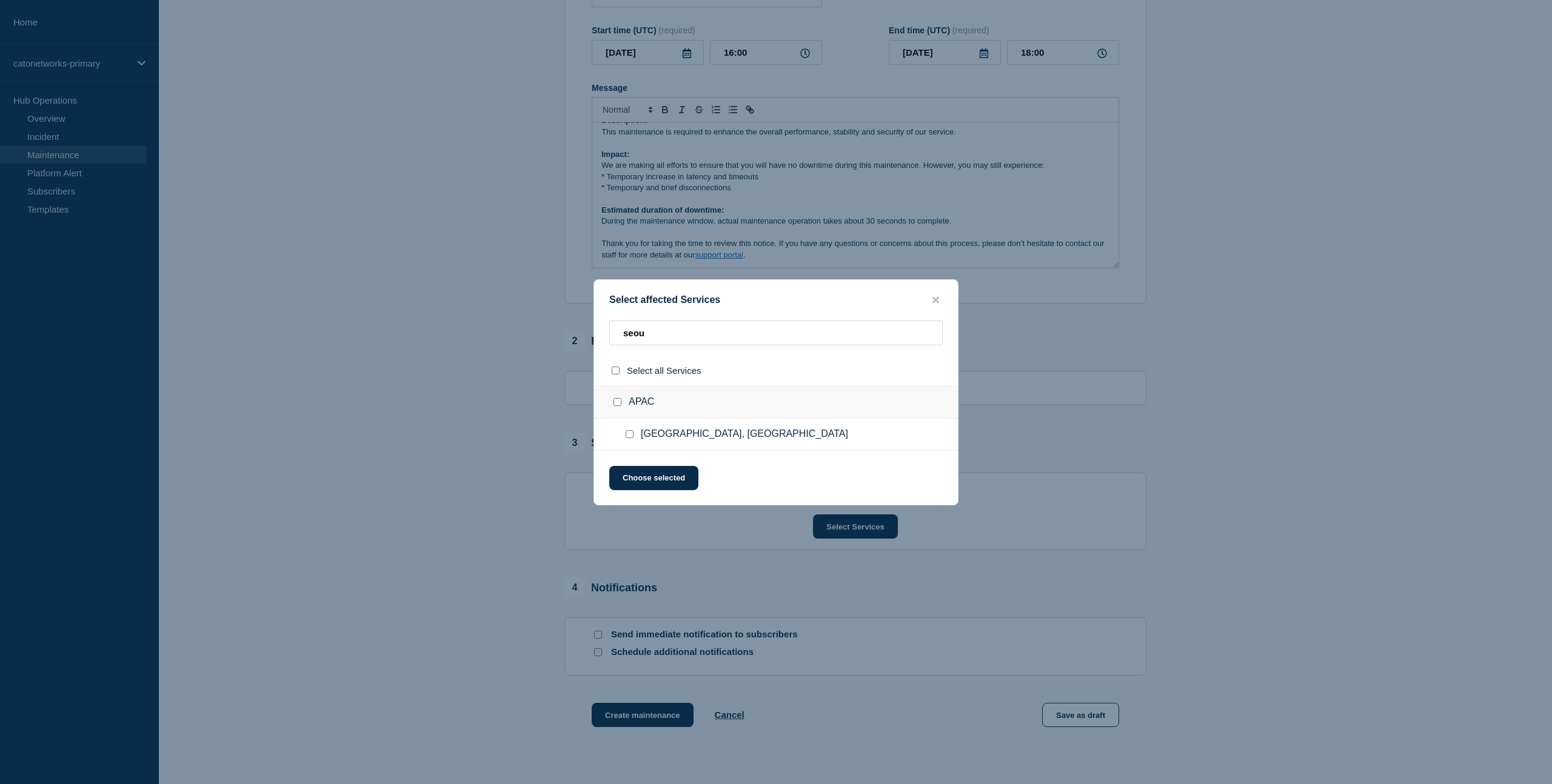
click at [636, 438] on div at bounding box center [632, 434] width 18 height 12
click at [630, 437] on input "Seoul, Republic of Korea checkbox" at bounding box center [630, 434] width 8 height 8
checkbox input "true"
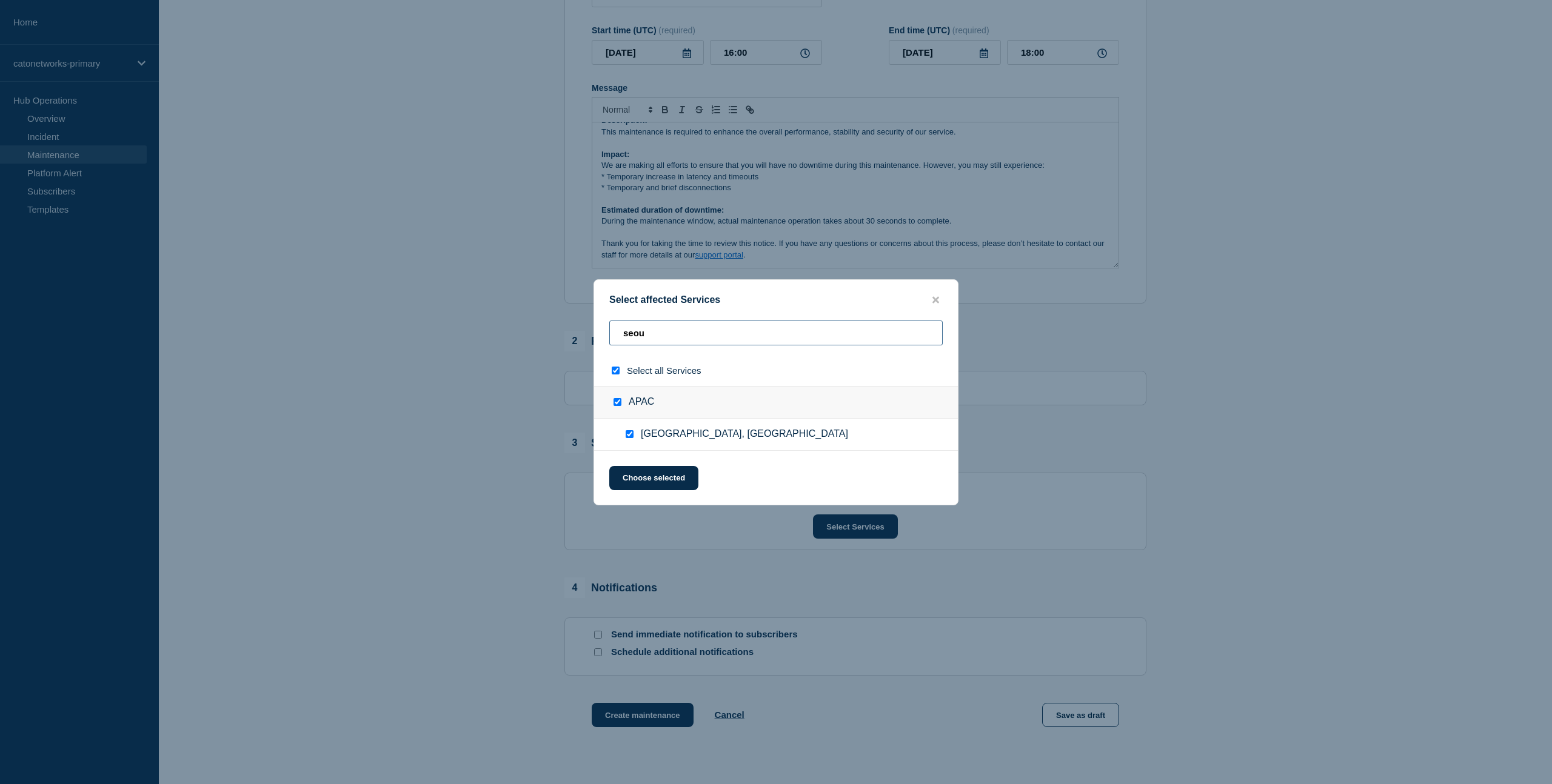
click at [661, 329] on input "seou" at bounding box center [776, 333] width 334 height 25
drag, startPoint x: 679, startPoint y: 332, endPoint x: 560, endPoint y: 327, distance: 119.1
click at [562, 327] on div "Select affected Services seou Select all Services APAC Seoul, Republic of Korea…" at bounding box center [776, 392] width 1552 height 784
type input "s"
checkbox input "false"
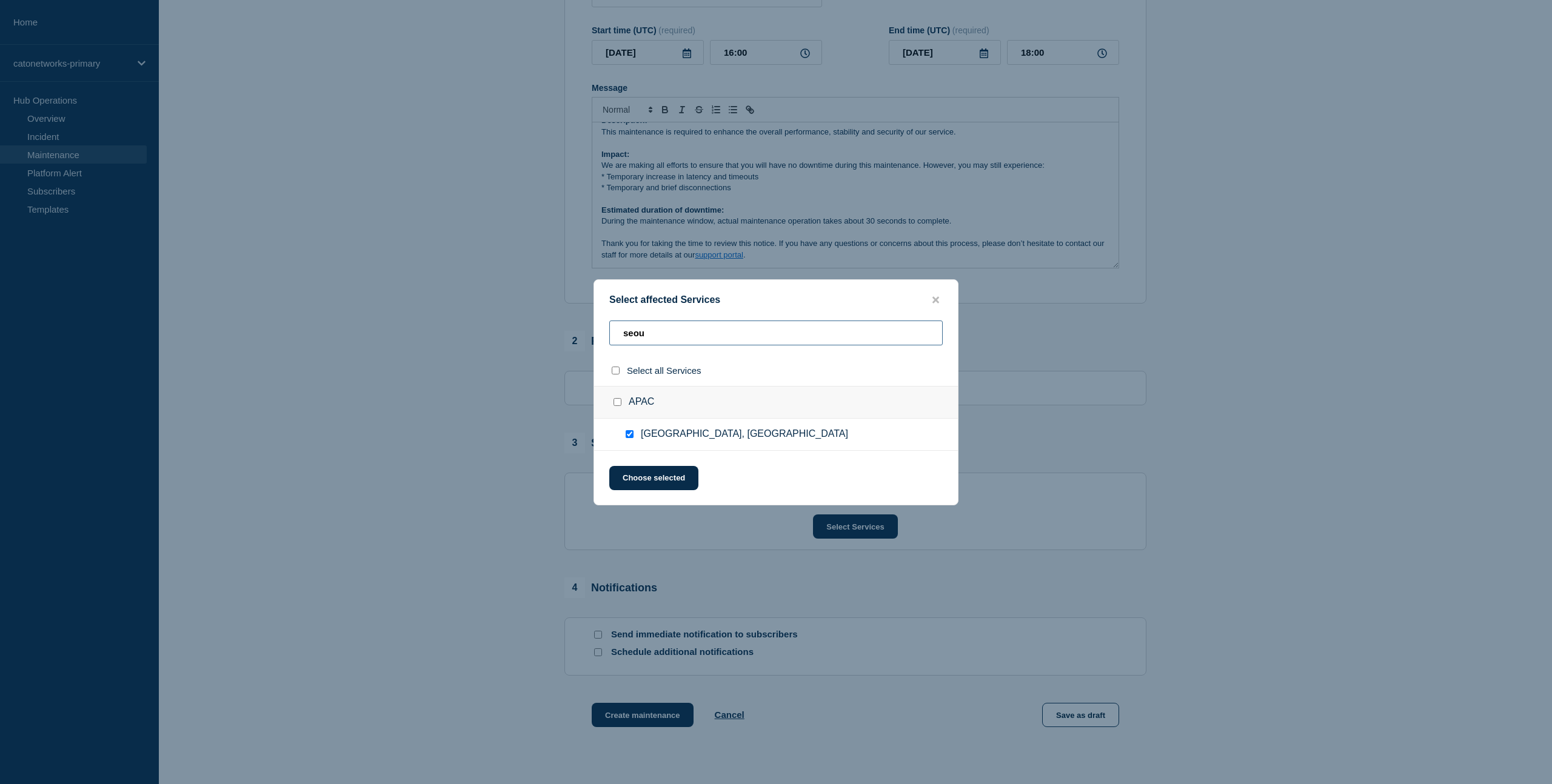
checkbox input "false"
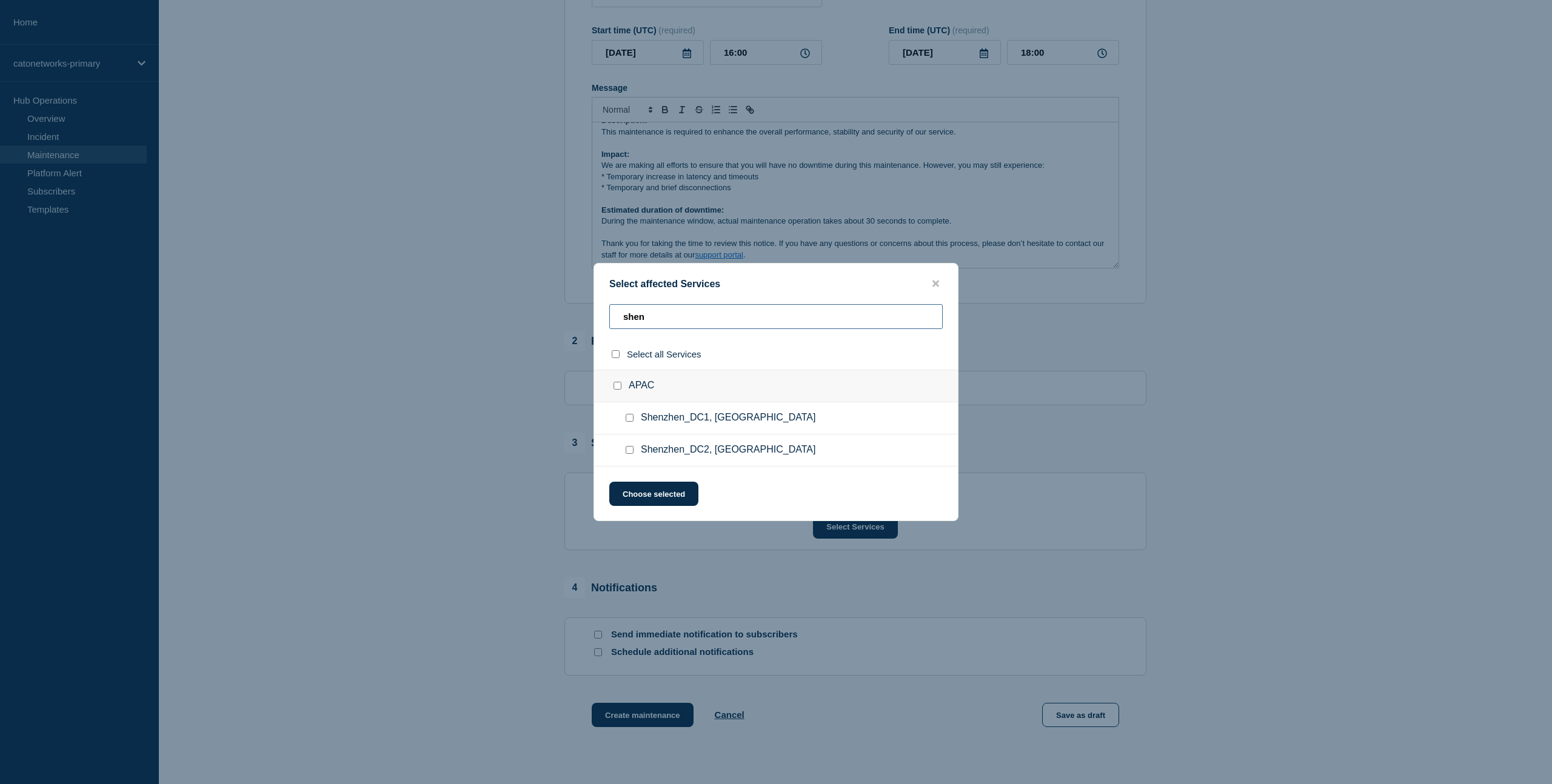
type input "shen"
click at [632, 418] on input "Shenzhen_DC1, China checkbox" at bounding box center [630, 418] width 8 height 8
checkbox input "true"
click at [617, 386] on input "APAC checkbox" at bounding box center [618, 386] width 8 height 8
checkbox input "true"
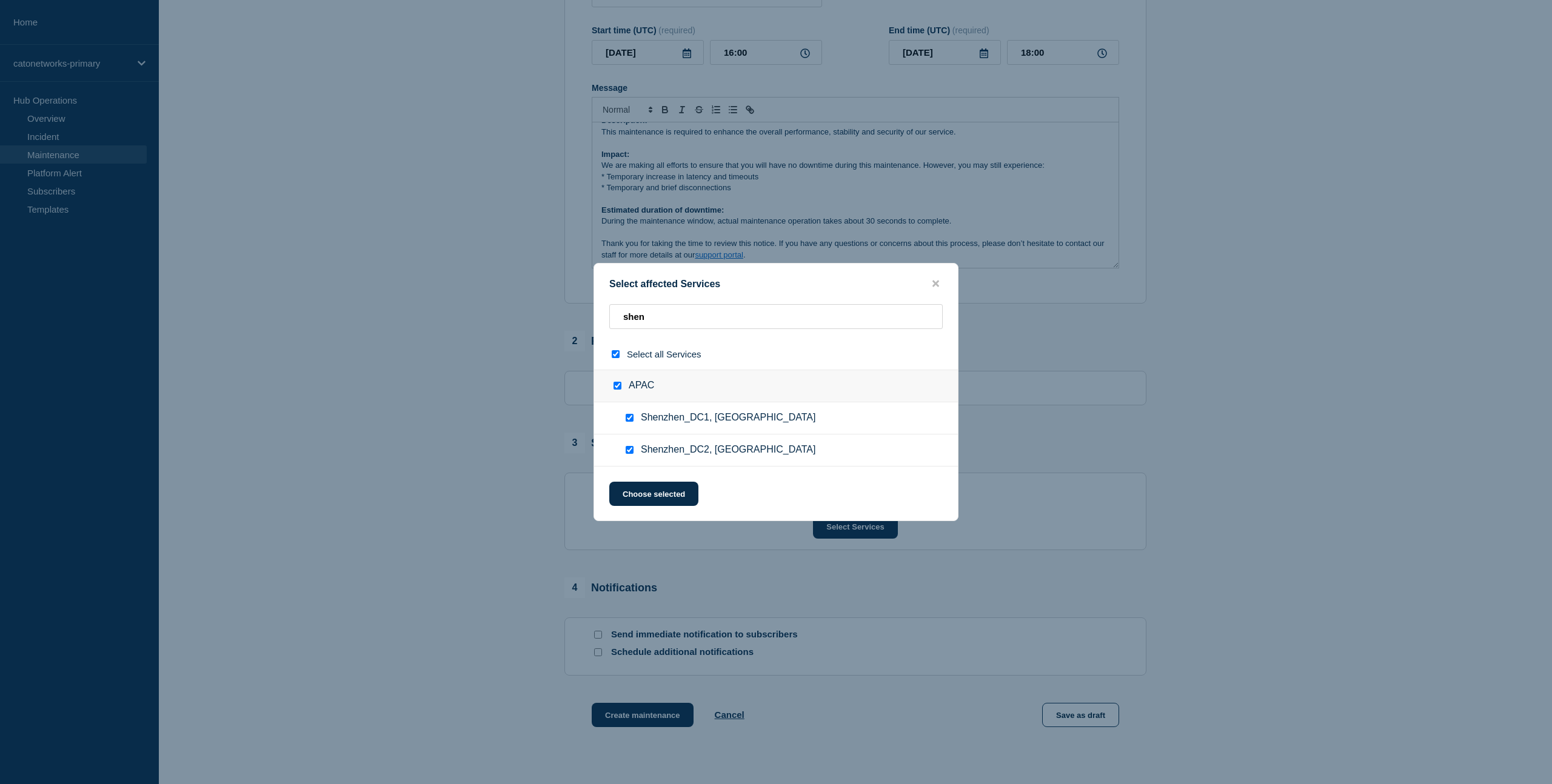
checkbox input "true"
click at [680, 316] on input "shen" at bounding box center [776, 317] width 334 height 25
drag, startPoint x: 683, startPoint y: 317, endPoint x: 579, endPoint y: 315, distance: 104.0
click at [579, 315] on div "Select affected Services shen Select all Services APAC Shenzhen_DC1, China Shen…" at bounding box center [776, 392] width 1552 height 784
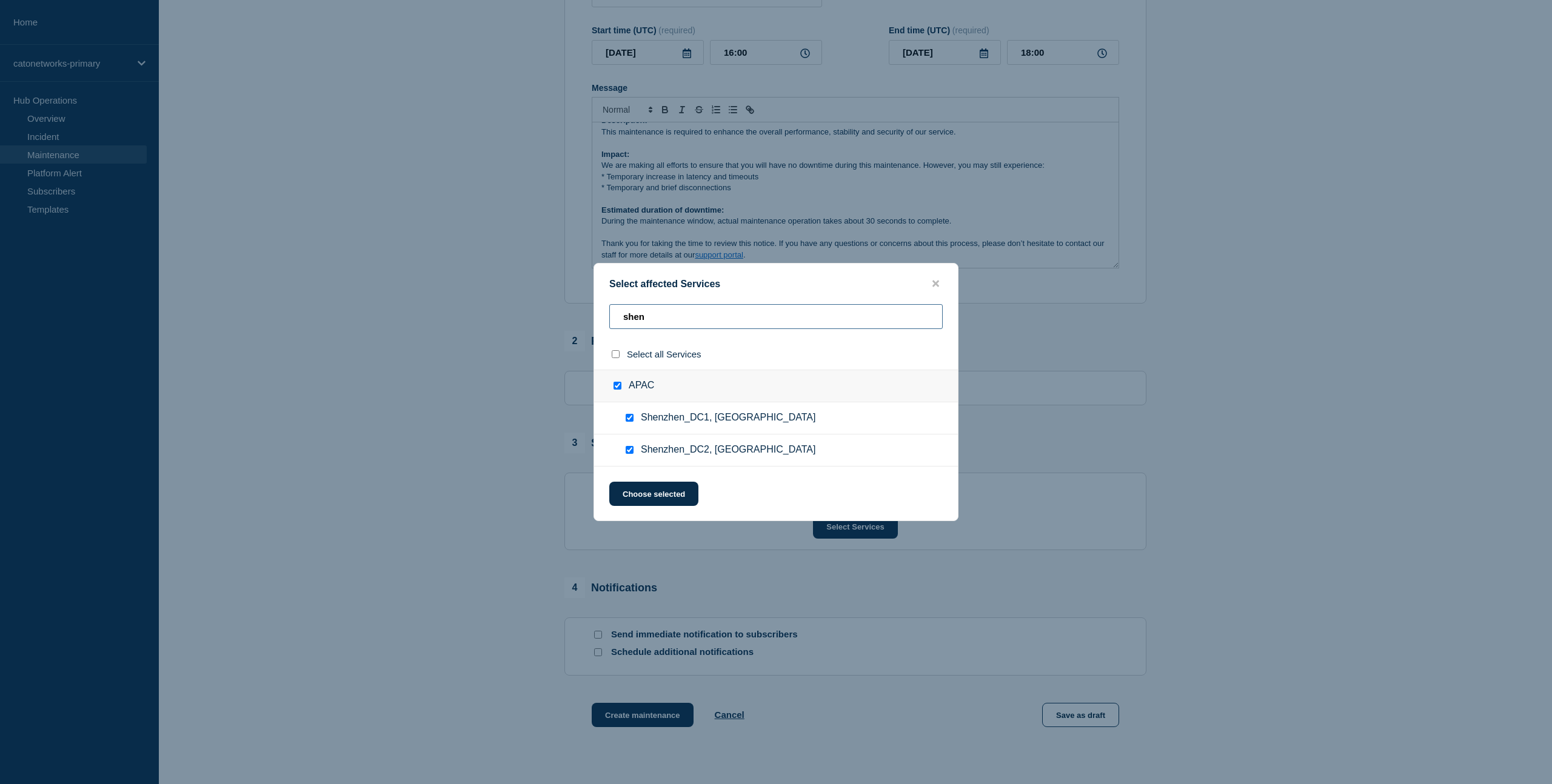
type input "t"
checkbox input "false"
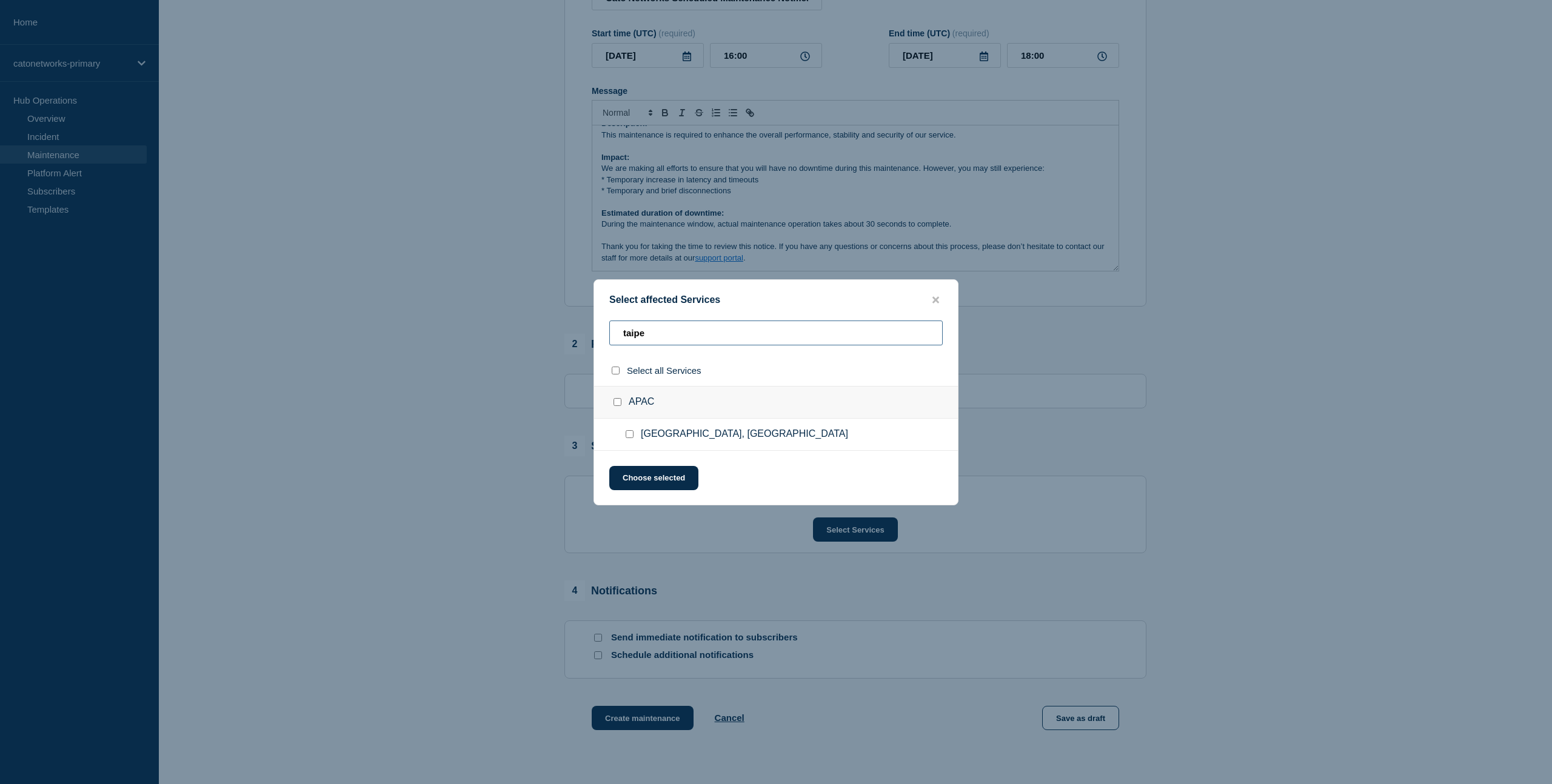
type input "taipe"
click at [633, 436] on input "Taipei, Taiwan checkbox" at bounding box center [630, 434] width 8 height 8
checkbox input "true"
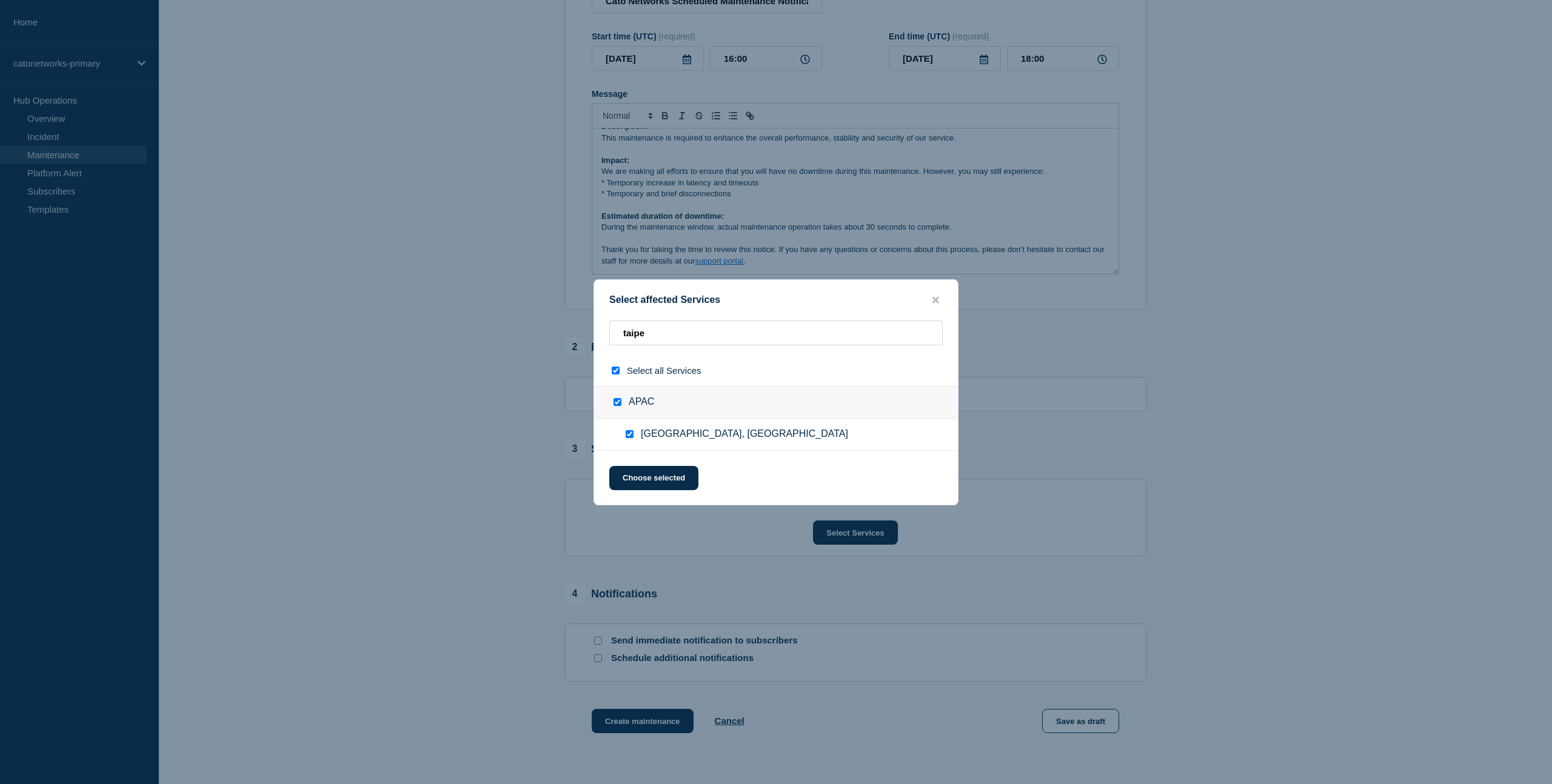
scroll to position [183, 0]
click at [788, 476] on div "Choose selected" at bounding box center [776, 478] width 364 height 24
click at [670, 484] on button "Choose selected" at bounding box center [654, 478] width 89 height 24
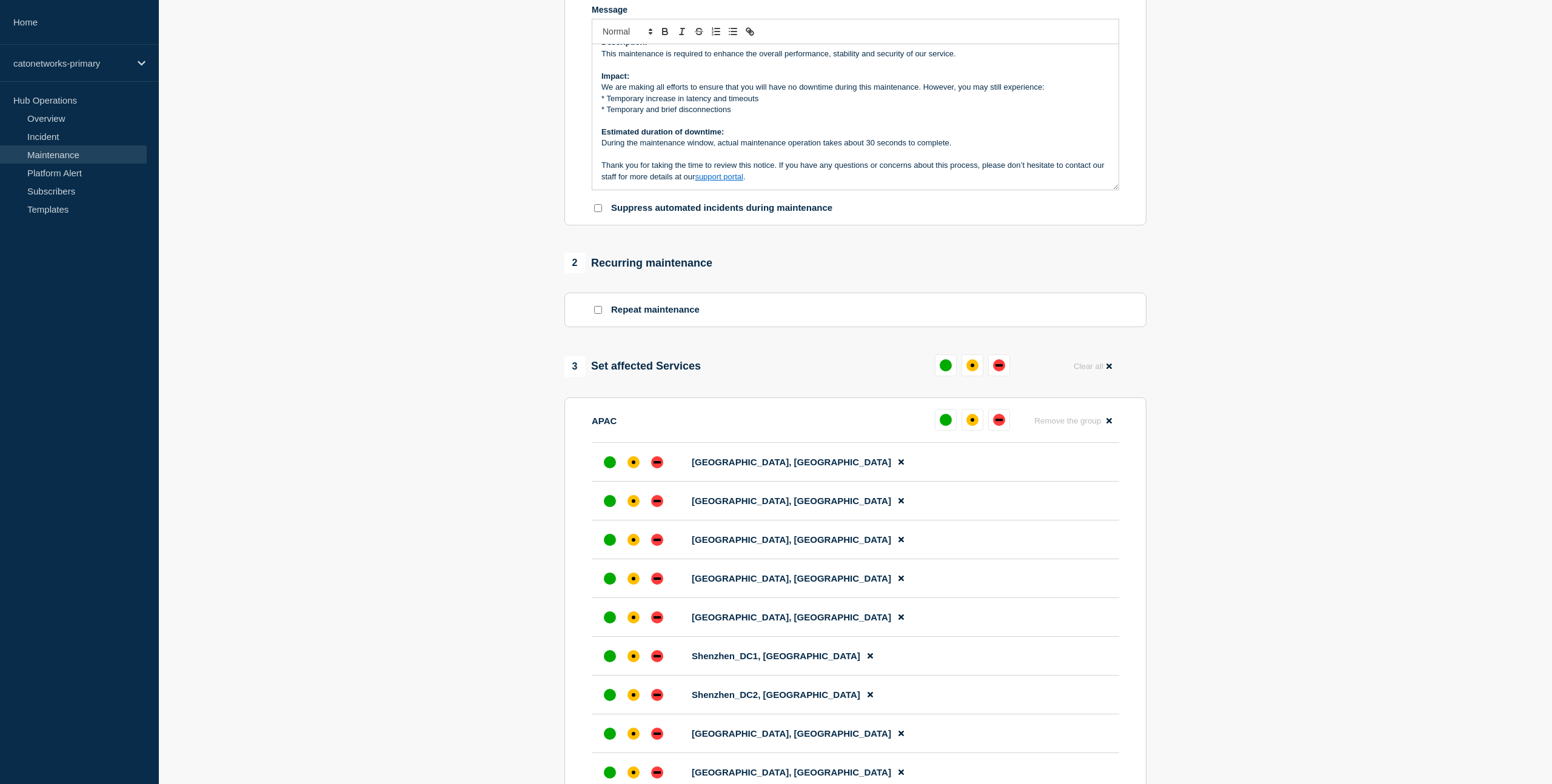
scroll to position [801, 0]
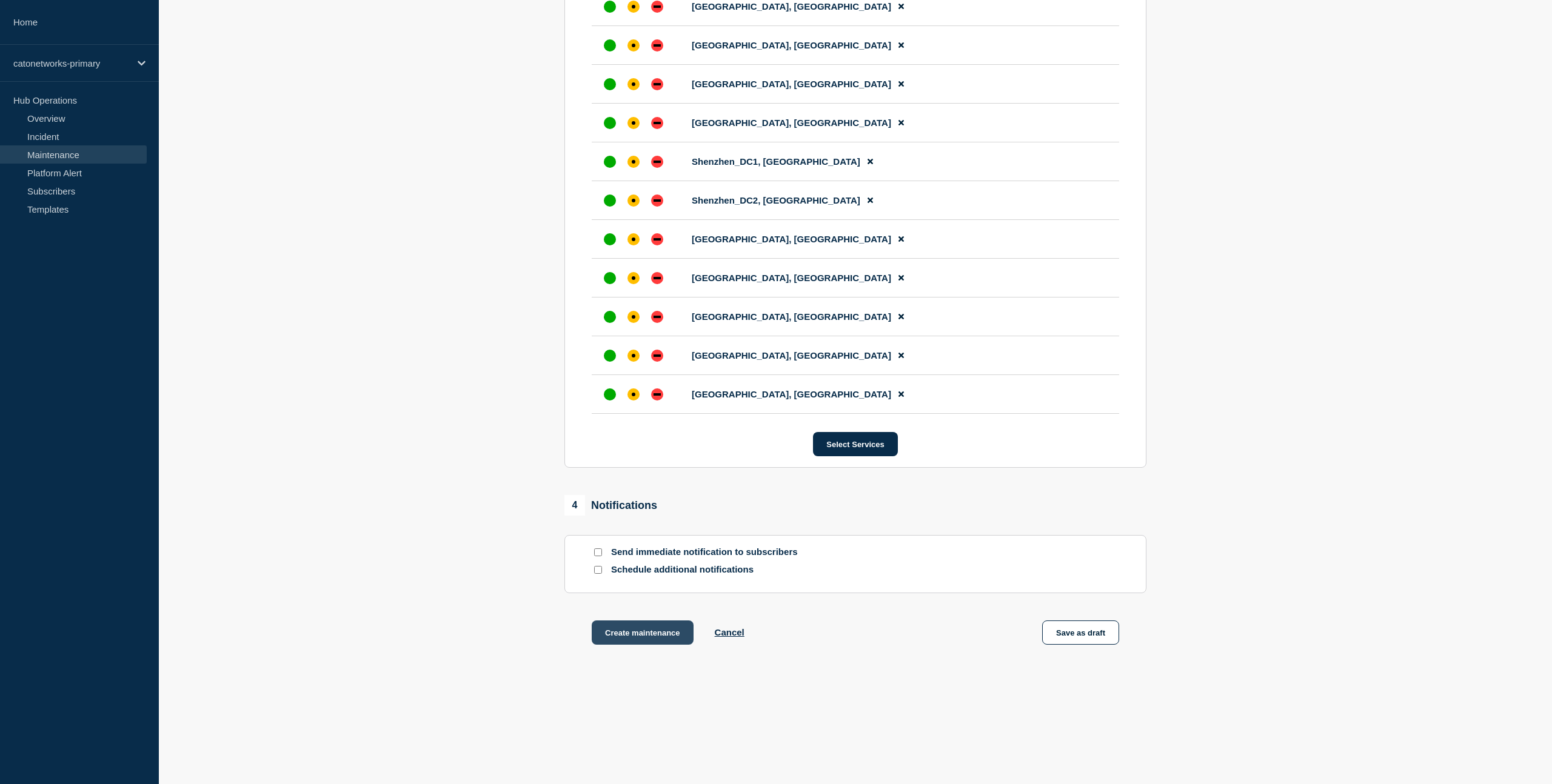
click at [631, 635] on button "Create maintenance" at bounding box center [642, 633] width 101 height 24
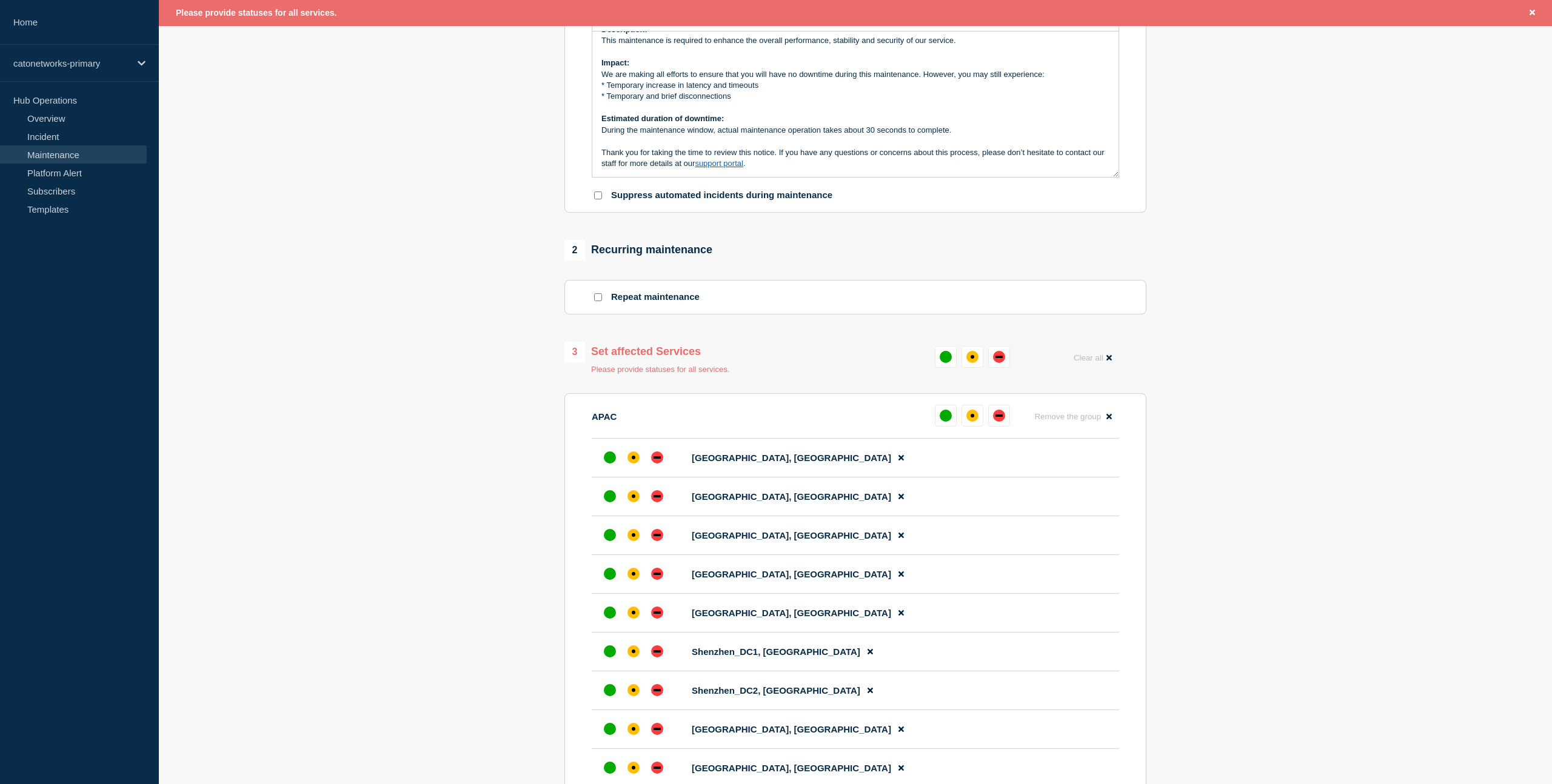
scroll to position [323, 0]
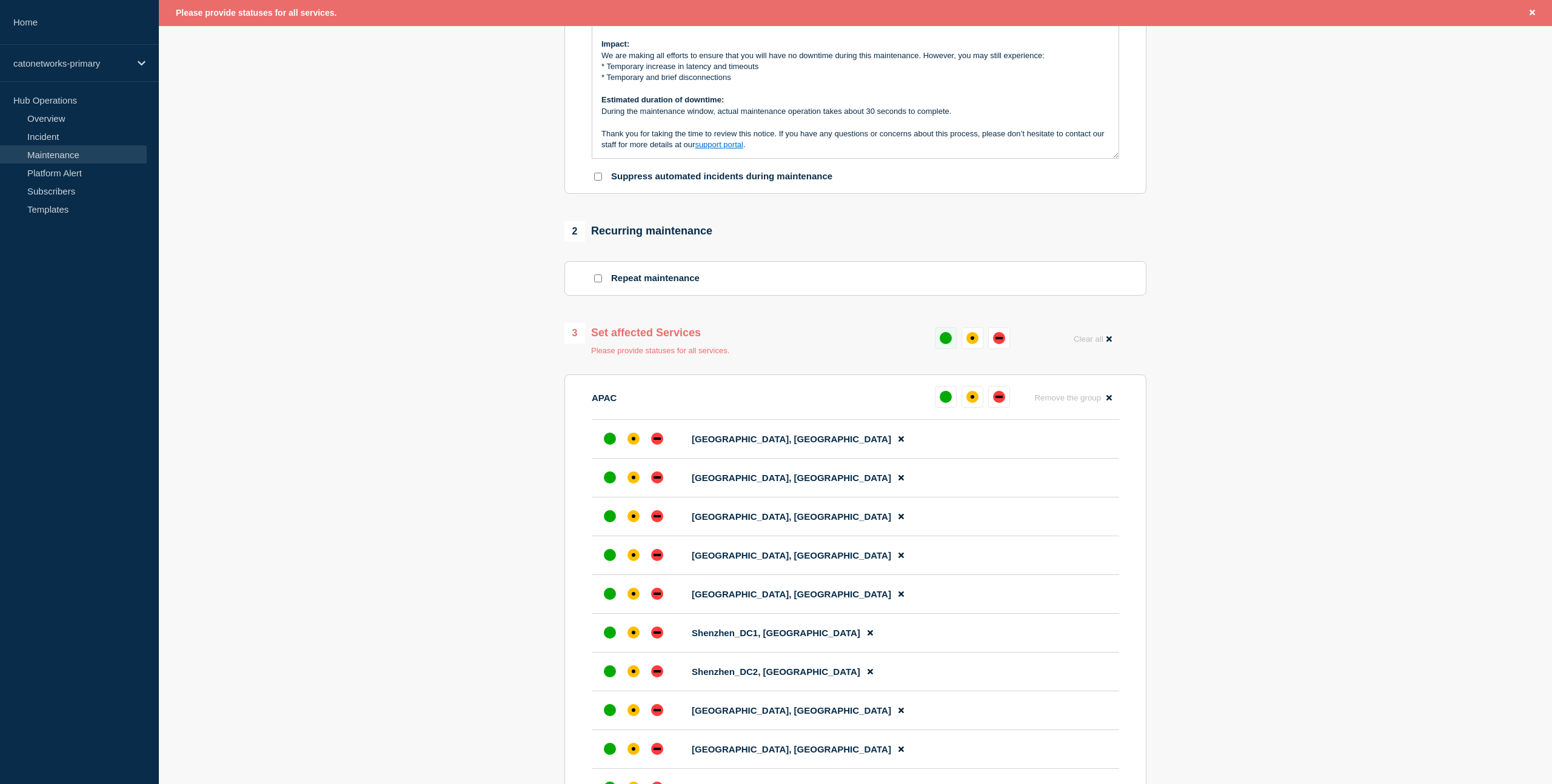
click at [942, 344] on div "up" at bounding box center [946, 338] width 12 height 12
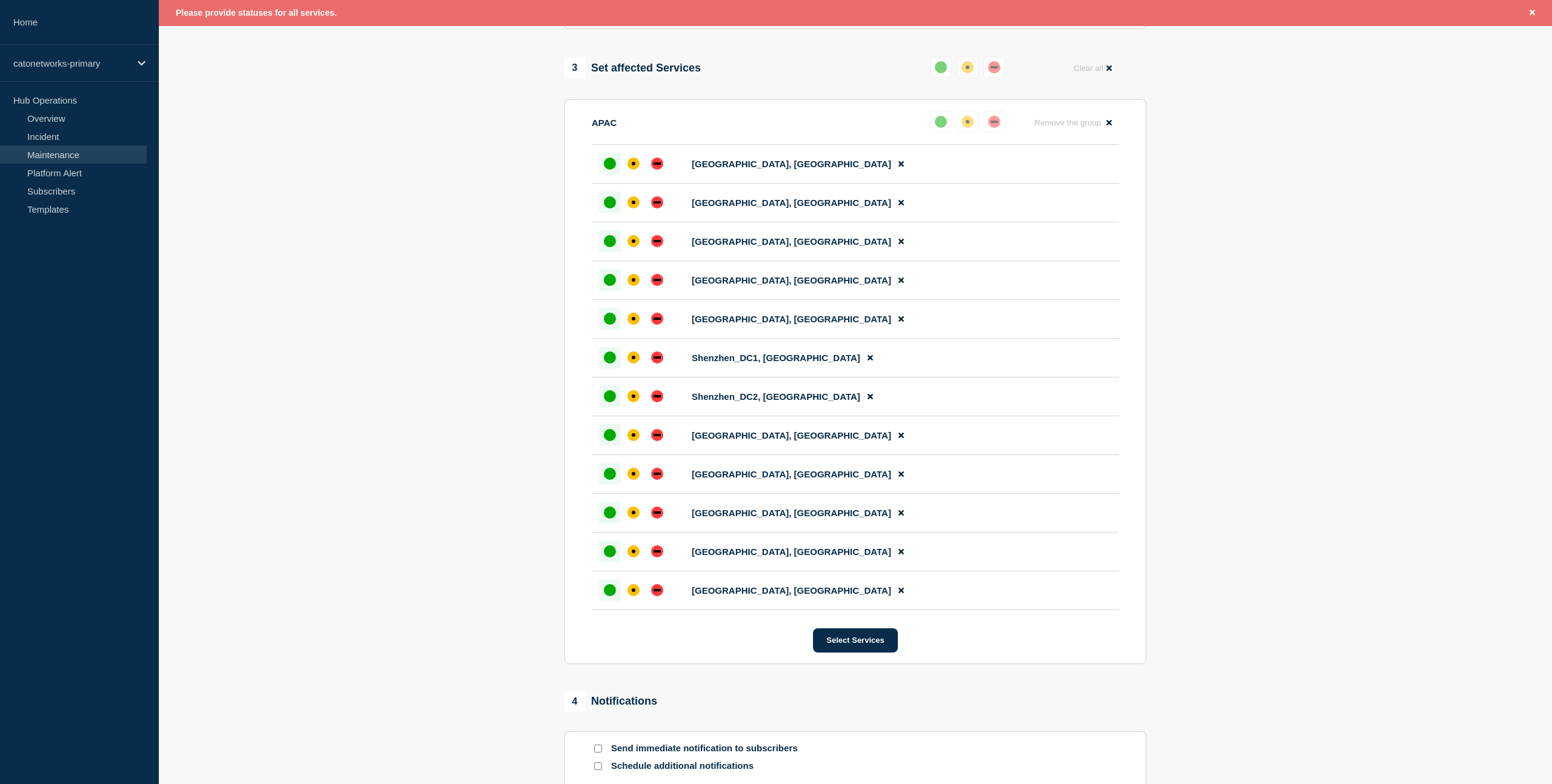
scroll to position [828, 0]
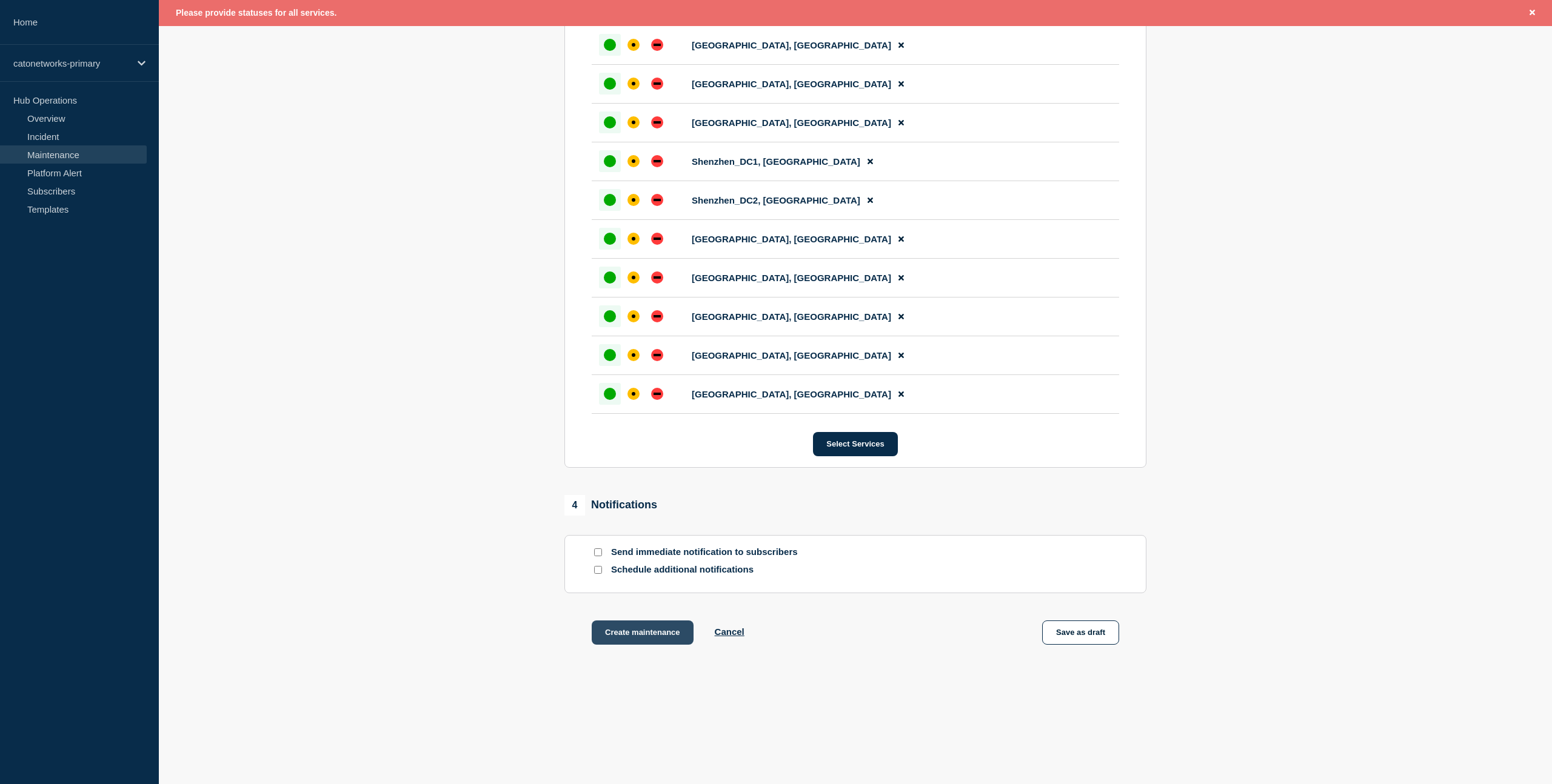
click at [645, 634] on button "Create maintenance" at bounding box center [642, 633] width 101 height 24
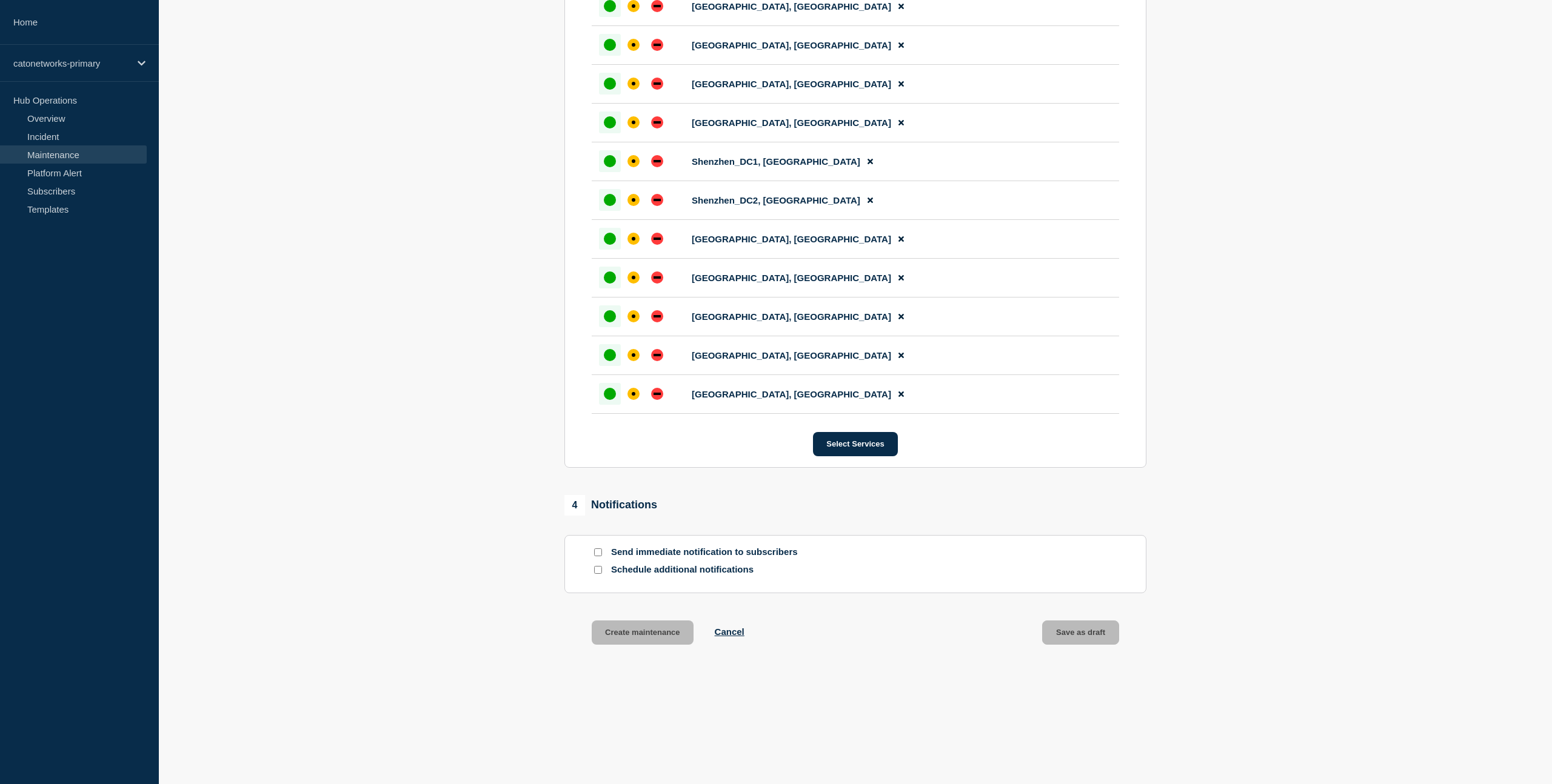
scroll to position [801, 0]
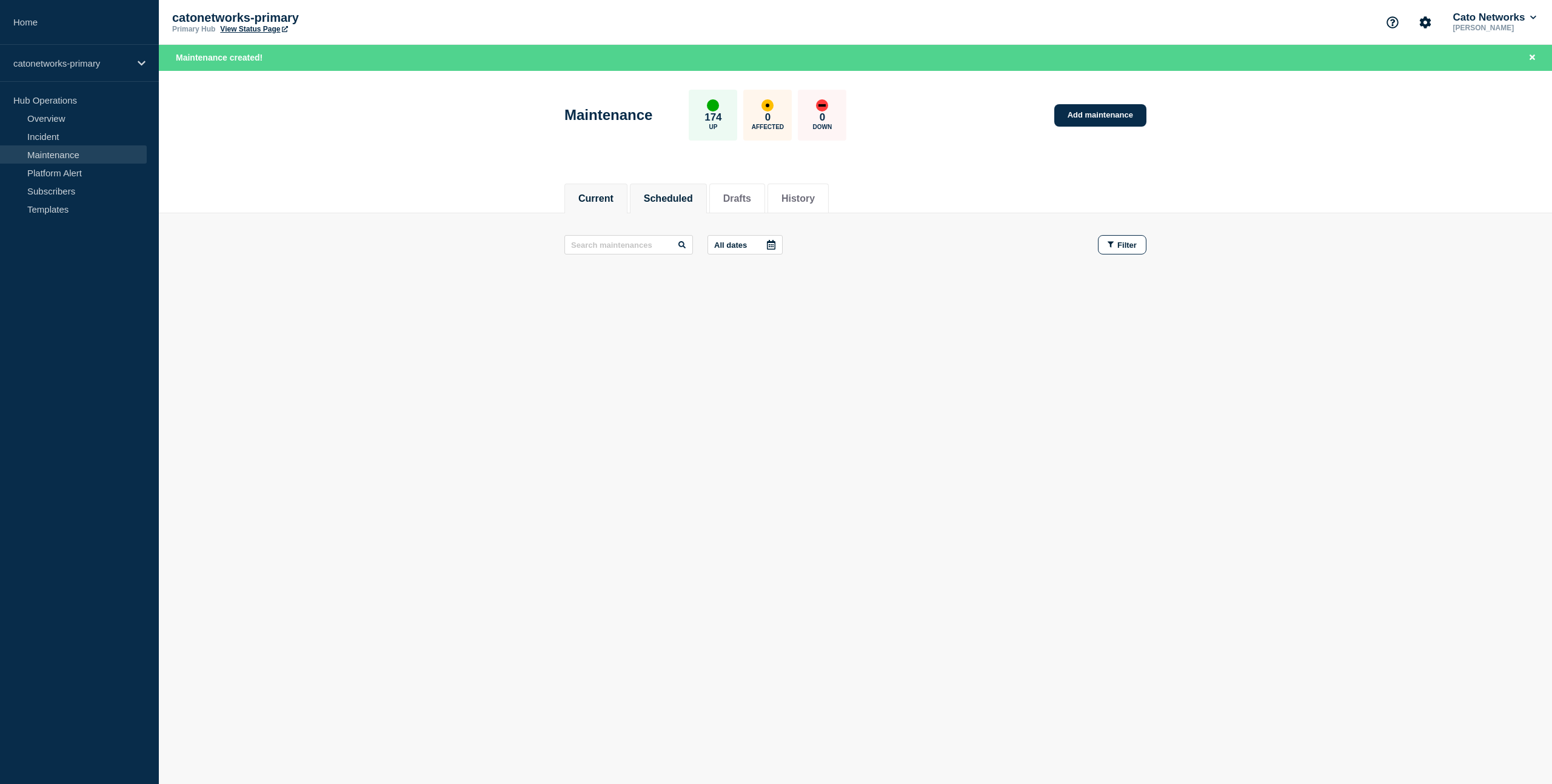
click at [670, 205] on li "Scheduled" at bounding box center [668, 198] width 77 height 30
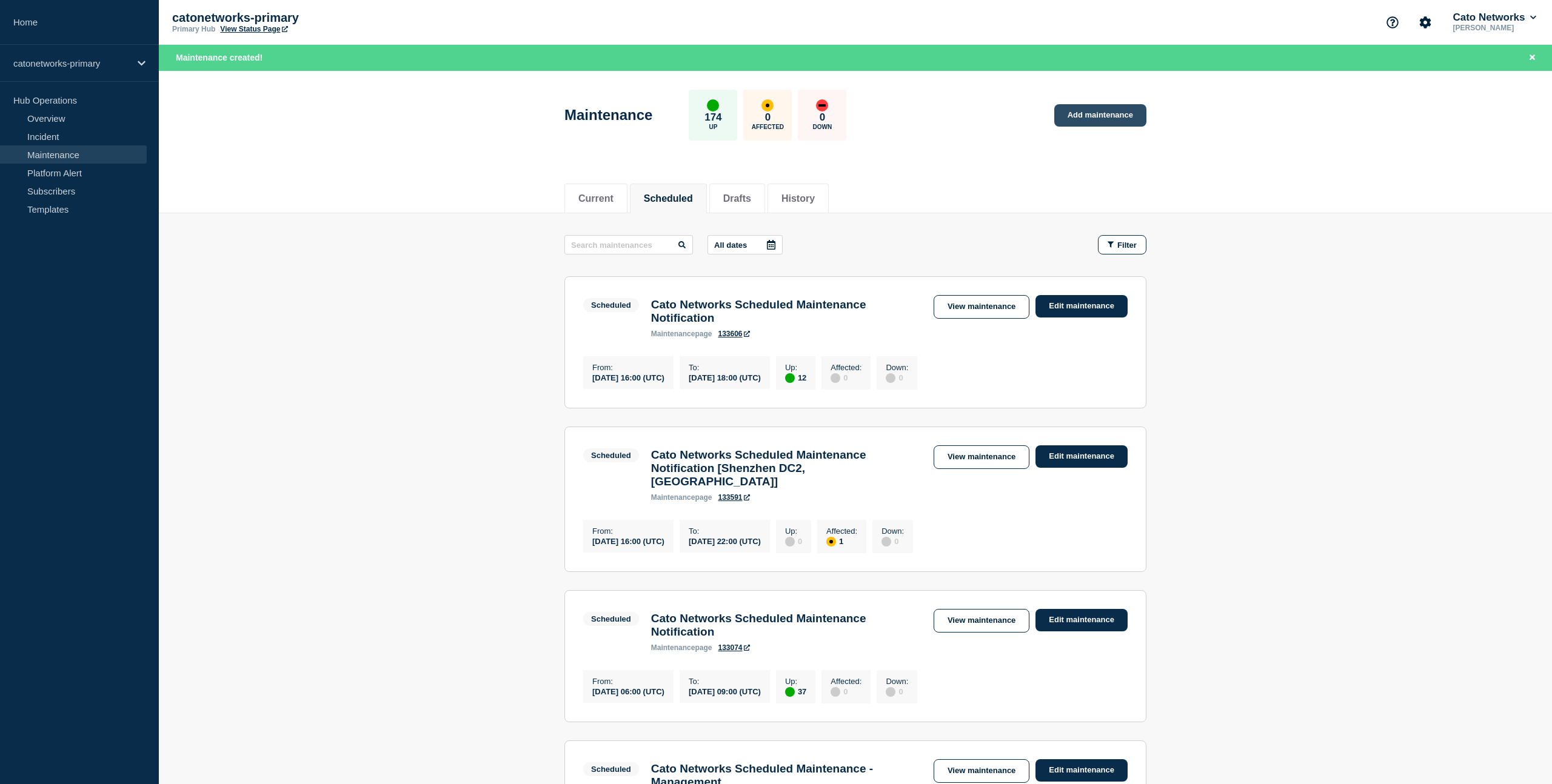
click at [1087, 123] on link "Add maintenance" at bounding box center [1101, 115] width 93 height 23
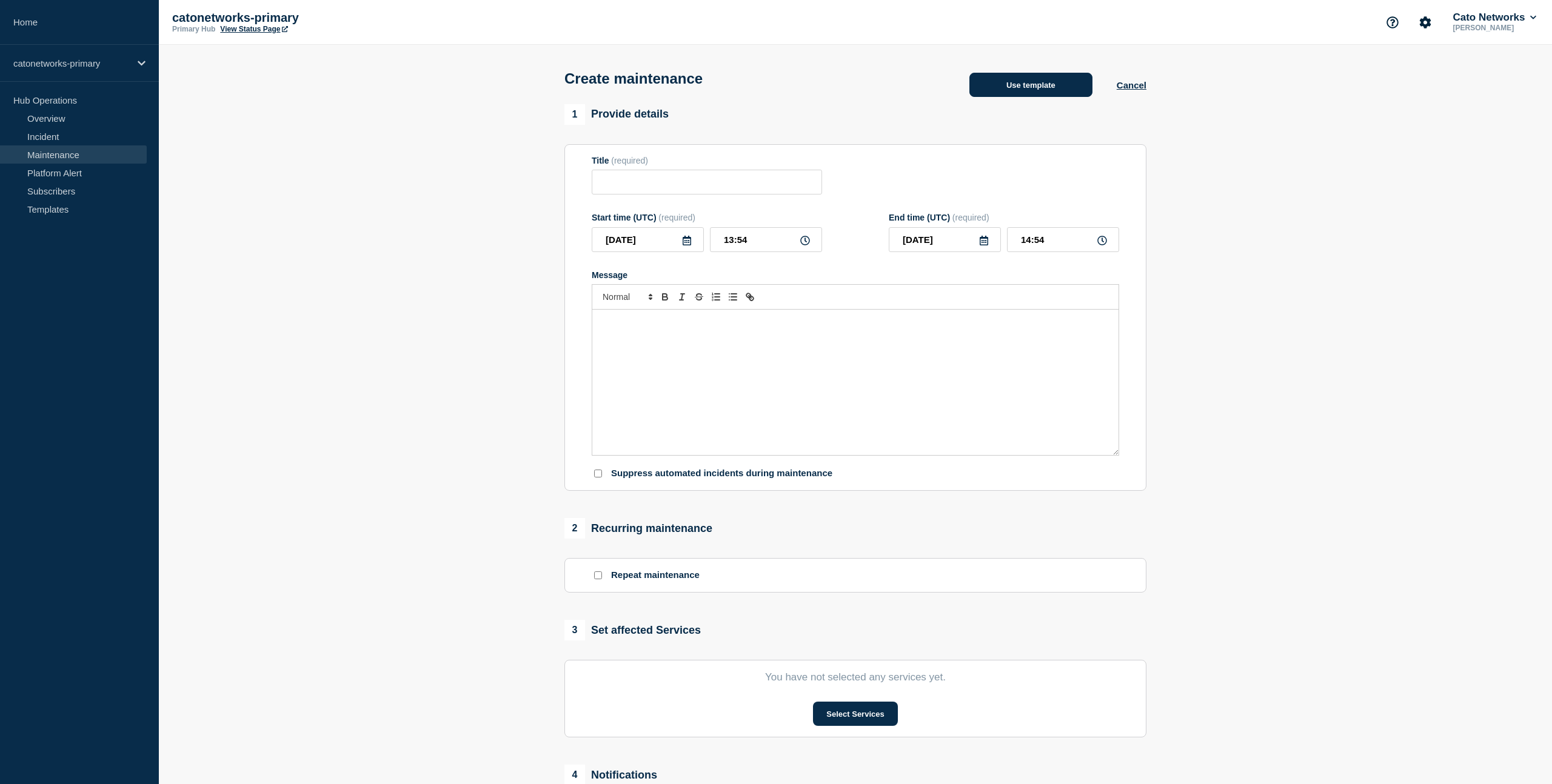
click at [1045, 90] on button "Use template" at bounding box center [1031, 85] width 123 height 24
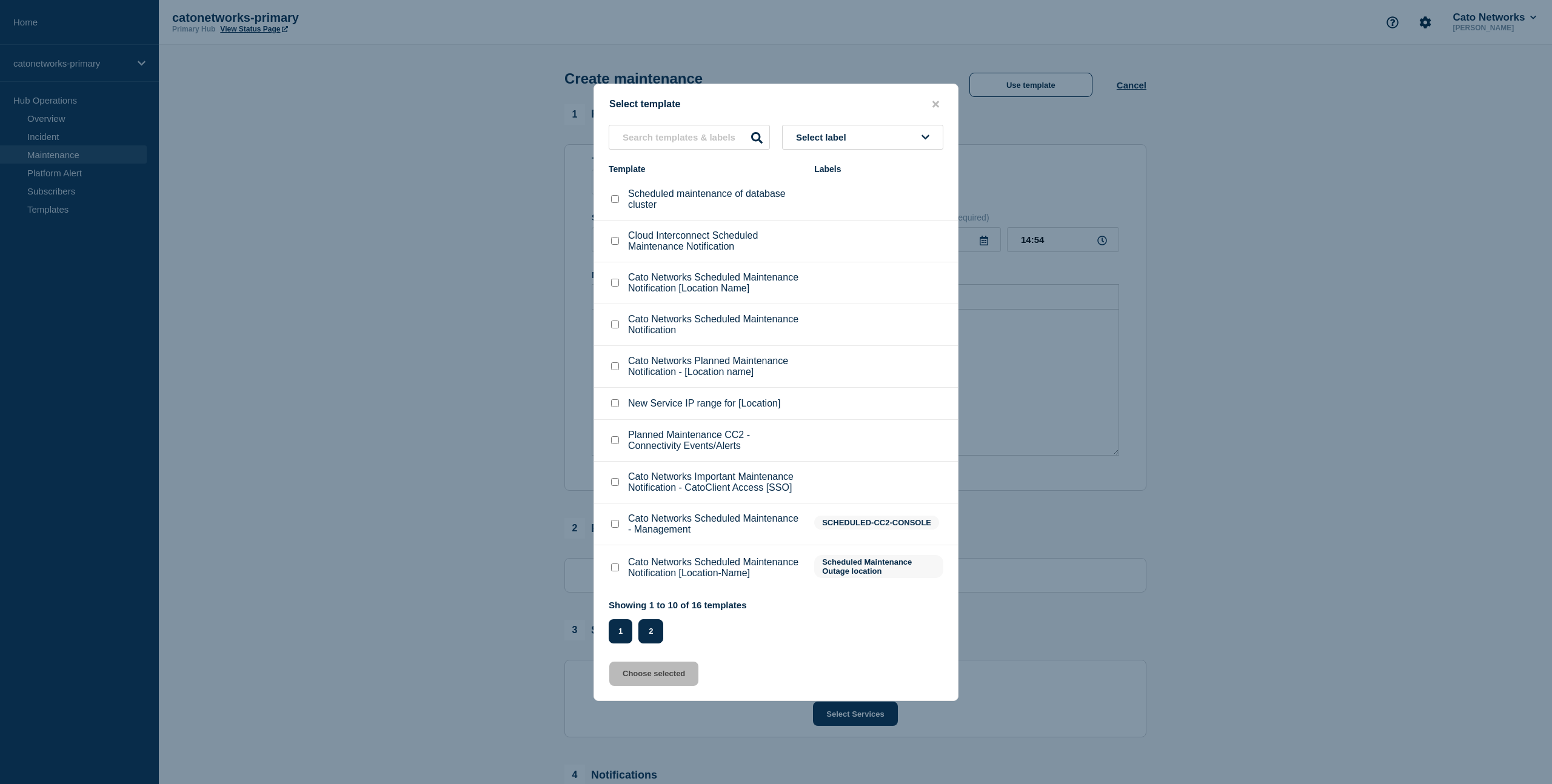
click at [658, 644] on button "2" at bounding box center [650, 631] width 25 height 24
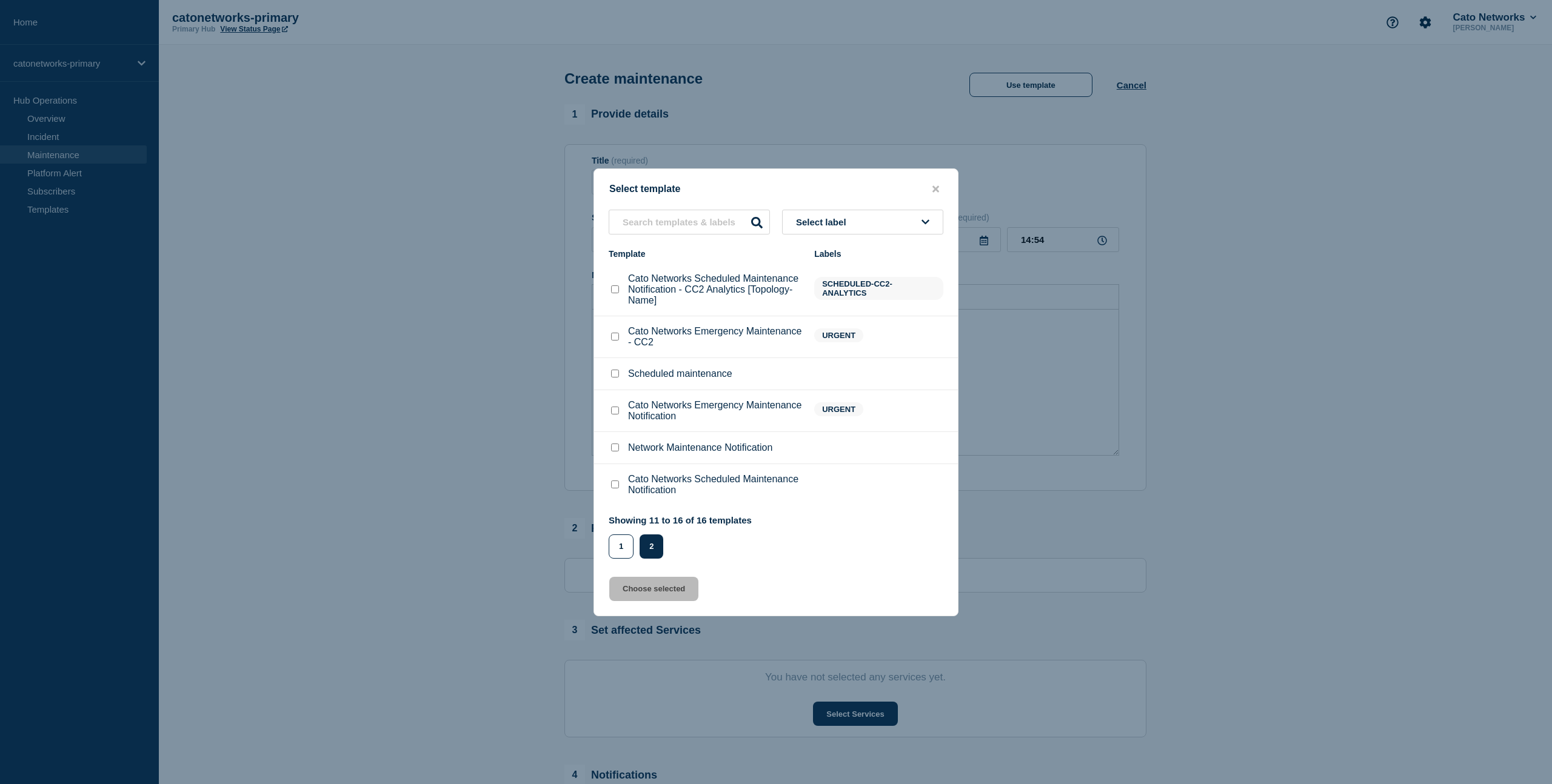
click at [611, 489] on input "Cato Networks Scheduled Maintenance Notification checkbox" at bounding box center [615, 485] width 8 height 8
checkbox input "true"
click at [662, 601] on button "Choose selected" at bounding box center [654, 589] width 89 height 24
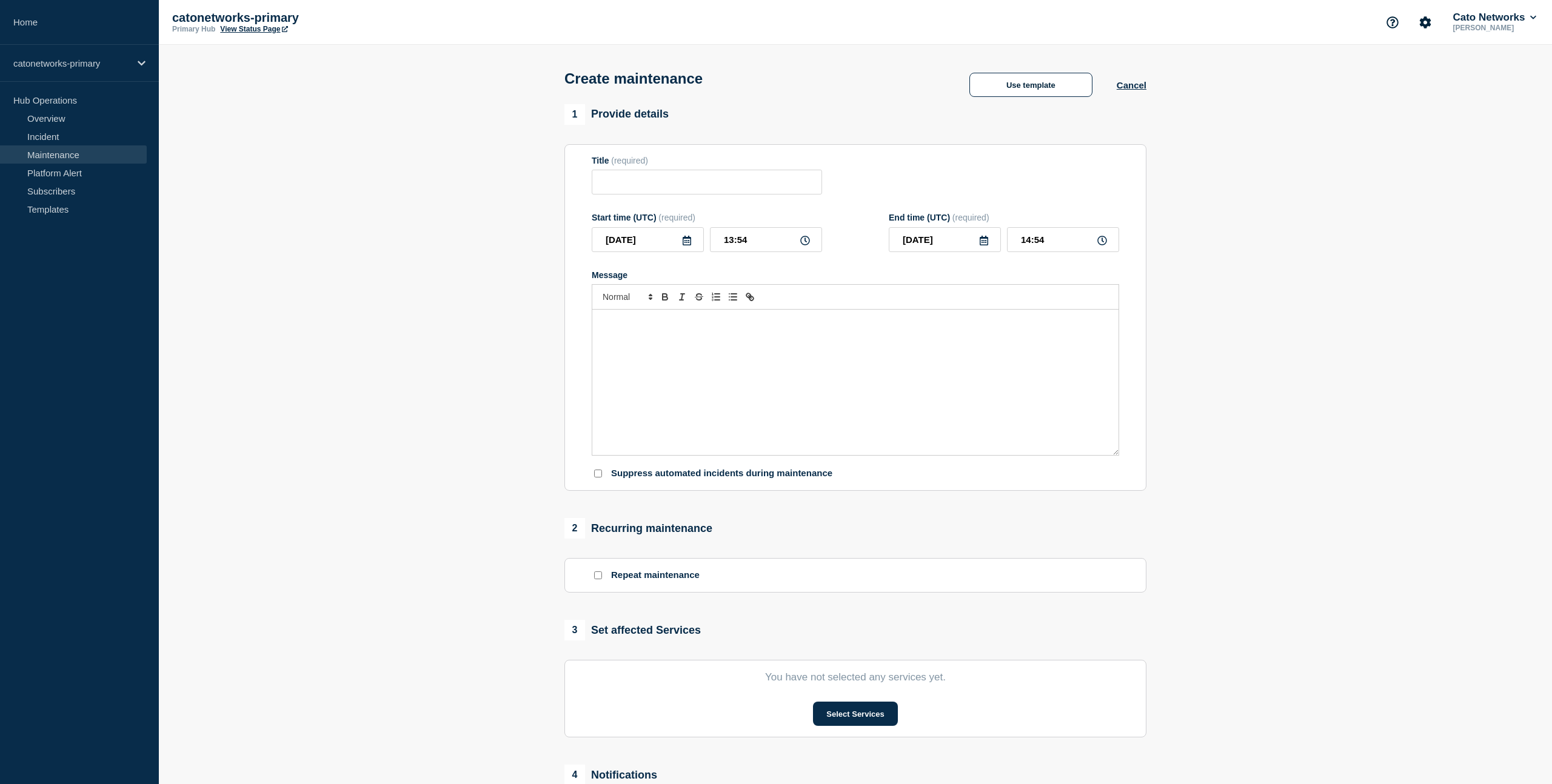
type input "Cato Networks Scheduled Maintenance Notification"
type input "15:54"
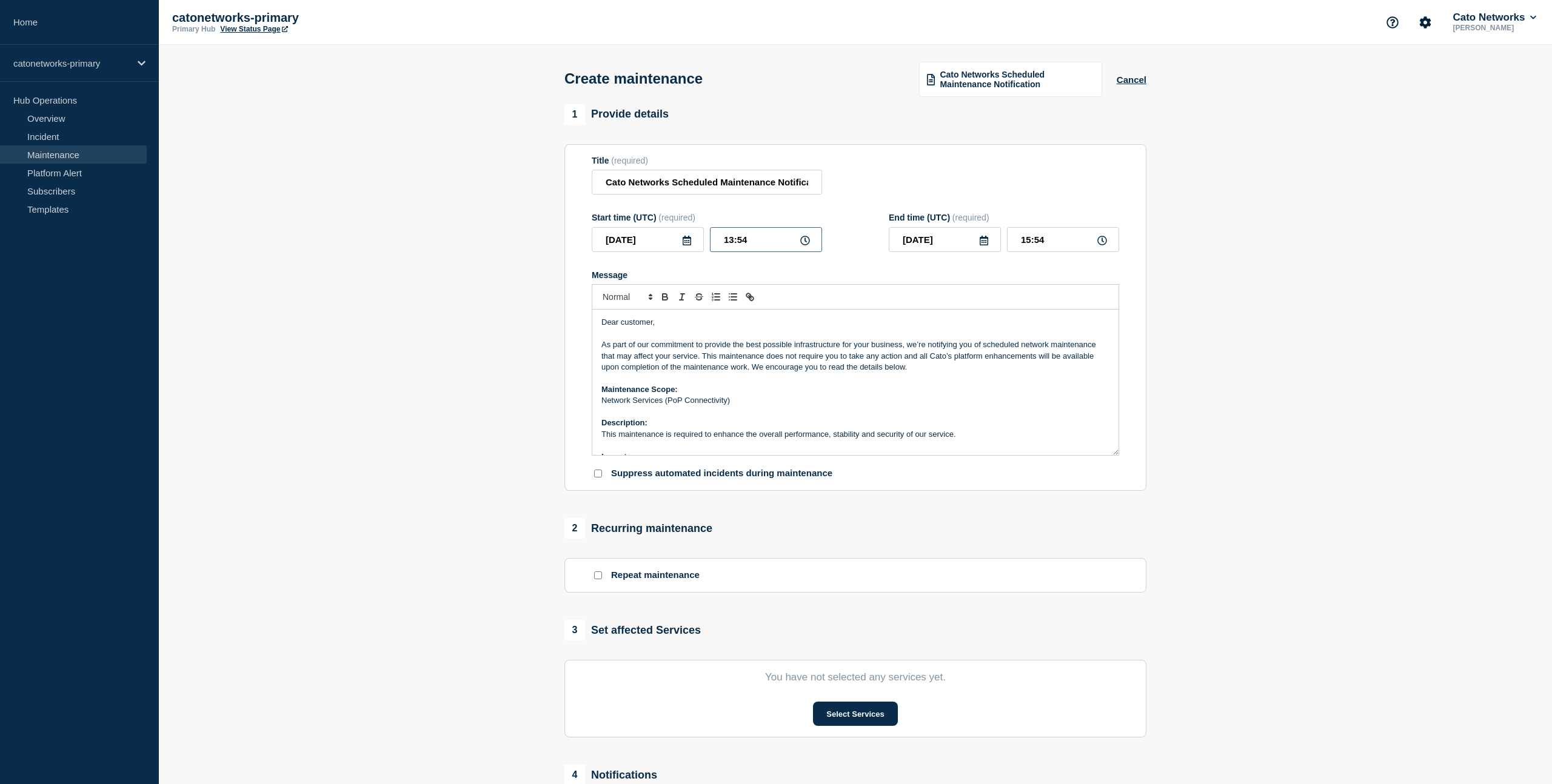
click at [752, 248] on input "13:54" at bounding box center [766, 239] width 112 height 25
click at [734, 251] on input "13:54" at bounding box center [766, 239] width 112 height 25
type input "19:54"
type input "21:54"
type input "19:00"
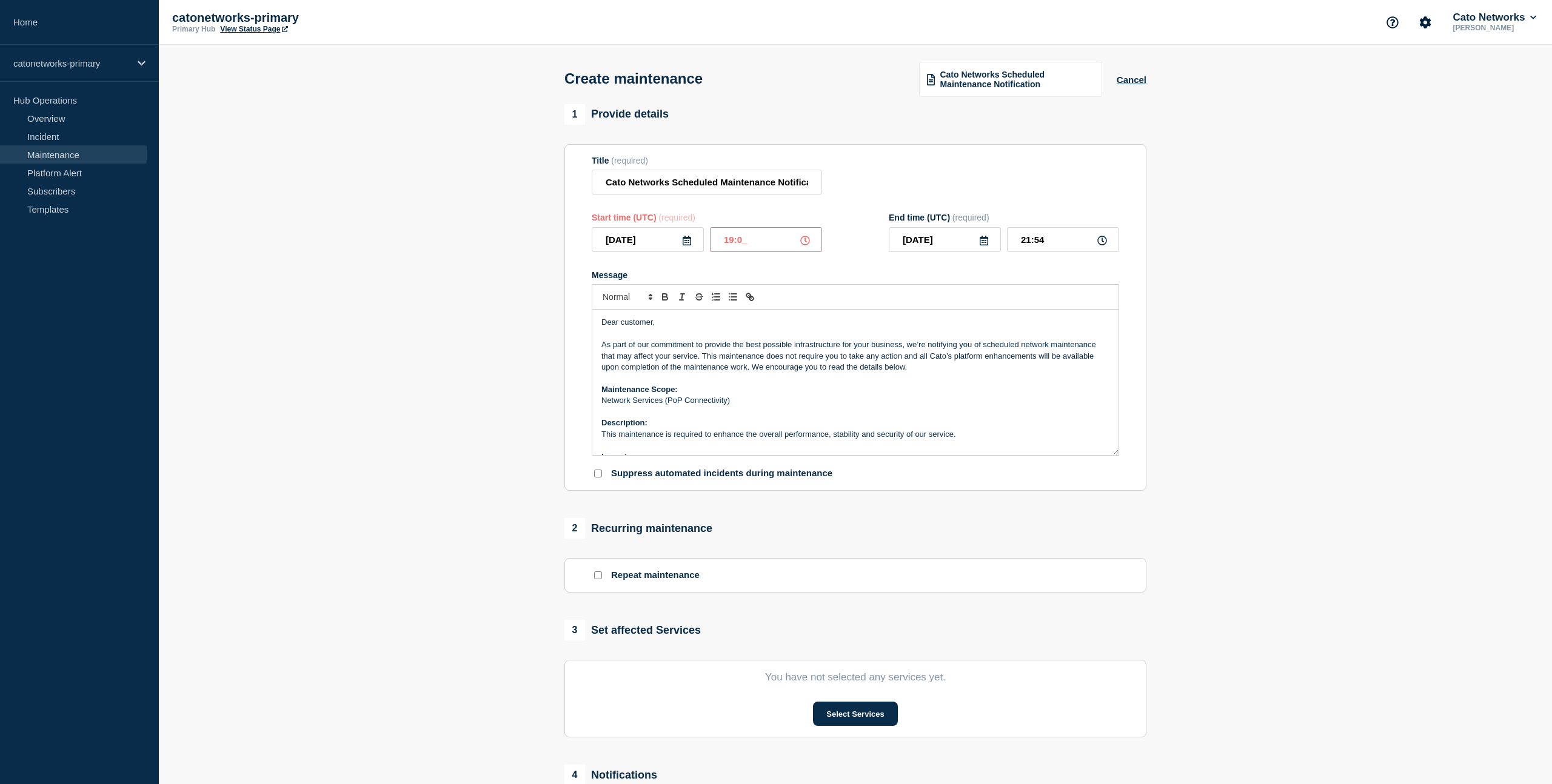
type input "21:00"
click at [851, 247] on div "Start time (UTC) (required) 2025-08-26 19:00 End time (UTC) (required) 2025-08-…" at bounding box center [856, 232] width 528 height 40
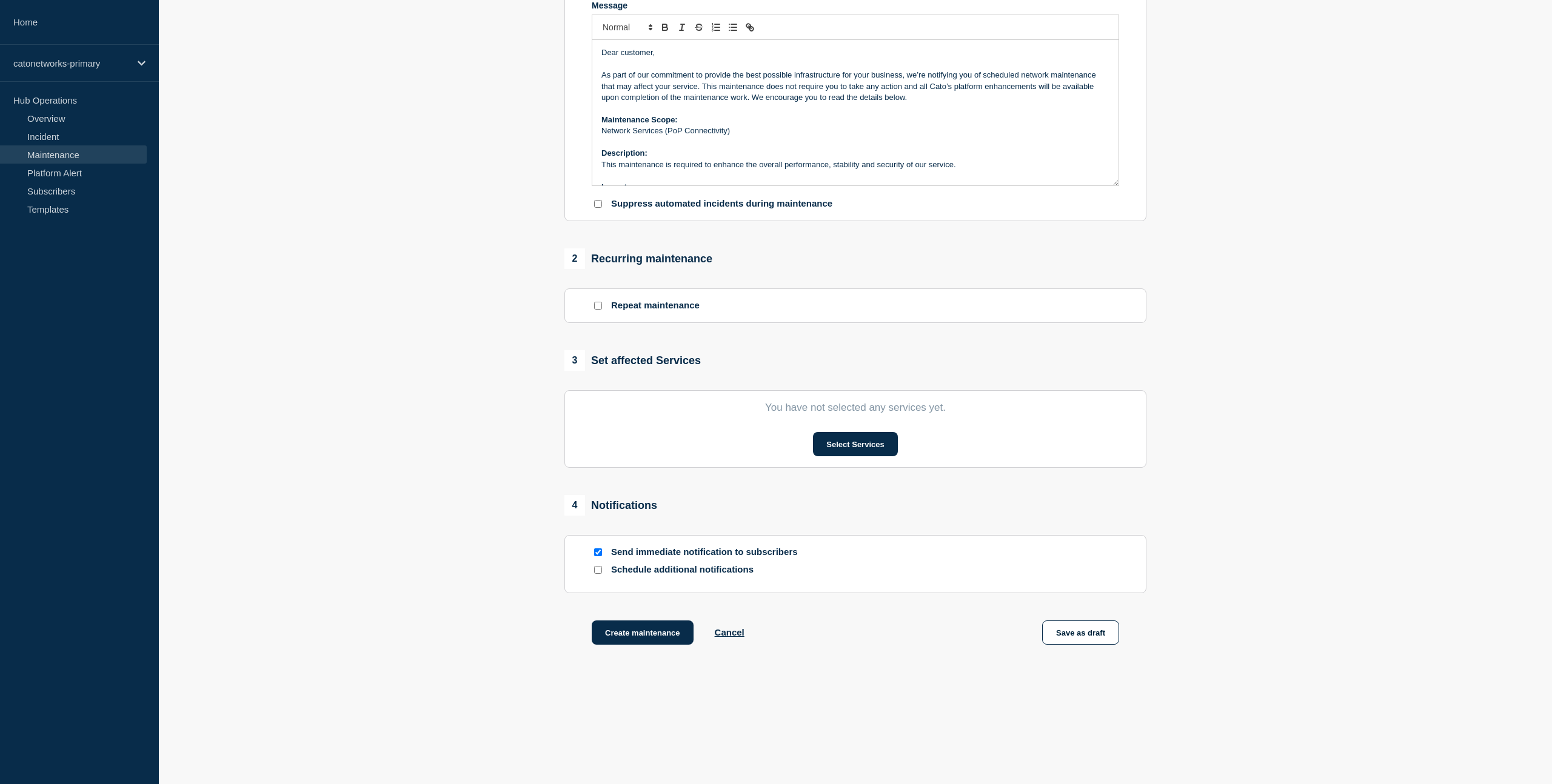
scroll to position [287, 0]
drag, startPoint x: 597, startPoint y: 549, endPoint x: 645, endPoint y: 547, distance: 48.0
click at [597, 549] on input "Send immediate notification to subscribers" at bounding box center [598, 553] width 8 height 8
checkbox input "false"
click at [842, 446] on button "Select Services" at bounding box center [856, 445] width 84 height 24
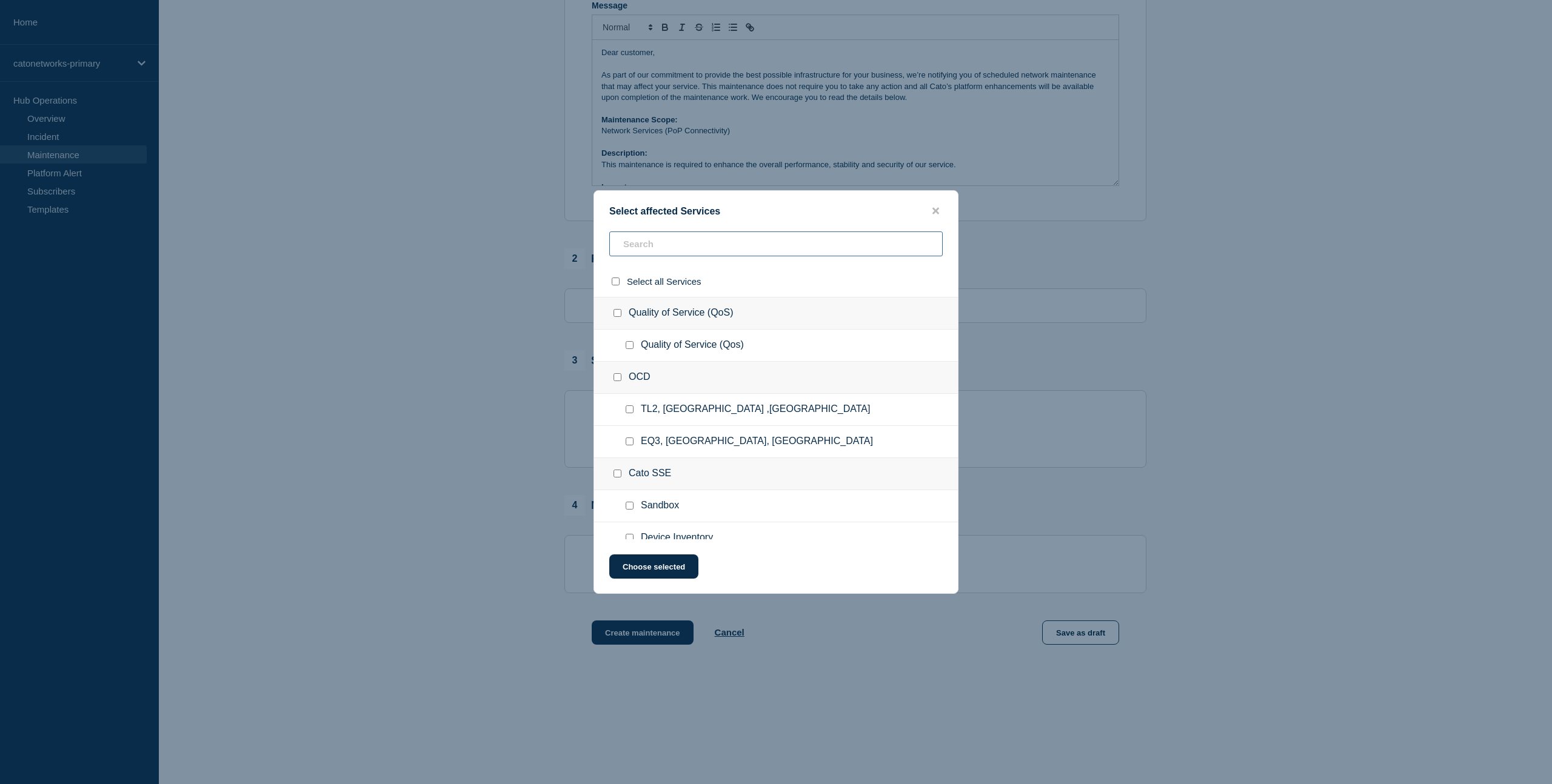
click at [663, 245] on input "text" at bounding box center [776, 243] width 334 height 25
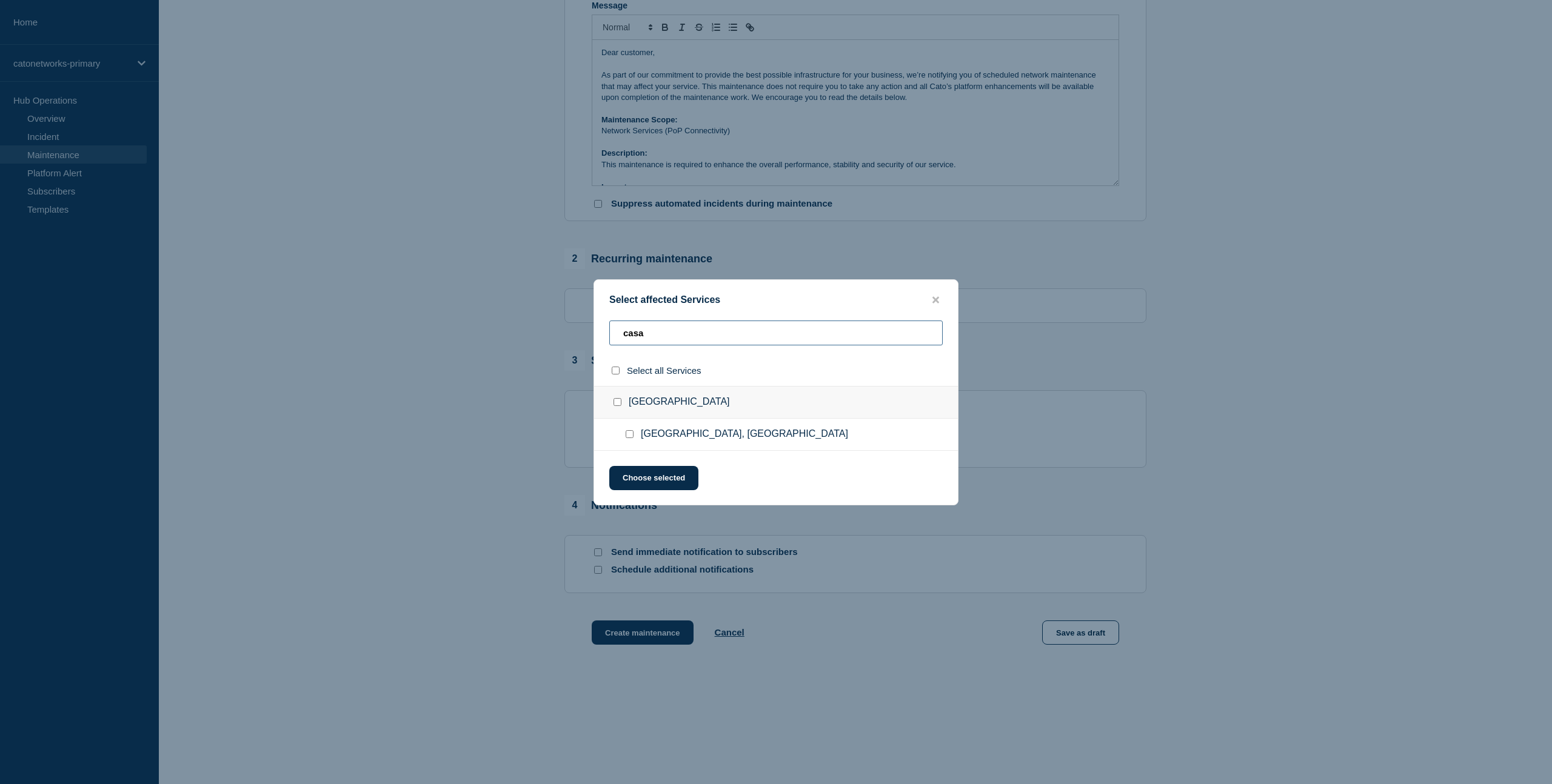
type input "casa"
click at [632, 441] on div at bounding box center [632, 434] width 18 height 12
click at [629, 438] on input "Casablanca, Morocco checkbox" at bounding box center [630, 434] width 8 height 8
checkbox input "true"
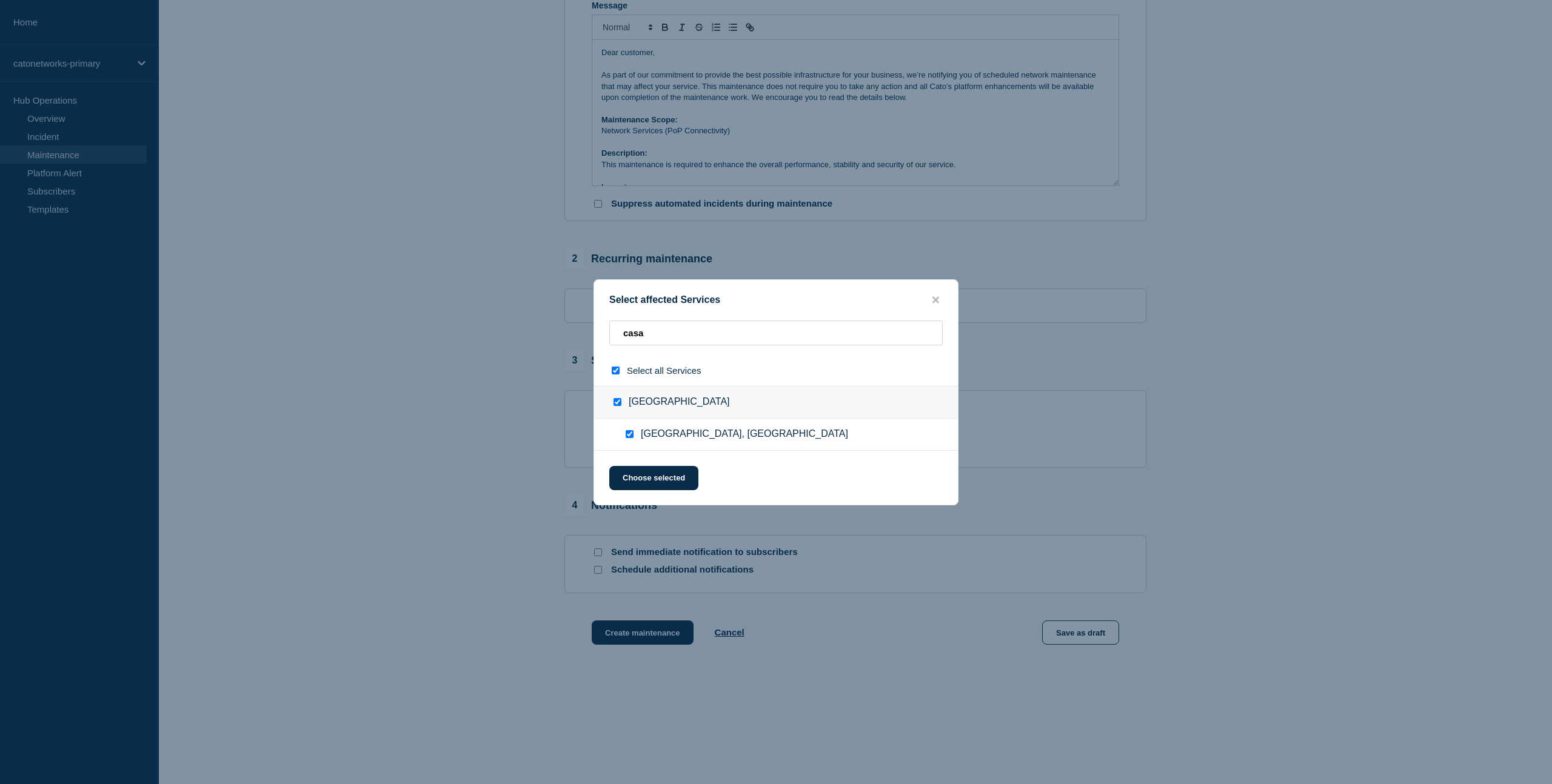
checkbox input "true"
click at [663, 335] on input "casa" at bounding box center [776, 333] width 334 height 25
drag, startPoint x: 679, startPoint y: 339, endPoint x: 562, endPoint y: 332, distance: 117.2
click at [562, 332] on div "Select affected Services casa Select all Services Africa Casablanca, Morocco Ch…" at bounding box center [776, 392] width 1552 height 784
type input "j"
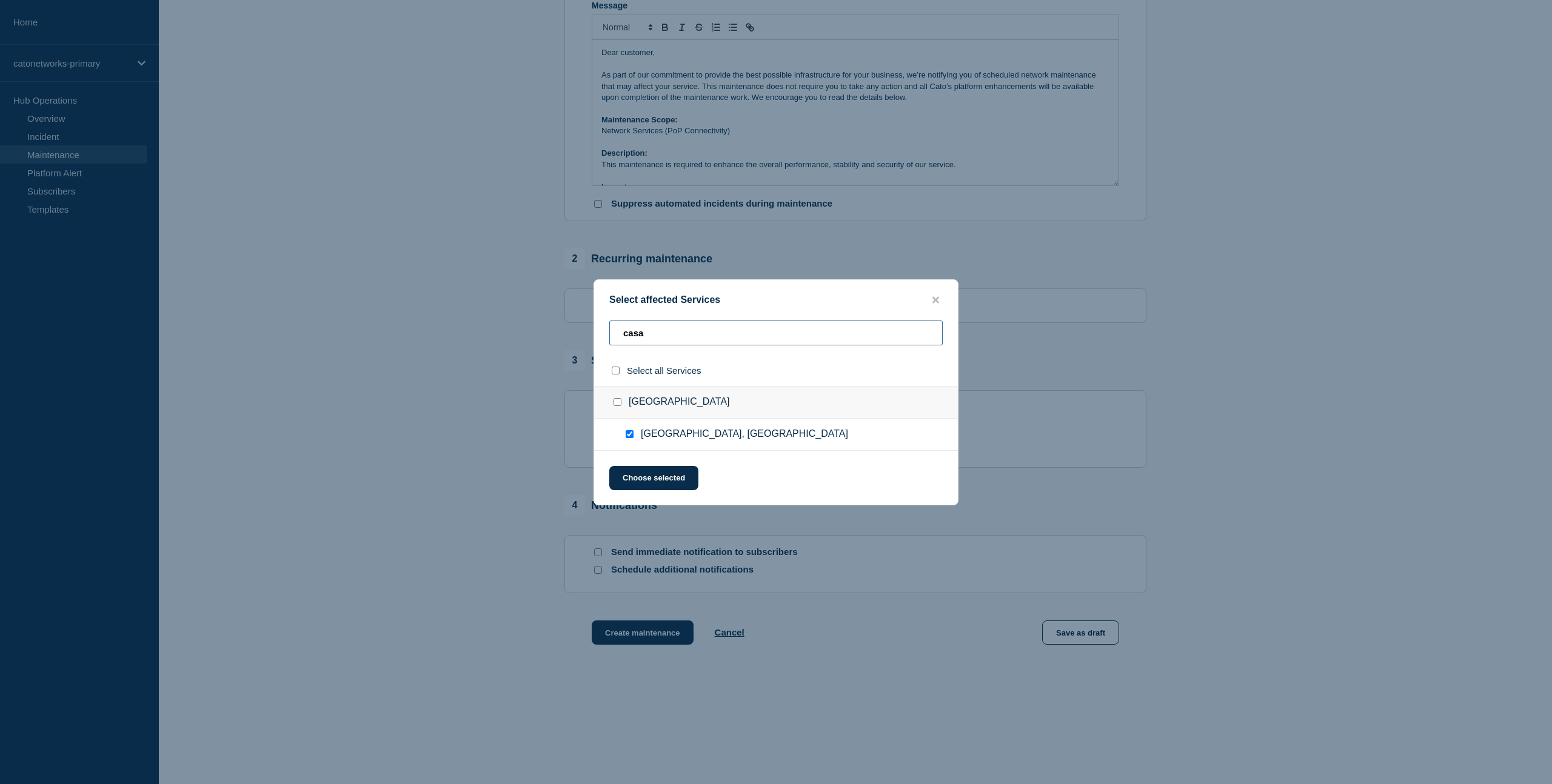
checkbox input "false"
type input "joha"
click at [630, 435] on input "Johannesburg, South Africa checkbox" at bounding box center [630, 434] width 8 height 8
checkbox input "true"
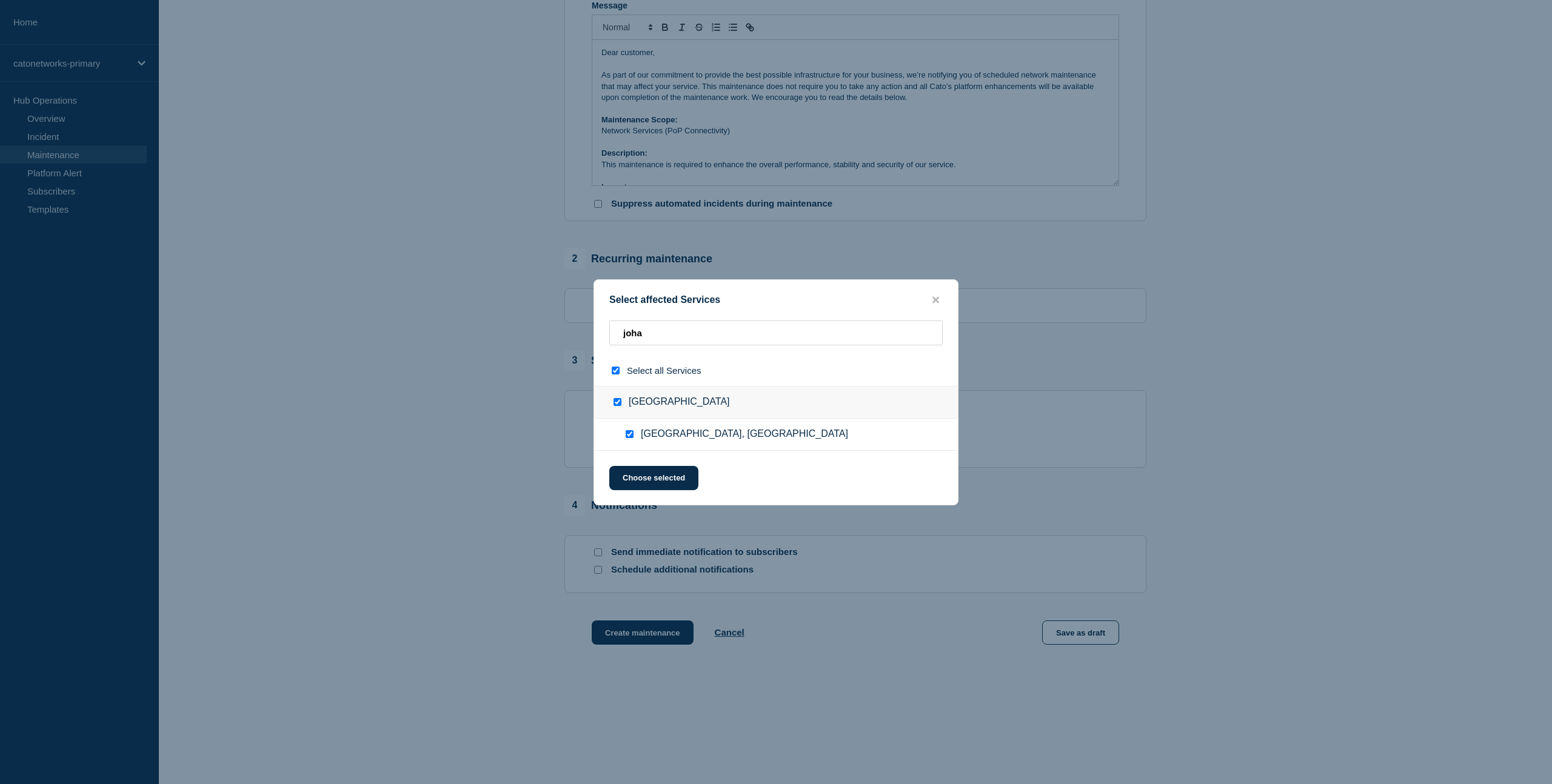
checkbox input "true"
drag, startPoint x: 668, startPoint y: 333, endPoint x: 591, endPoint y: 330, distance: 77.1
click at [591, 330] on div "Select affected Services joha Select all Services Africa Johannesburg, South Af…" at bounding box center [776, 392] width 1552 height 784
type input "s"
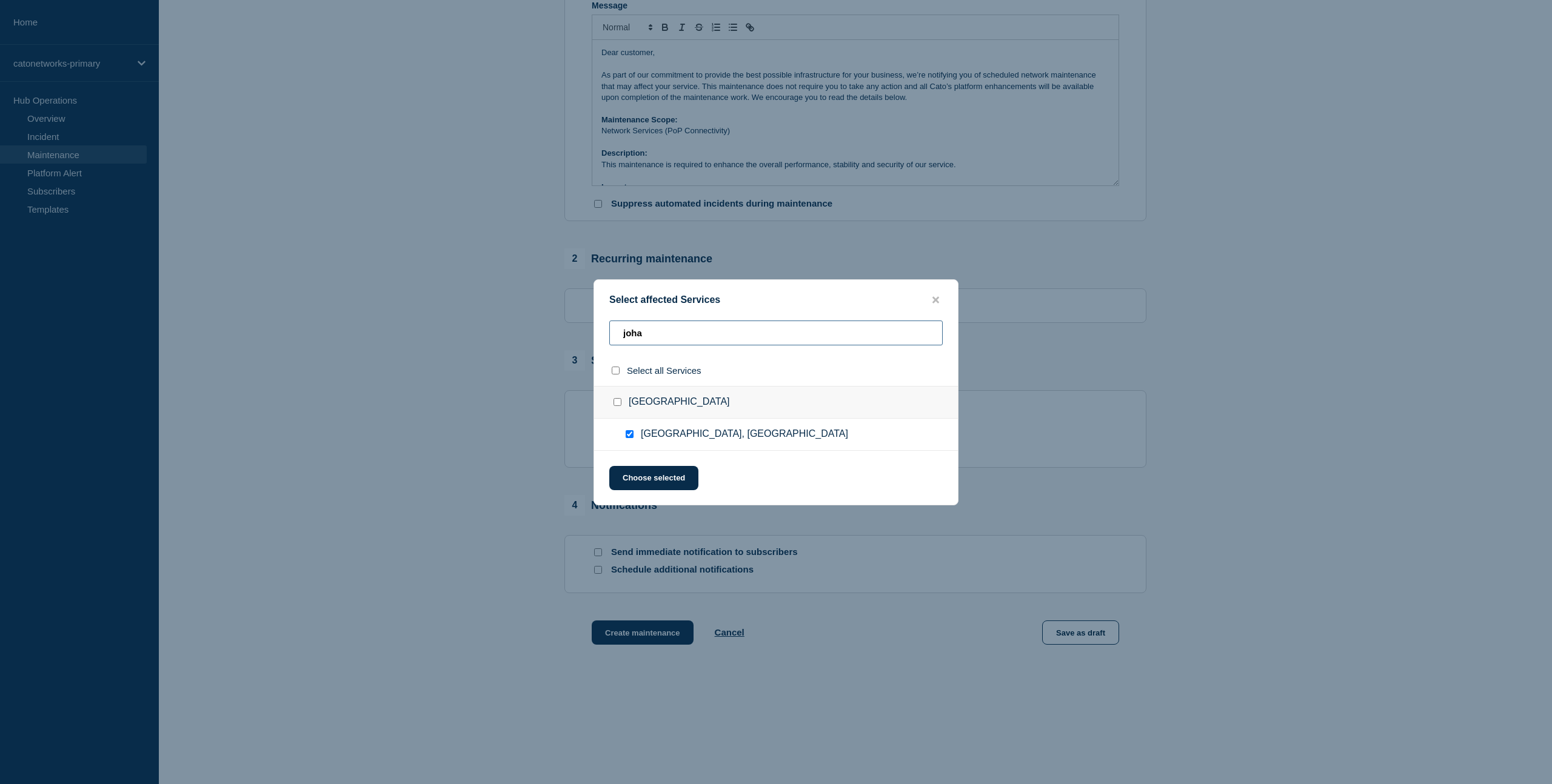
checkbox input "false"
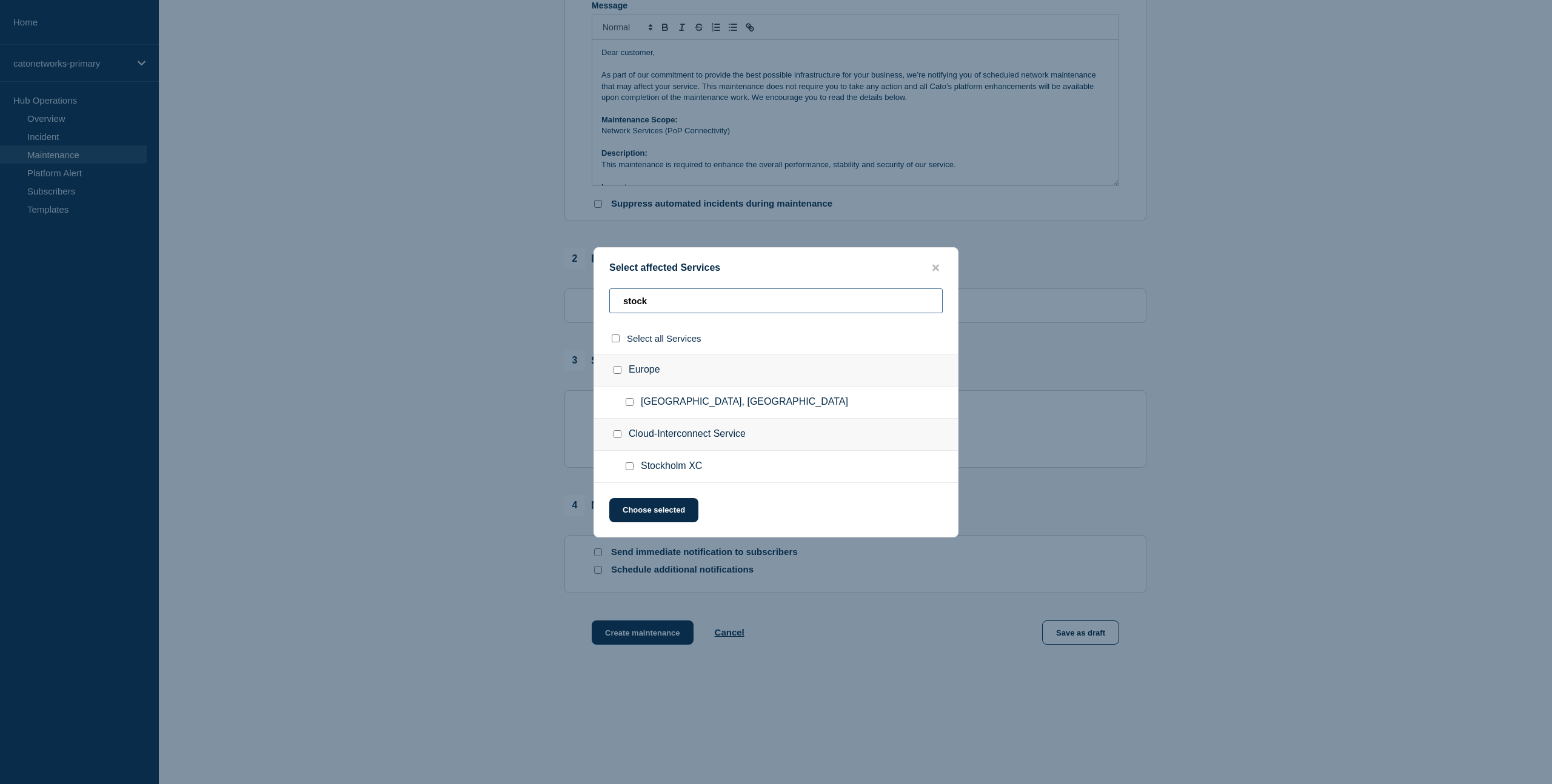
type input "stock"
click at [634, 402] on div at bounding box center [632, 402] width 18 height 12
click at [630, 401] on input "Stockholm, Sweden checkbox" at bounding box center [630, 403] width 8 height 8
checkbox input "true"
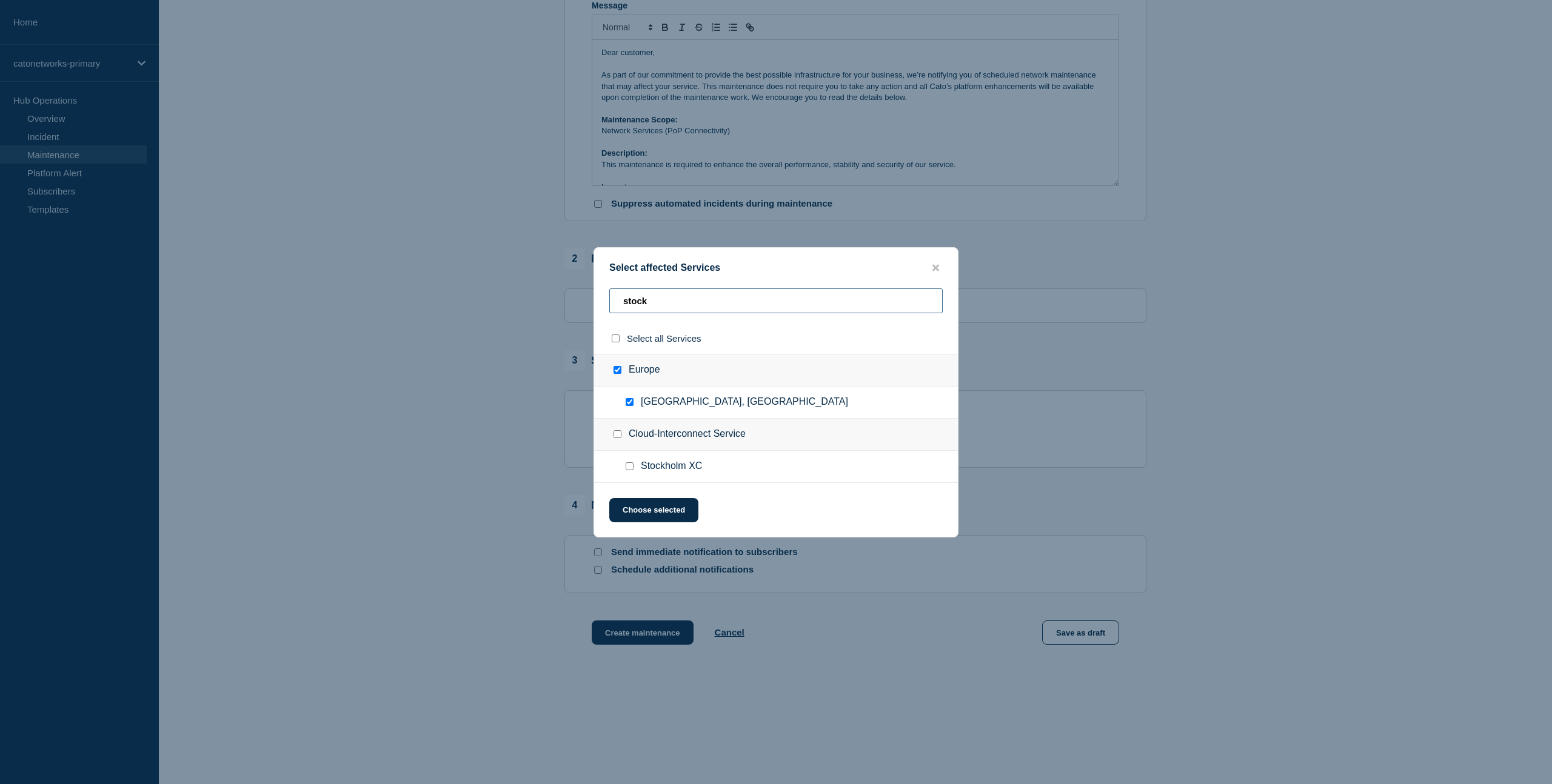
click at [657, 300] on input "stock" at bounding box center [776, 301] width 334 height 25
drag, startPoint x: 672, startPoint y: 300, endPoint x: 562, endPoint y: 300, distance: 110.0
click at [562, 300] on div "Select affected Services stock Select all Services Europe Stockholm, Sweden Clo…" at bounding box center [776, 392] width 1552 height 784
click at [649, 516] on button "Choose selected" at bounding box center [654, 510] width 89 height 24
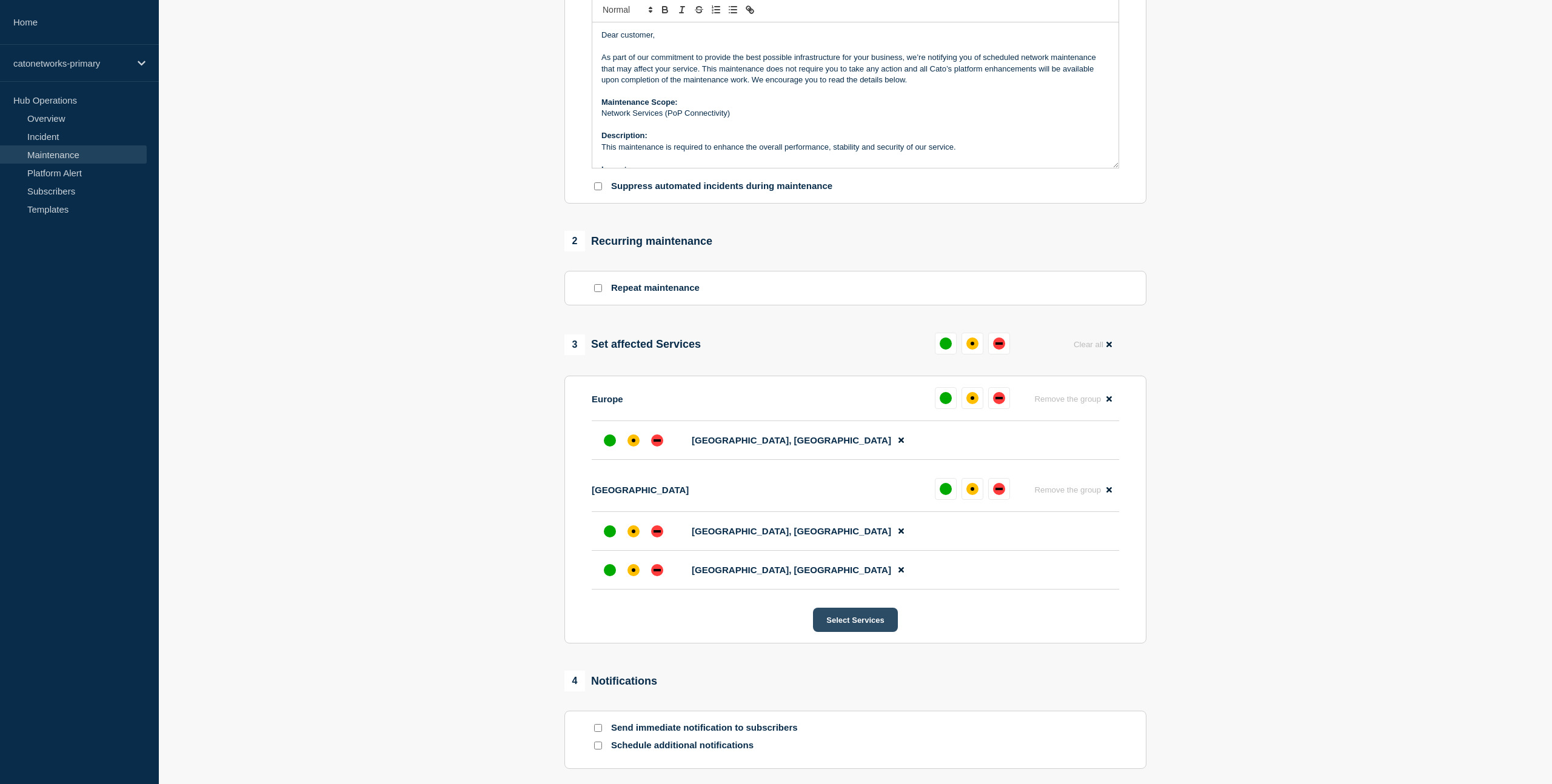
click at [847, 632] on button "Select Services" at bounding box center [856, 620] width 84 height 24
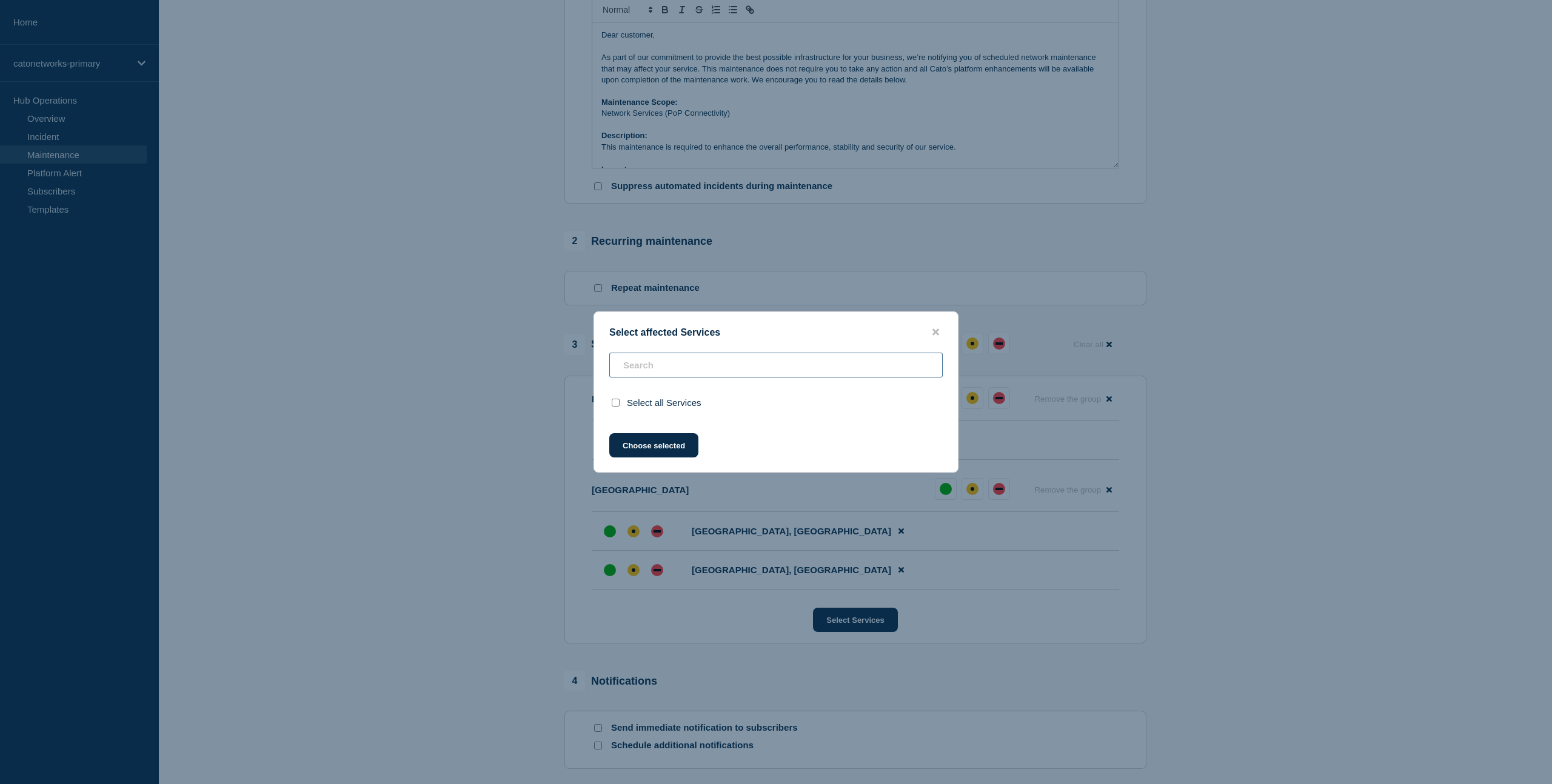
click at [662, 368] on input "text" at bounding box center [776, 365] width 334 height 25
type input "d"
checkbox input "false"
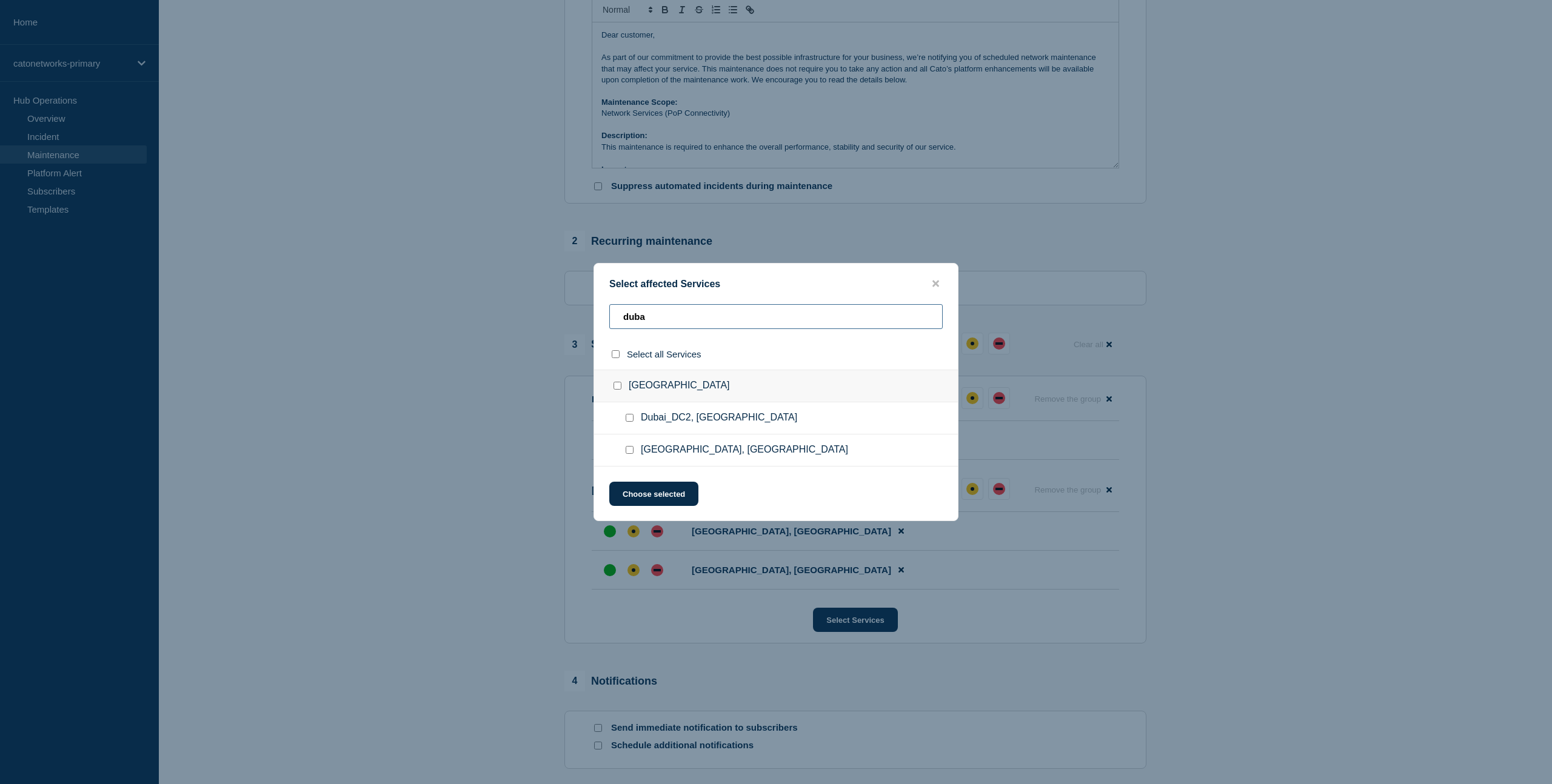
type input "duba"
drag, startPoint x: 632, startPoint y: 456, endPoint x: 632, endPoint y: 445, distance: 11.0
click at [632, 454] on input "Dubai, United Arab Emirates checkbox" at bounding box center [630, 450] width 8 height 8
checkbox input "true"
click at [627, 420] on input "Dubai_DC2, United Arab Emirates checkbox" at bounding box center [630, 418] width 8 height 8
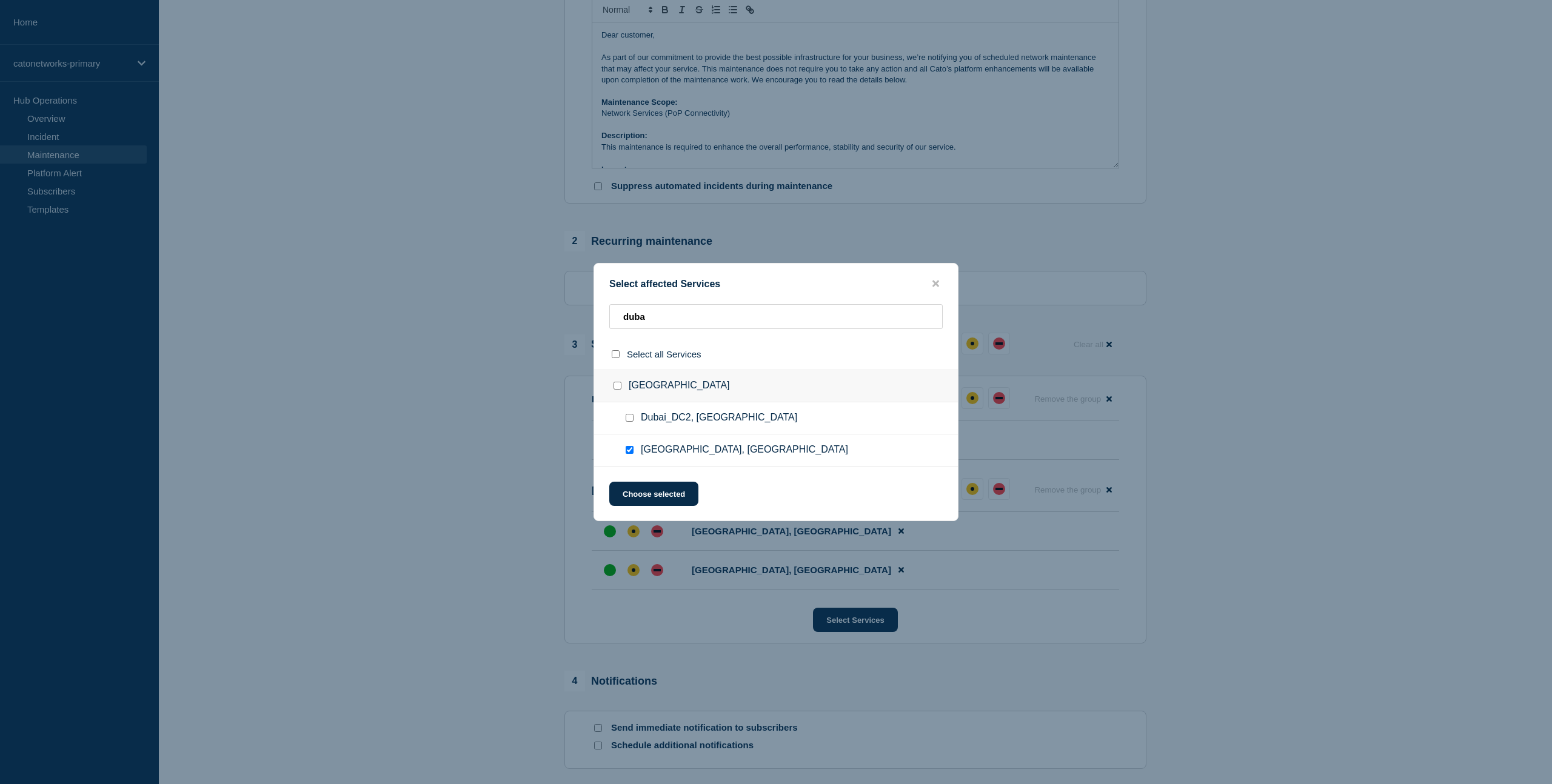
checkbox input "true"
click at [675, 499] on button "Choose selected" at bounding box center [654, 494] width 89 height 24
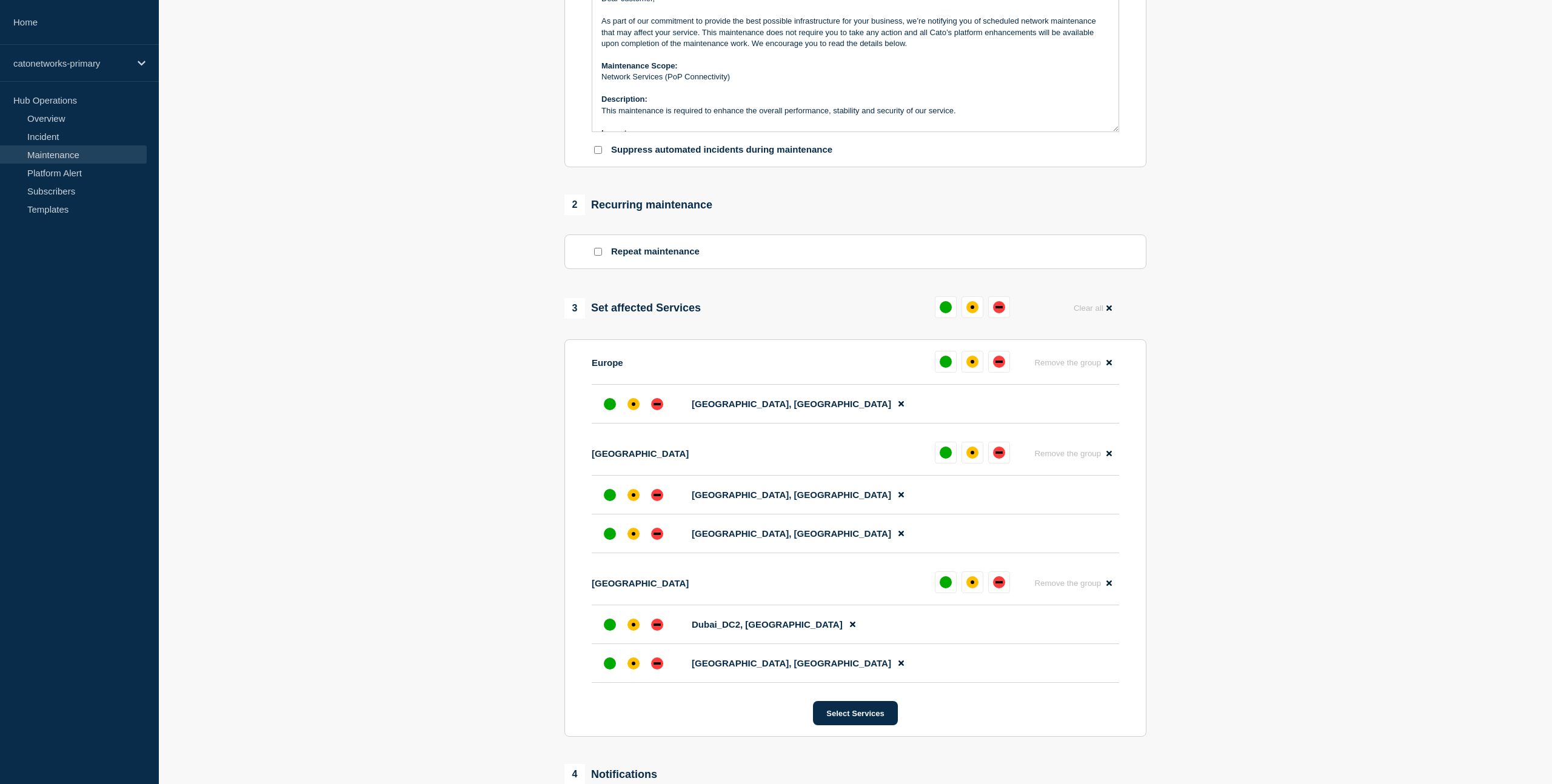
scroll to position [309, 0]
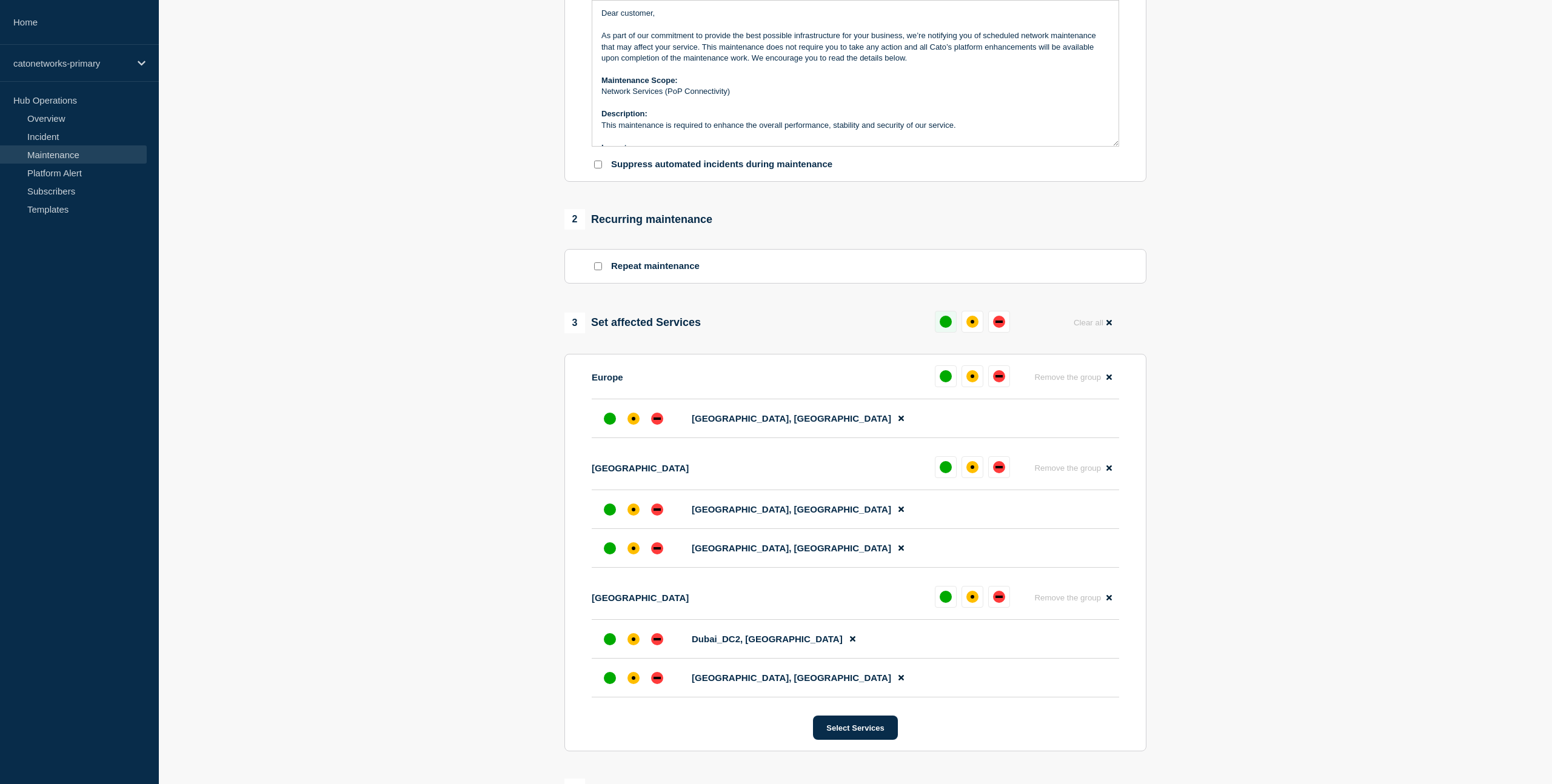
click at [943, 328] on div "up" at bounding box center [946, 321] width 12 height 12
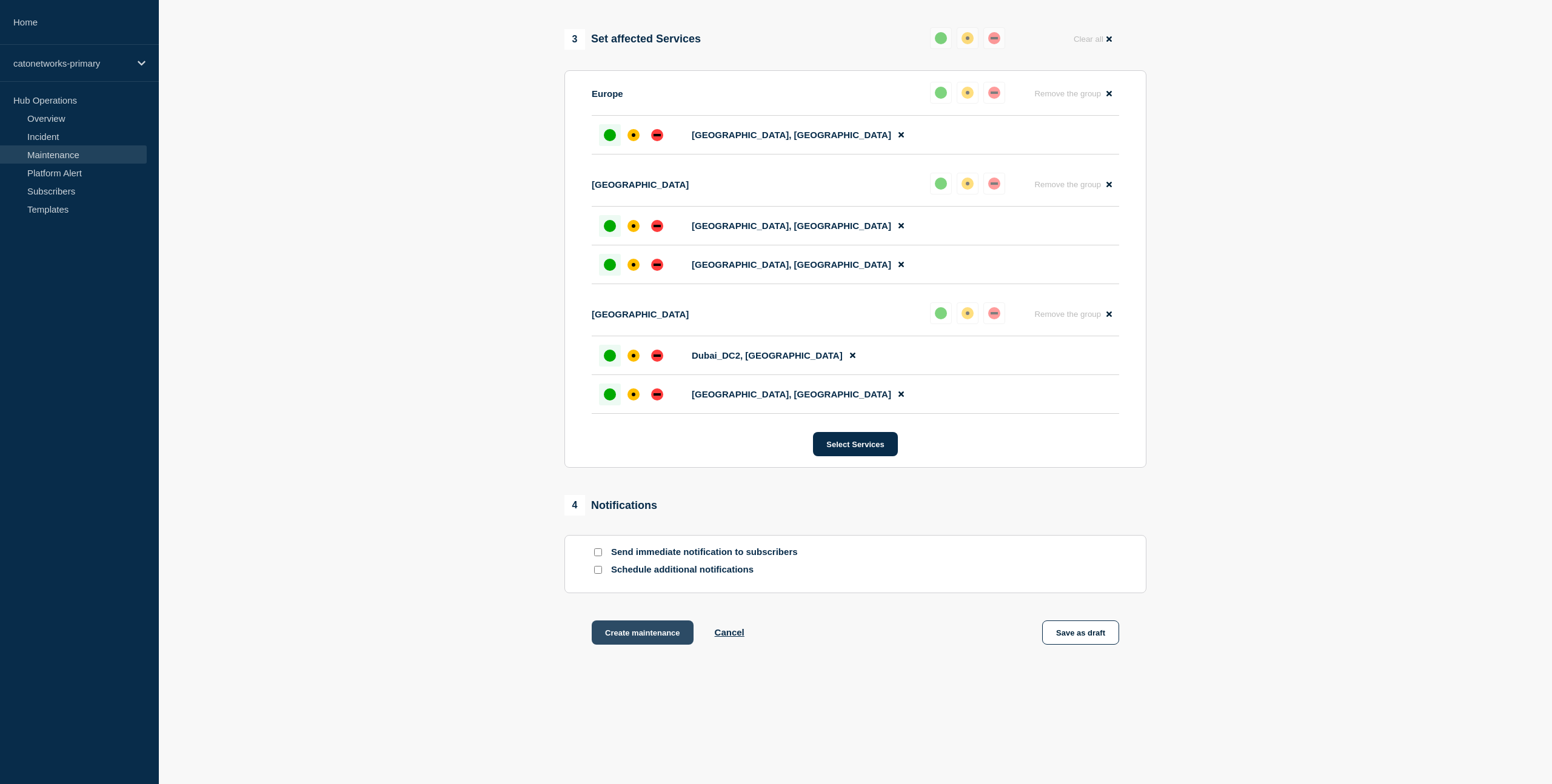
click at [649, 627] on button "Create maintenance" at bounding box center [642, 633] width 101 height 24
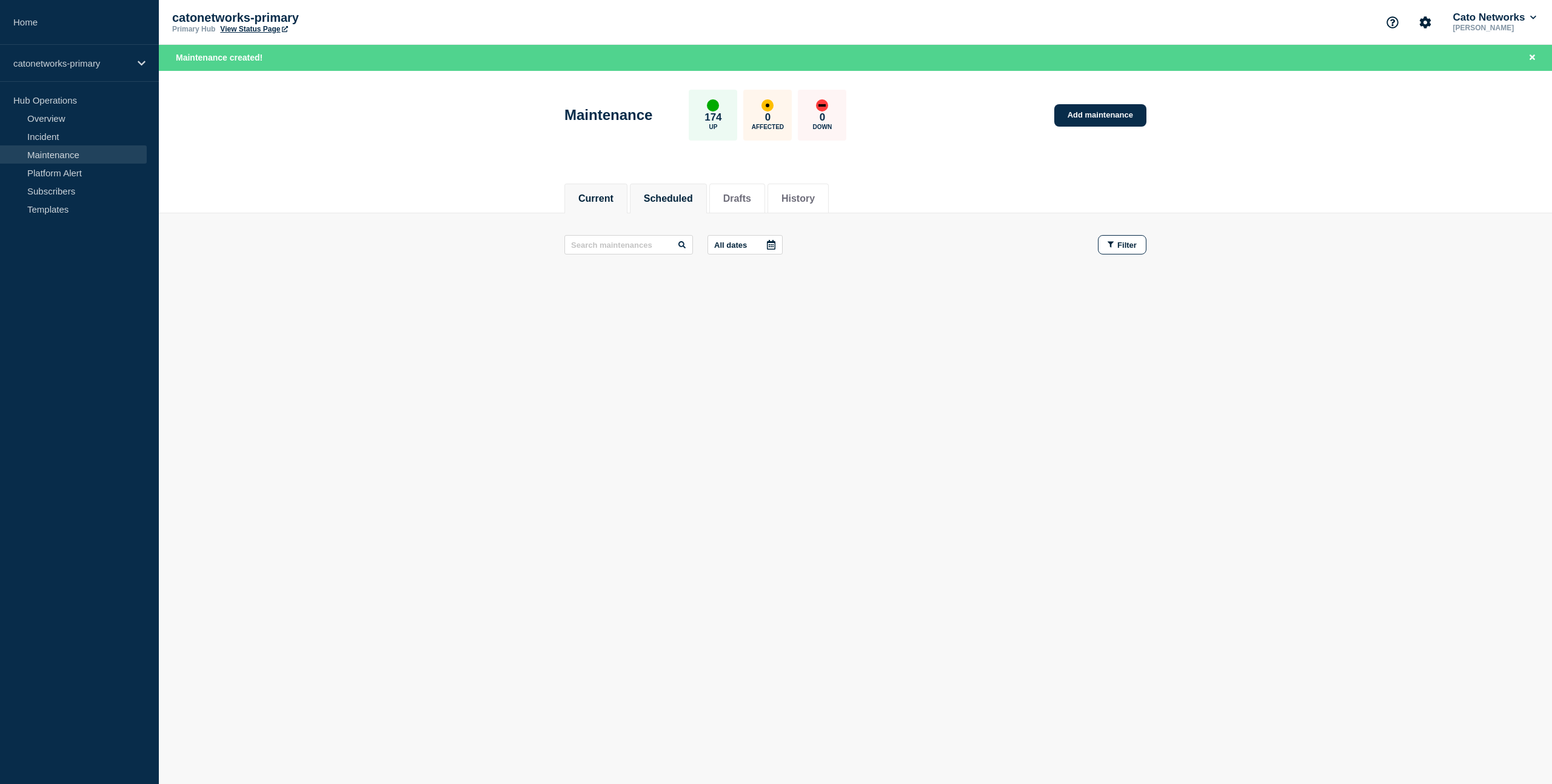
click at [662, 201] on button "Scheduled" at bounding box center [668, 198] width 49 height 11
